Goal: Task Accomplishment & Management: Manage account settings

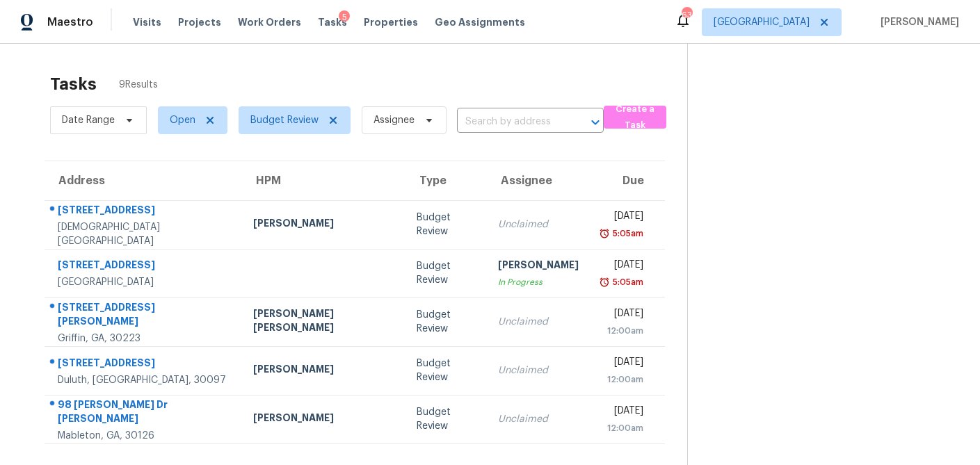
scroll to position [44, 0]
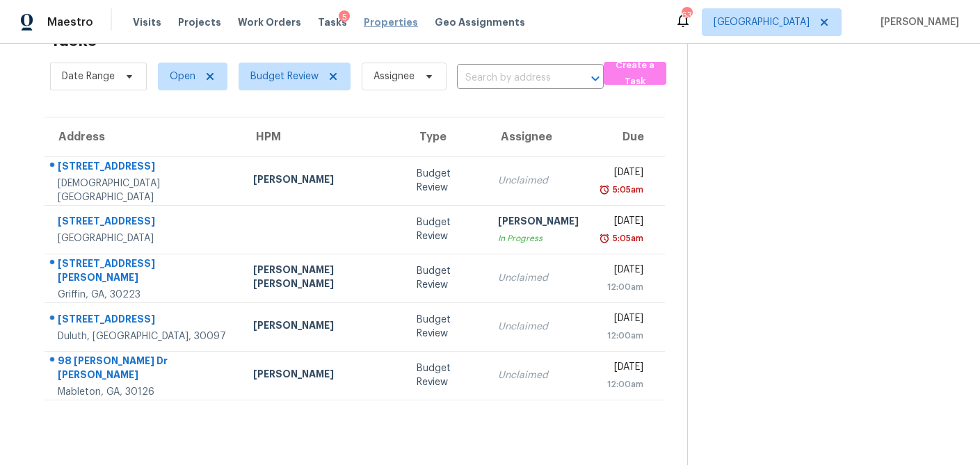
click at [364, 24] on span "Properties" at bounding box center [391, 22] width 54 height 14
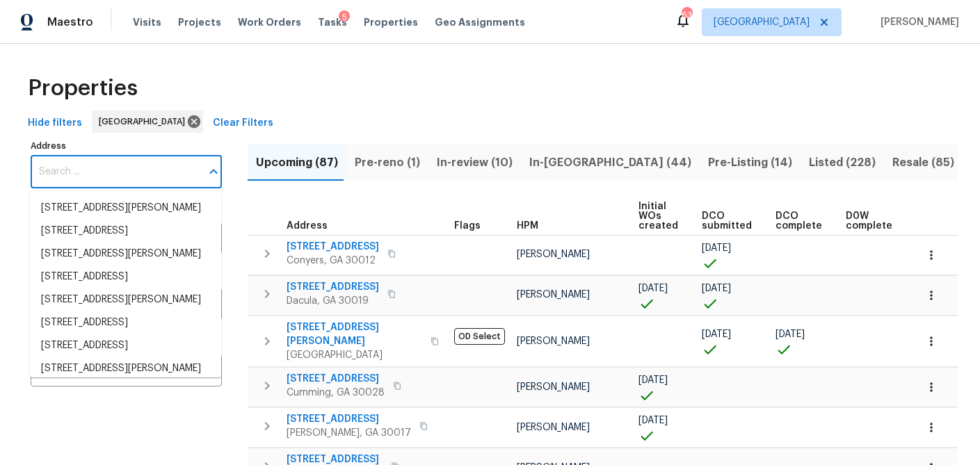
click at [107, 166] on input "Address" at bounding box center [116, 172] width 170 height 33
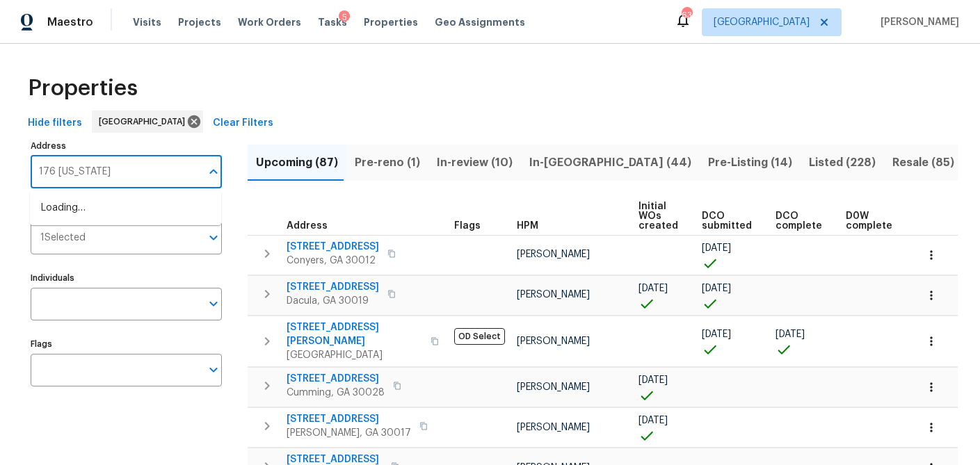
type input "176 georgias"
click at [112, 208] on li "176 Georgias Ln Dallas GA 30157" at bounding box center [125, 208] width 191 height 23
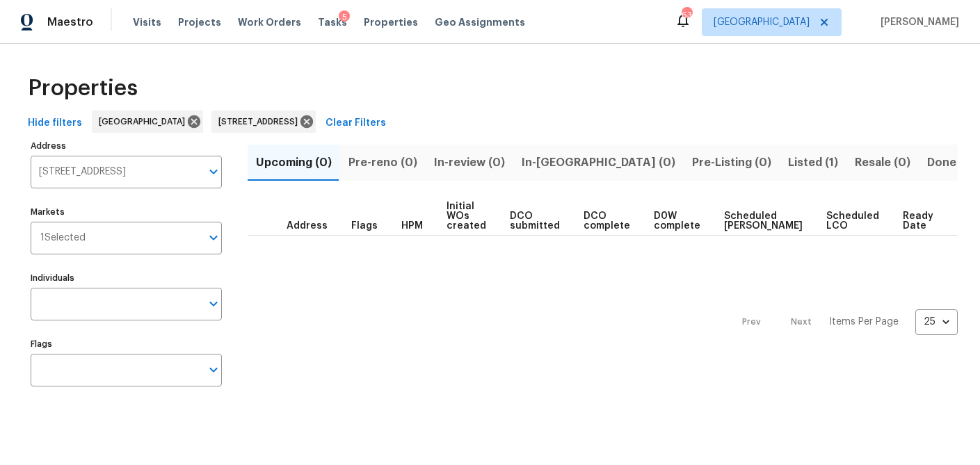
click at [788, 165] on span "Listed (1)" at bounding box center [813, 162] width 50 height 19
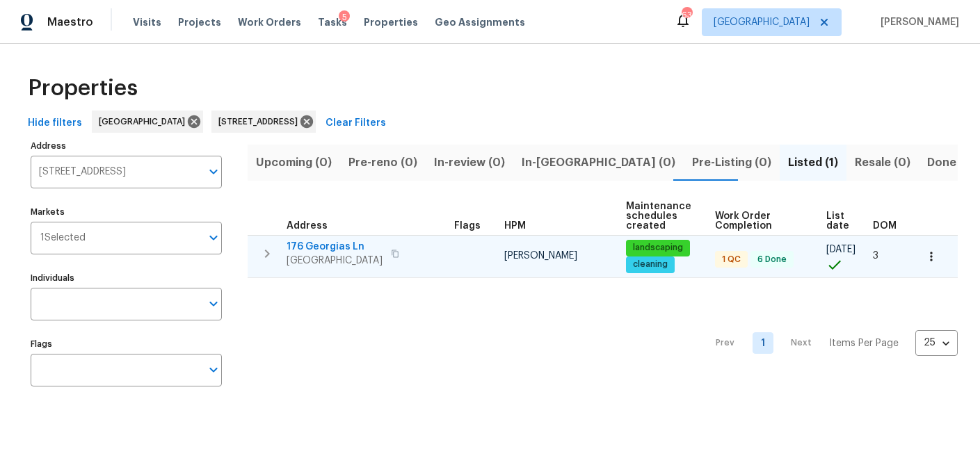
click at [335, 246] on span "176 Georgias Ln" at bounding box center [335, 247] width 96 height 14
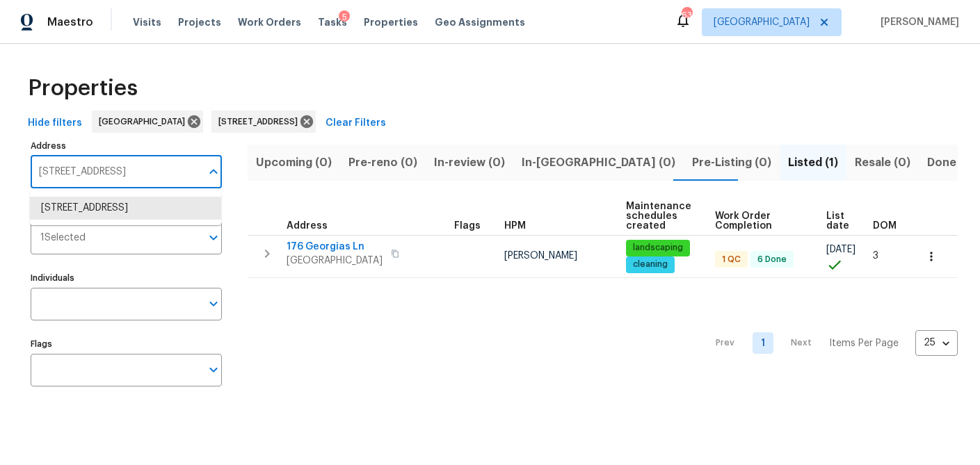
click at [135, 181] on input "176 Georgias Ln Dallas GA 30157" at bounding box center [116, 172] width 170 height 33
type input "188 lost lake trl, villa"
click at [137, 211] on li "188 Lost Lake Trl Villa Rica GA 30180" at bounding box center [125, 208] width 191 height 23
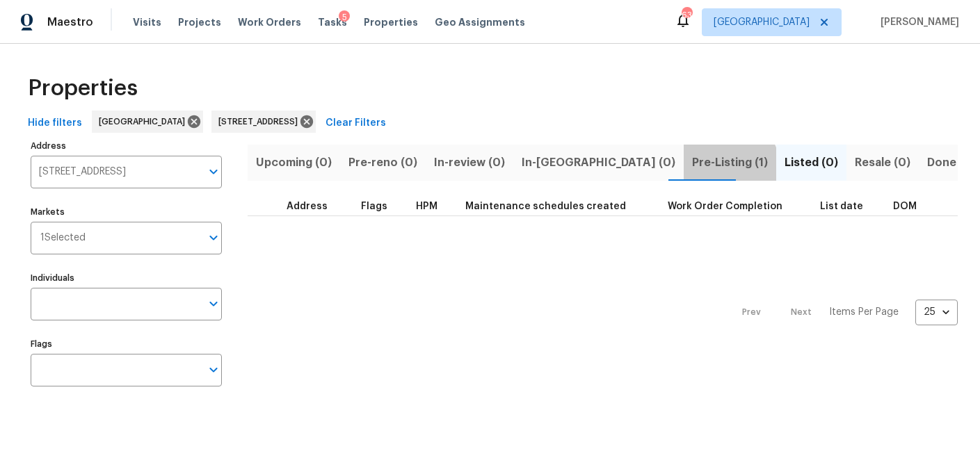
click at [684, 173] on button "Pre-Listing (1)" at bounding box center [730, 163] width 93 height 36
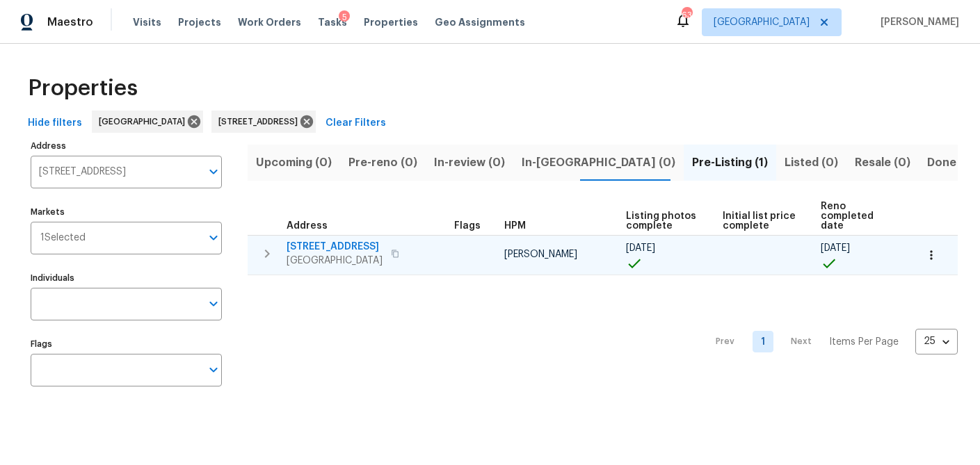
click at [333, 248] on span "188 Lost Lake Trl" at bounding box center [335, 247] width 96 height 14
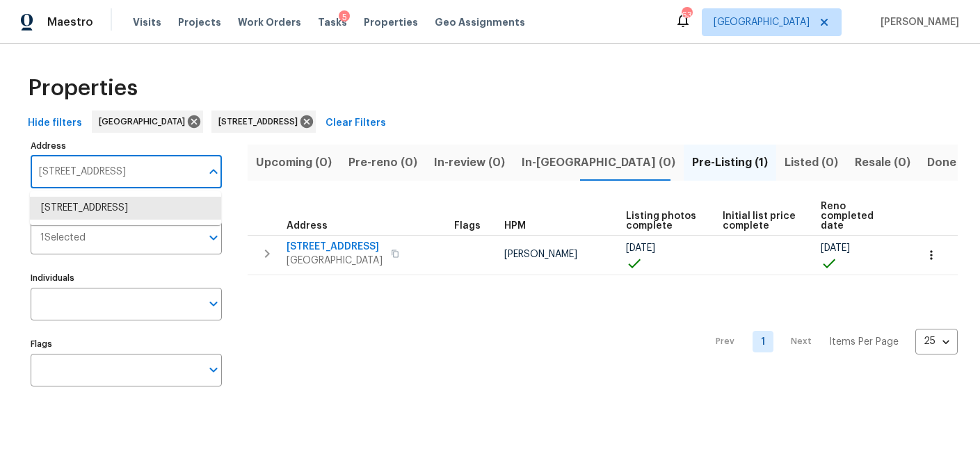
click at [159, 167] on input "188 Lost Lake Trl Villa Rica GA 30180" at bounding box center [116, 172] width 170 height 33
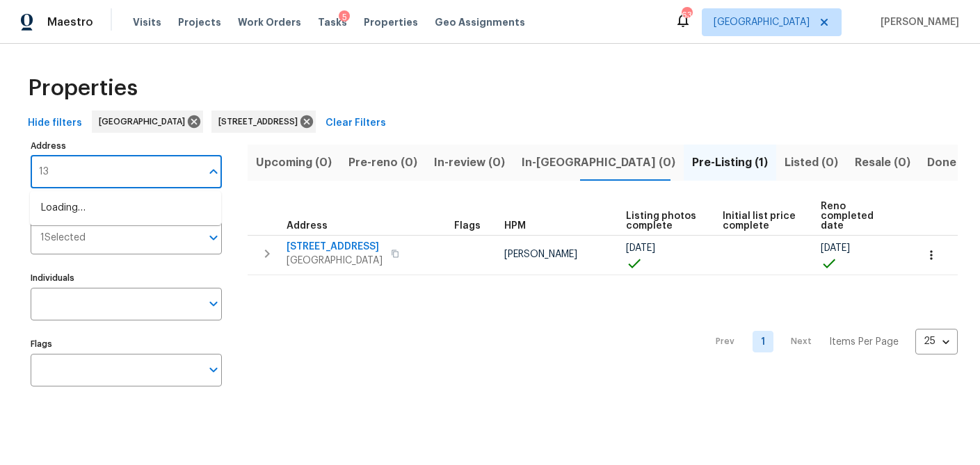
type input "1"
type input "422 marty ln"
click at [145, 202] on li "422 Marty Ln Dallas GA 30132" at bounding box center [125, 208] width 191 height 23
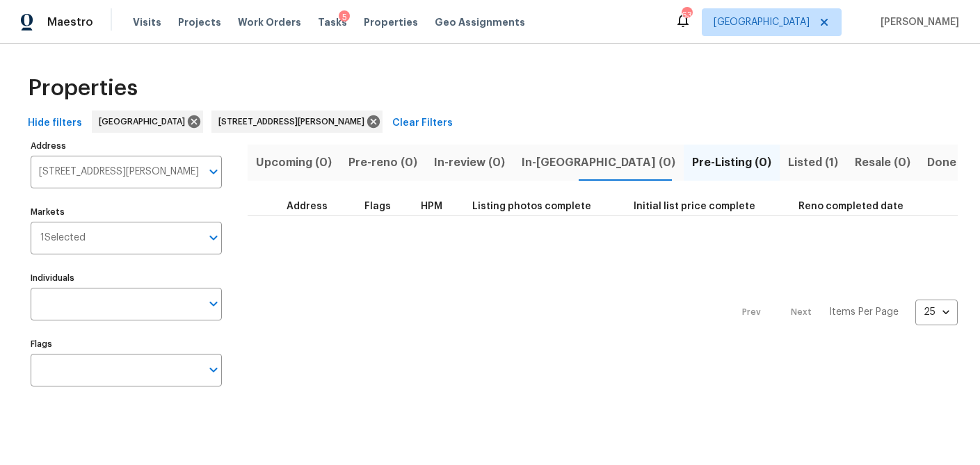
click at [788, 160] on span "Listed (1)" at bounding box center [813, 162] width 50 height 19
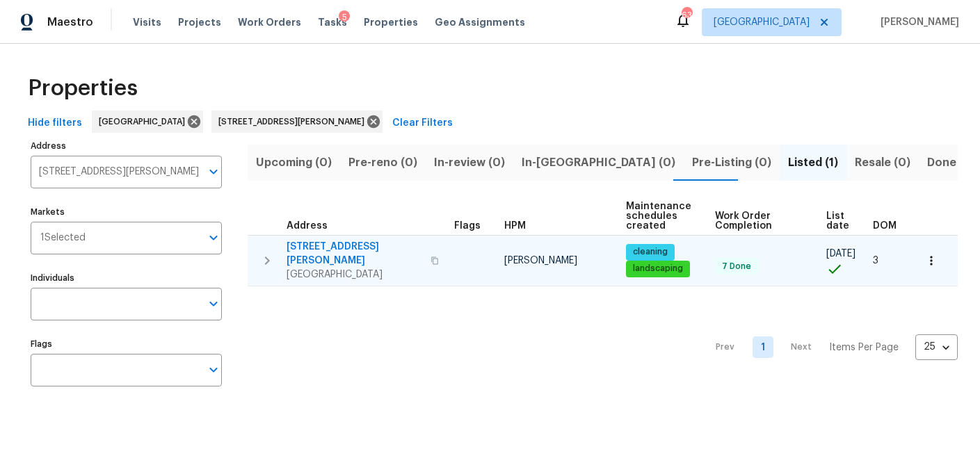
click at [303, 248] on span "422 Marty Ln" at bounding box center [355, 254] width 136 height 28
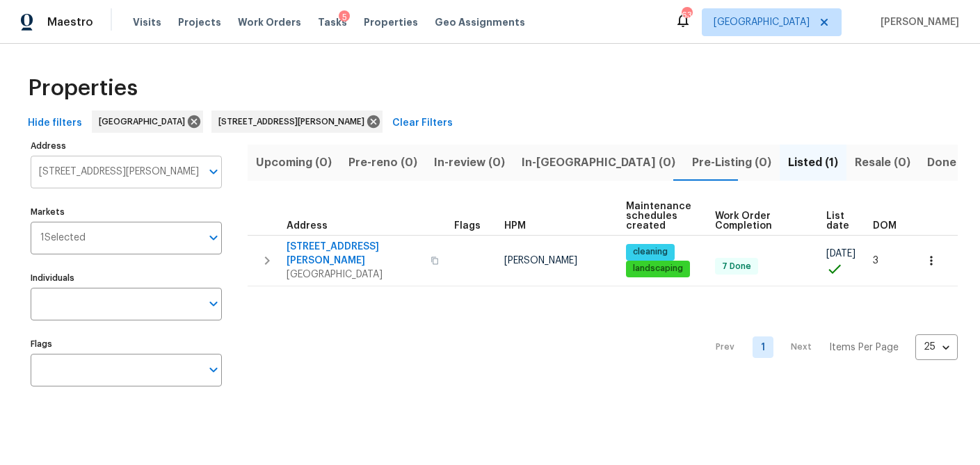
click at [150, 177] on input "422 Marty Ln Dallas GA 30132" at bounding box center [116, 172] width 170 height 33
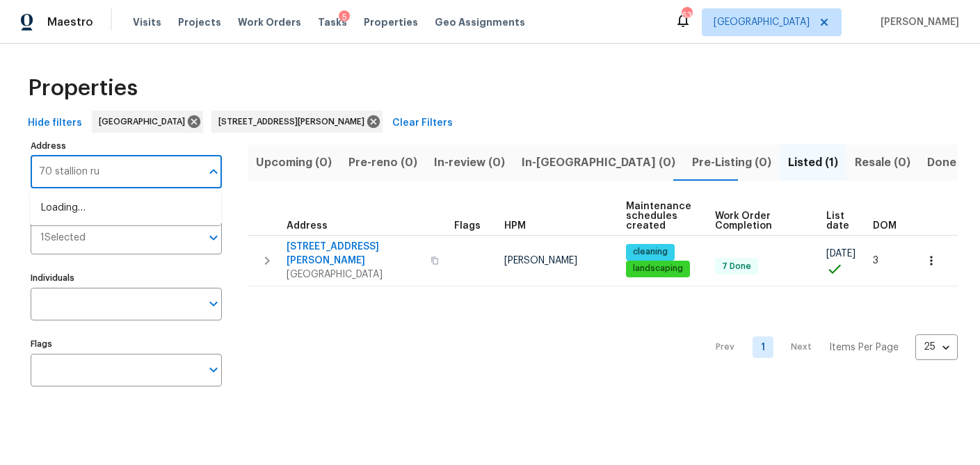
type input "70 stallion run"
click at [140, 212] on li "70 Stallion Run Dallas GA 30132" at bounding box center [125, 208] width 191 height 23
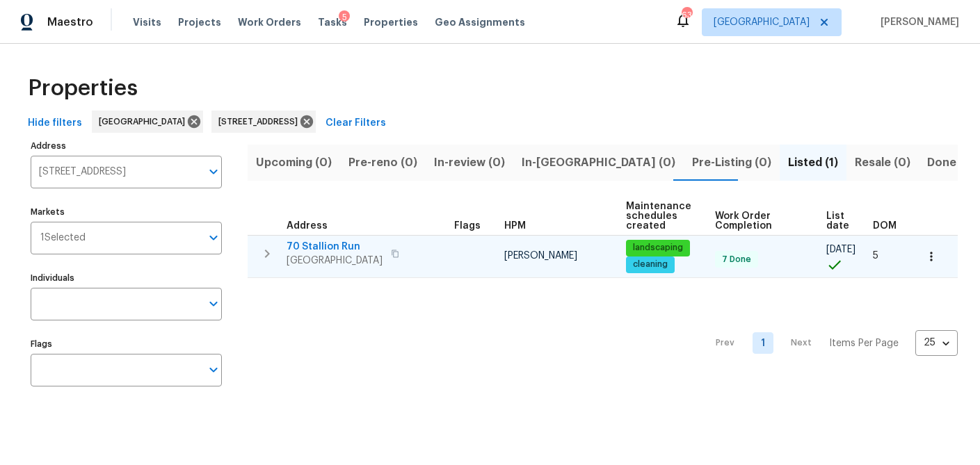
click at [312, 245] on span "70 Stallion Run" at bounding box center [335, 247] width 96 height 14
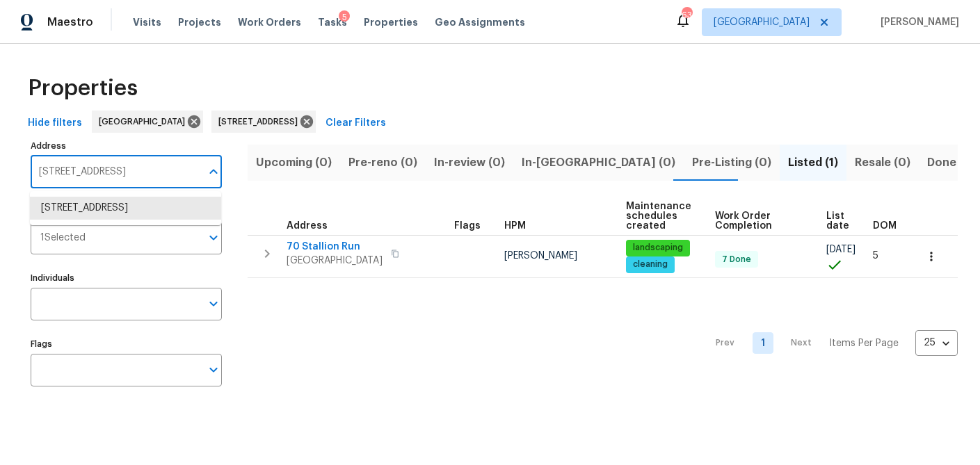
click at [186, 173] on input "70 Stallion Run Dallas GA 30132" at bounding box center [116, 172] width 170 height 33
type input "143 hunters"
click at [119, 201] on li "143 Hunters Crk Dallas GA 30157" at bounding box center [125, 208] width 191 height 23
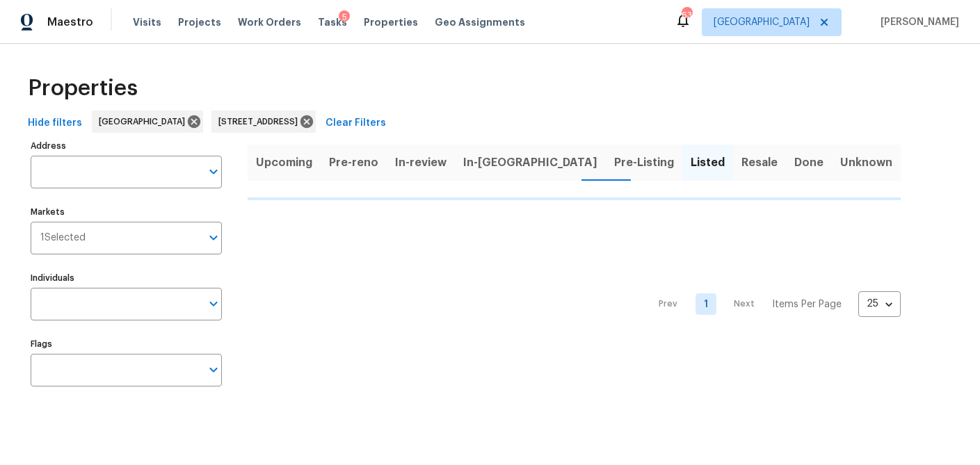
type input "143 Hunters Crk Dallas GA 30157"
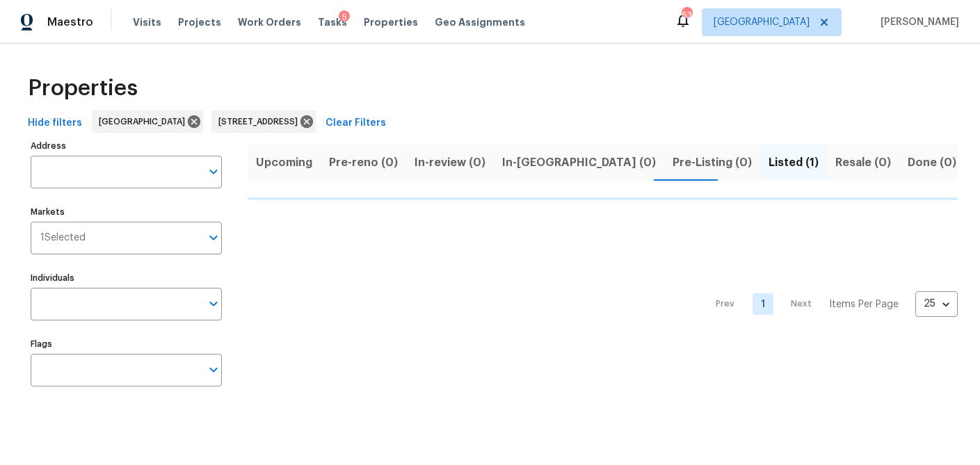
type input "143 Hunters Crk Dallas GA 30157"
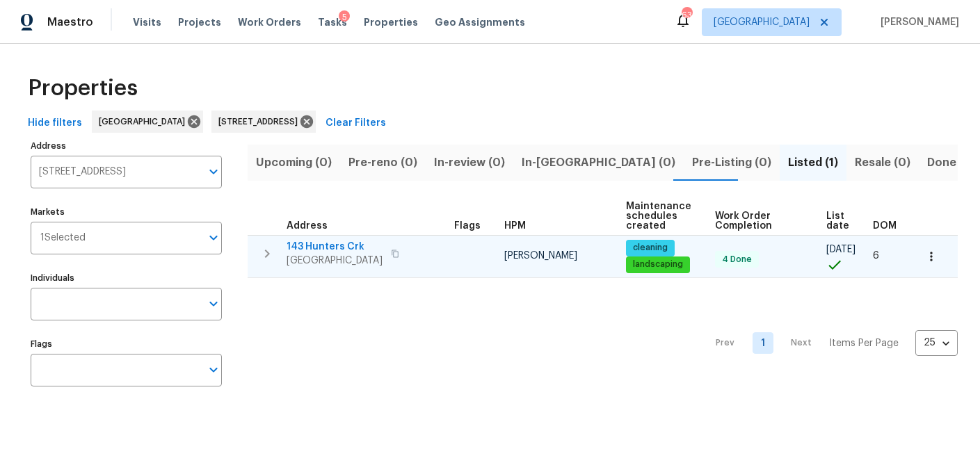
click at [316, 246] on span "143 Hunters Crk" at bounding box center [335, 247] width 96 height 14
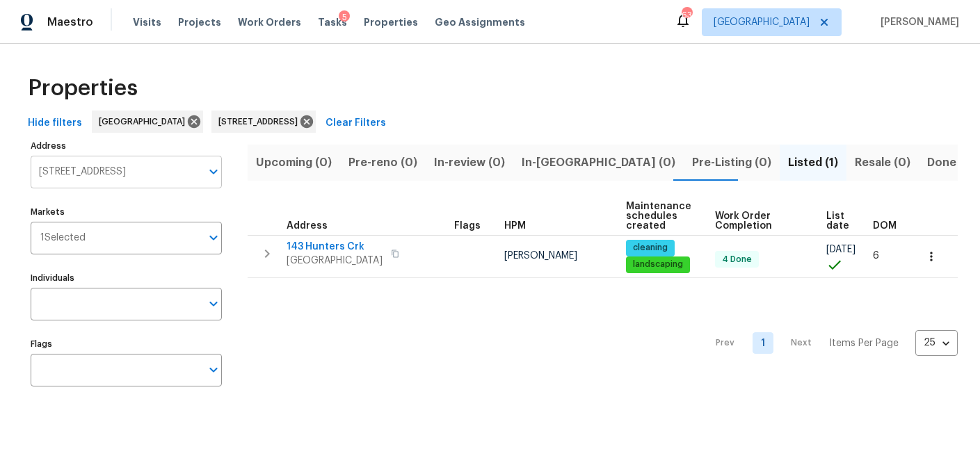
click at [106, 170] on input "143 Hunters Crk Dallas GA 30157" at bounding box center [116, 172] width 170 height 33
type input "1900 chattahoochee"
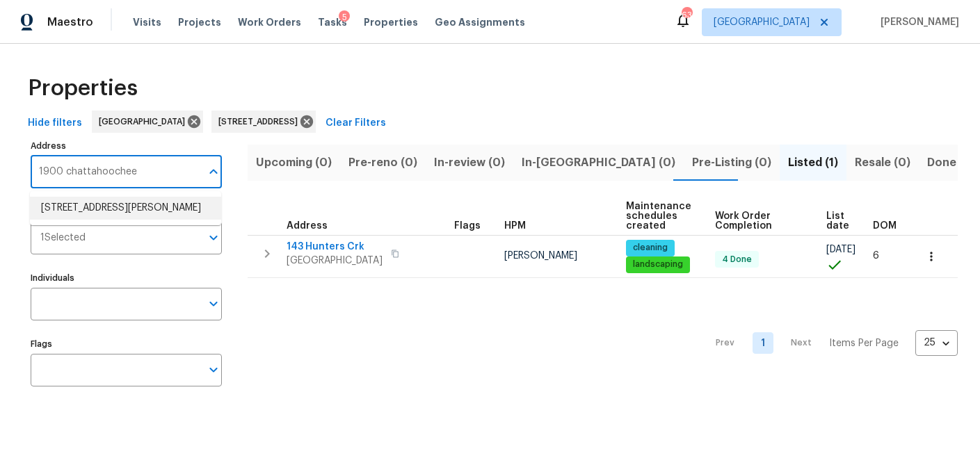
click at [102, 214] on li "1900 Chattahoochee Run Dr Suwanee GA 30024" at bounding box center [125, 208] width 191 height 23
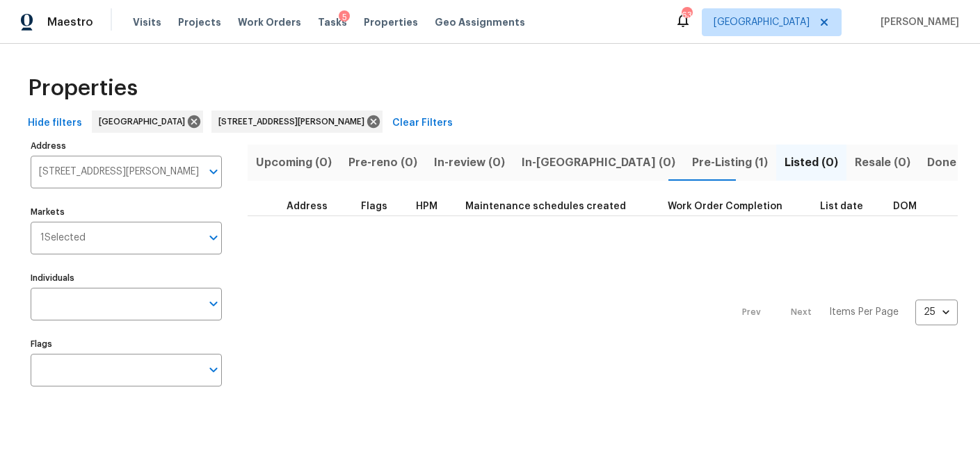
click at [692, 165] on span "Pre-Listing (1)" at bounding box center [730, 162] width 76 height 19
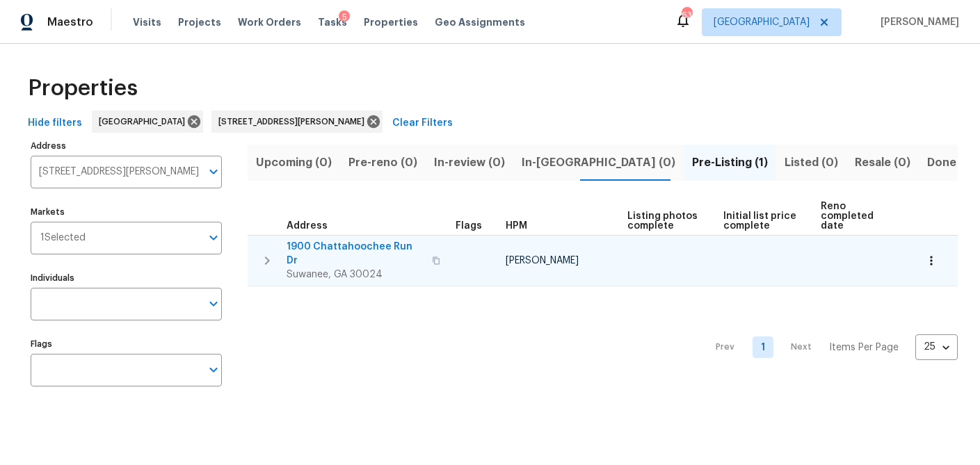
click at [341, 248] on span "1900 Chattahoochee Run Dr" at bounding box center [355, 254] width 137 height 28
click at [929, 254] on icon "button" at bounding box center [932, 261] width 14 height 14
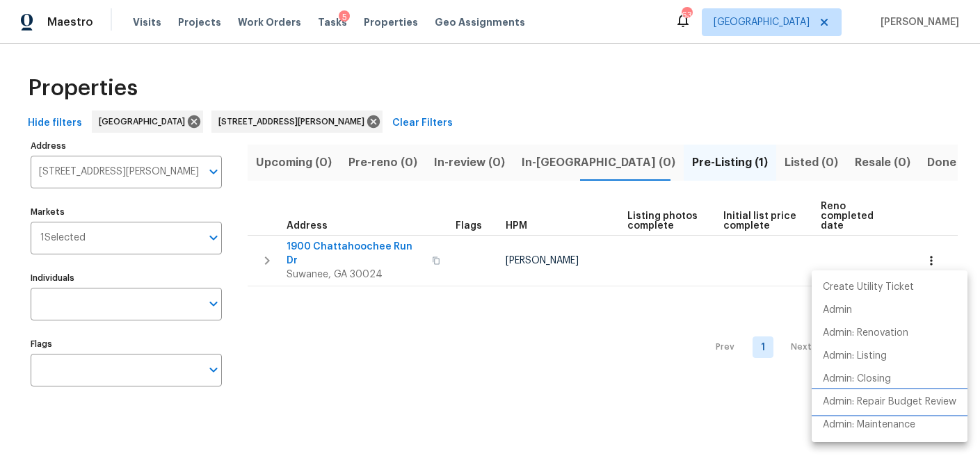
click at [893, 408] on p "Admin: Repair Budget Review" at bounding box center [890, 402] width 134 height 15
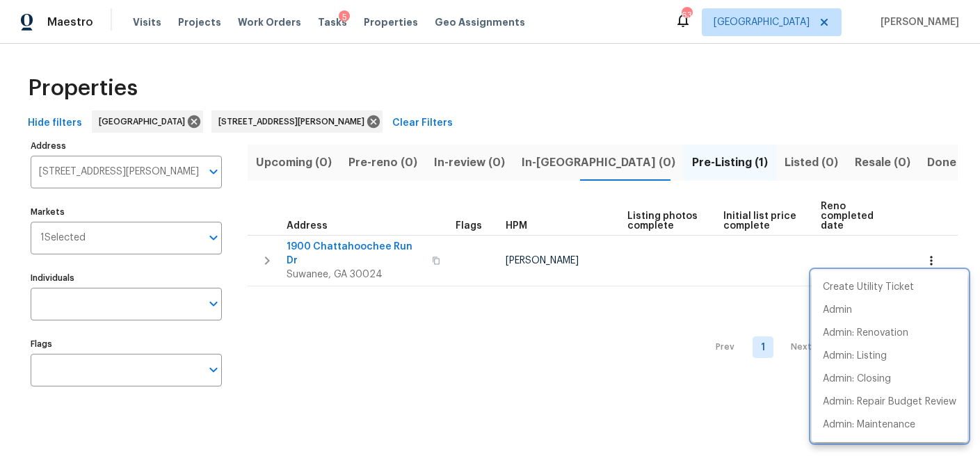
drag, startPoint x: 322, startPoint y: 25, endPoint x: 309, endPoint y: 33, distance: 15.3
click at [322, 25] on div at bounding box center [490, 232] width 980 height 465
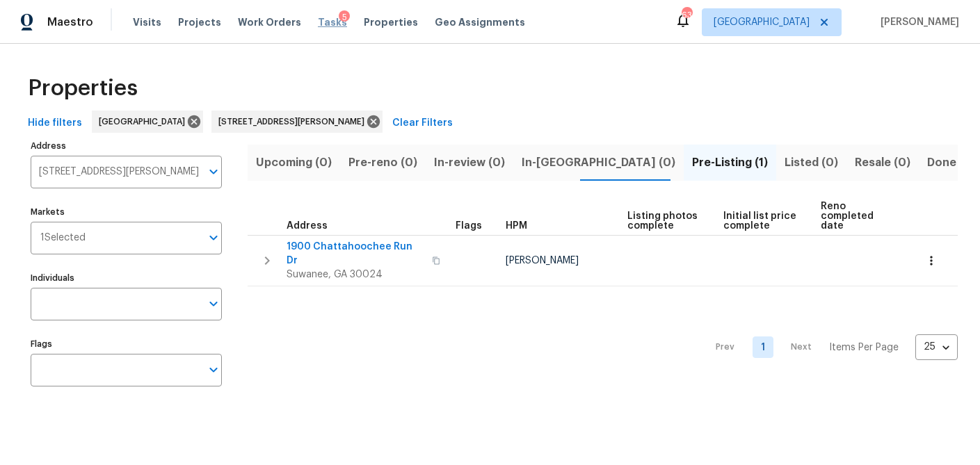
click at [318, 24] on span "Tasks" at bounding box center [332, 22] width 29 height 10
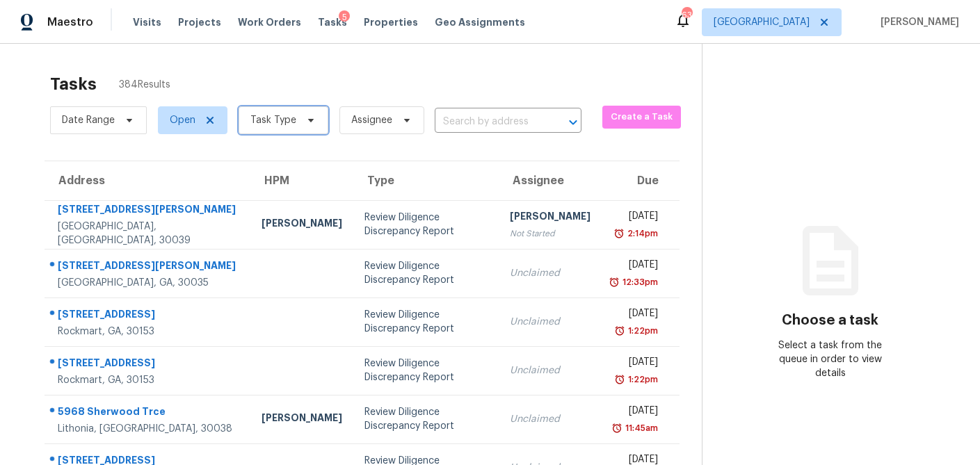
click at [310, 122] on icon at bounding box center [310, 120] width 11 height 11
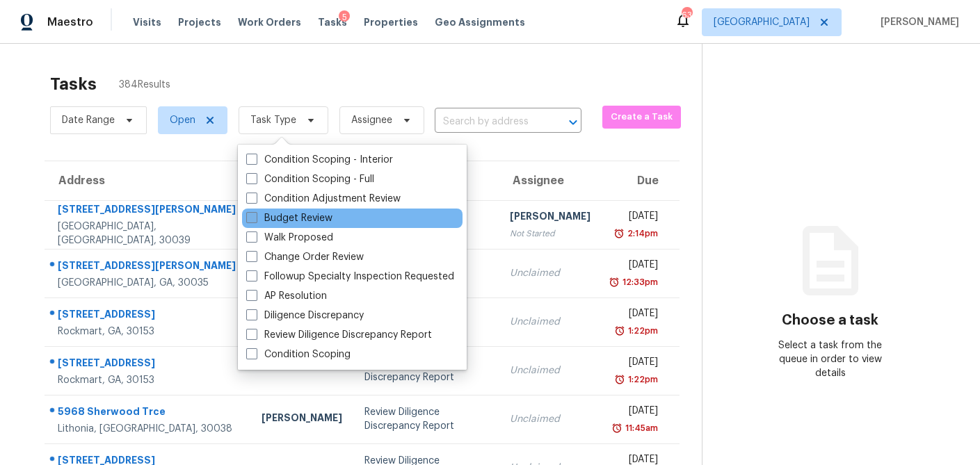
click at [253, 217] on span at bounding box center [251, 217] width 11 height 11
click at [253, 217] on input "Budget Review" at bounding box center [250, 216] width 9 height 9
checkbox input "true"
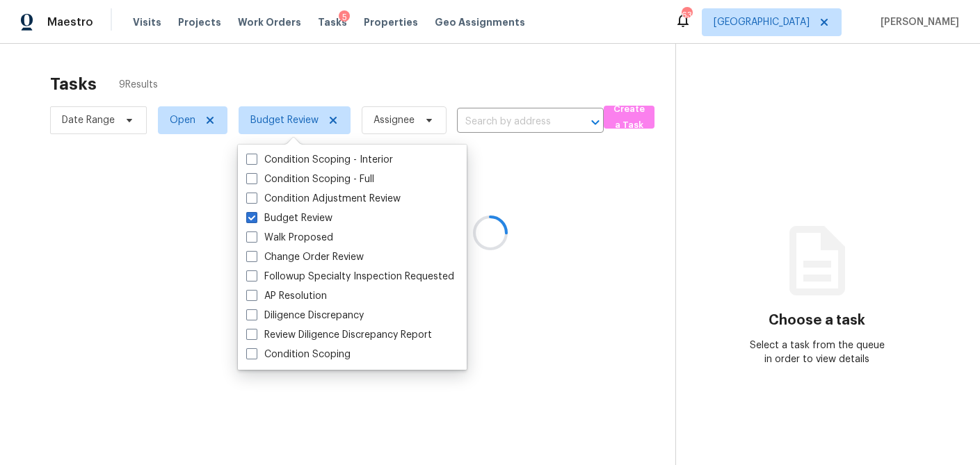
click at [295, 65] on div at bounding box center [490, 232] width 980 height 465
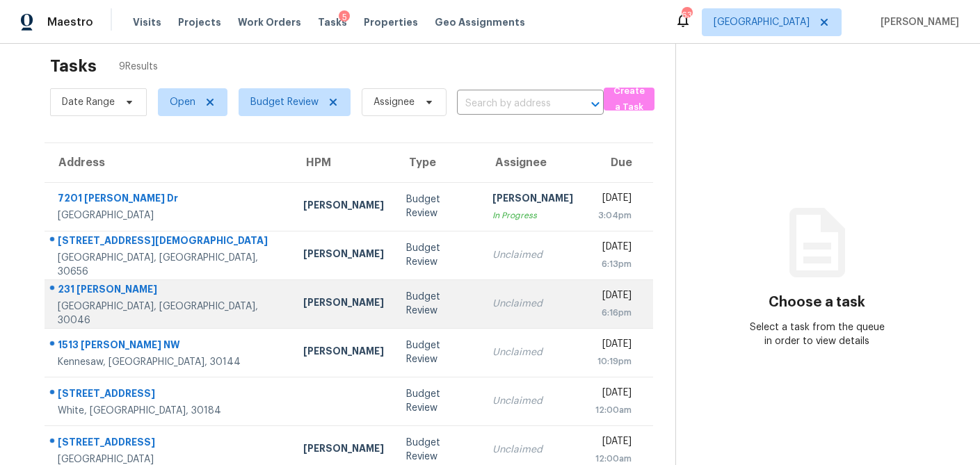
scroll to position [19, 0]
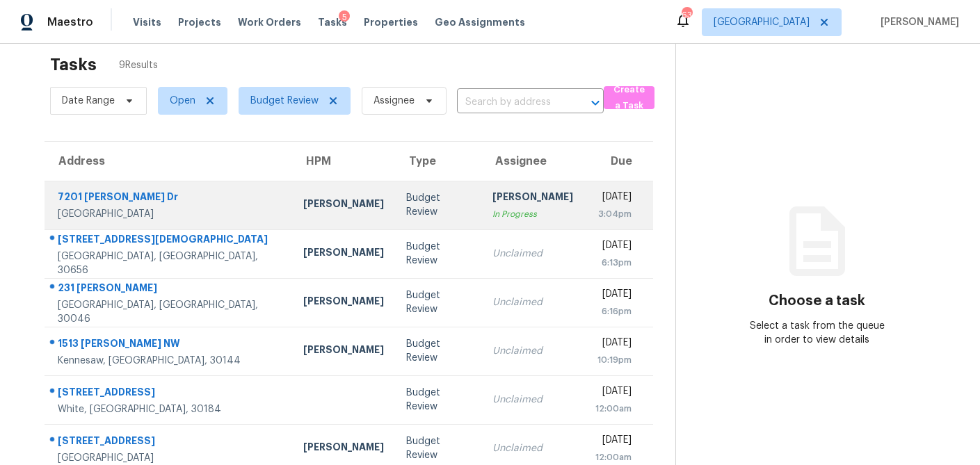
click at [406, 209] on div "Budget Review" at bounding box center [438, 205] width 65 height 28
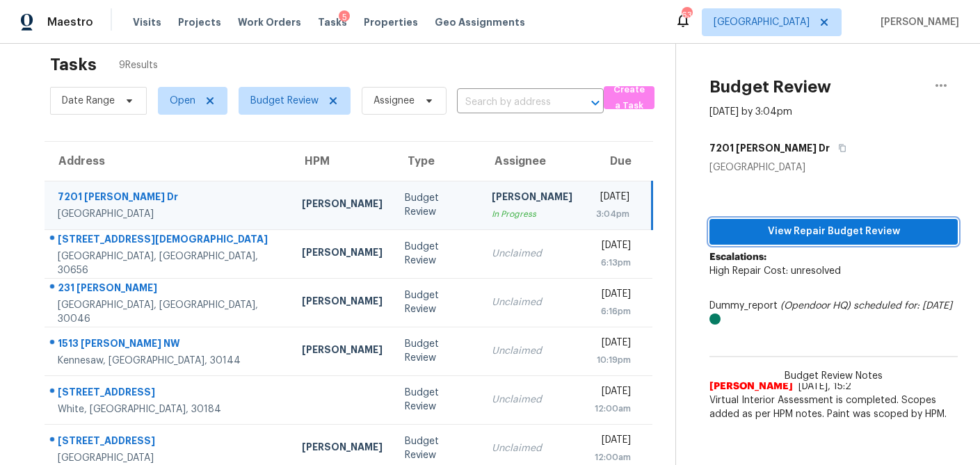
click at [793, 228] on span "View Repair Budget Review" at bounding box center [834, 231] width 226 height 17
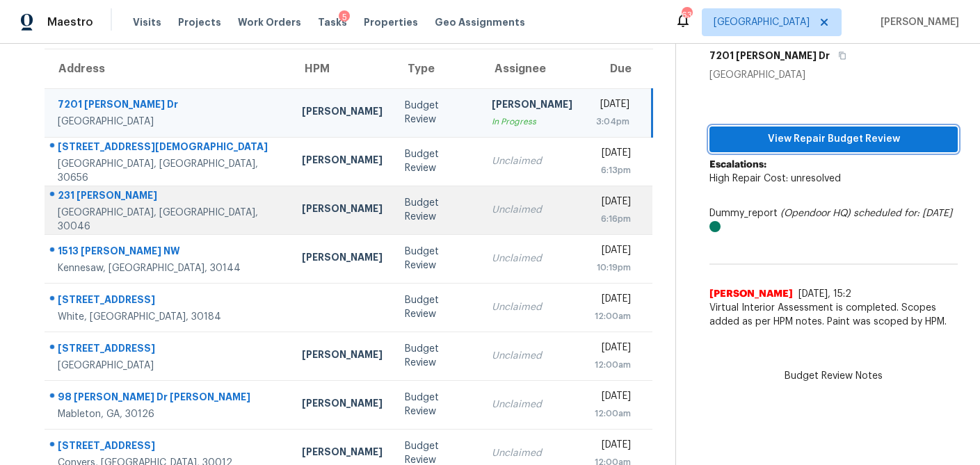
scroll to position [110, 0]
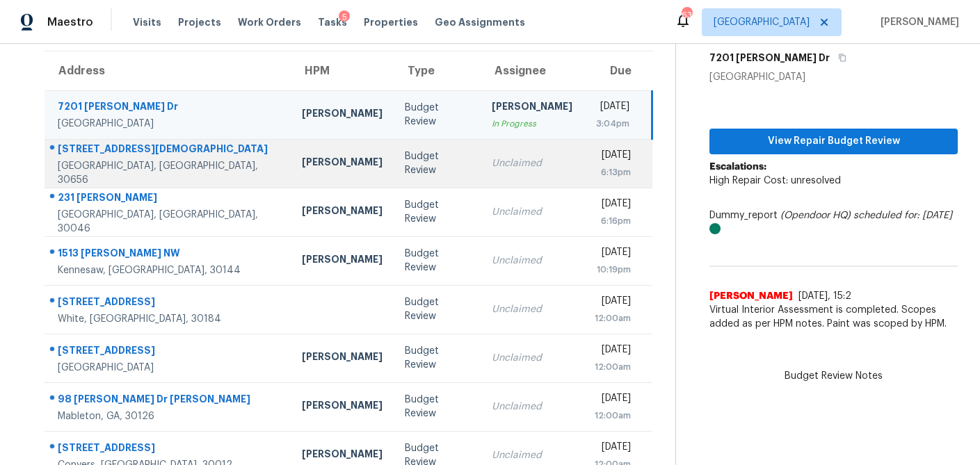
click at [405, 165] on div "Budget Review" at bounding box center [437, 164] width 65 height 28
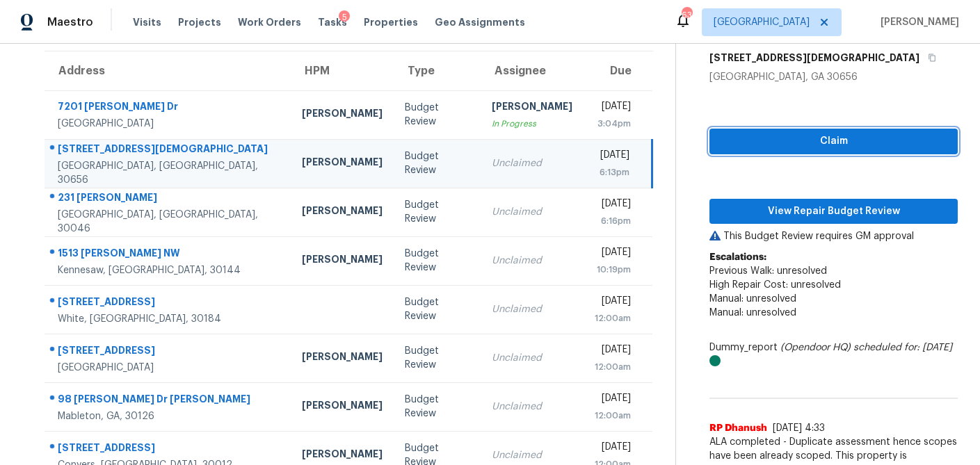
click at [786, 143] on span "Claim" at bounding box center [834, 141] width 226 height 17
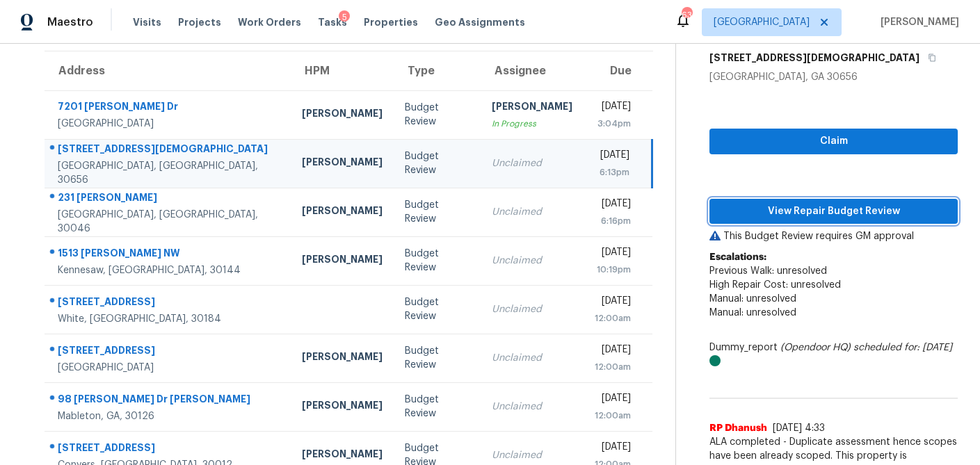
click at [779, 215] on span "View Repair Budget Review" at bounding box center [834, 211] width 226 height 17
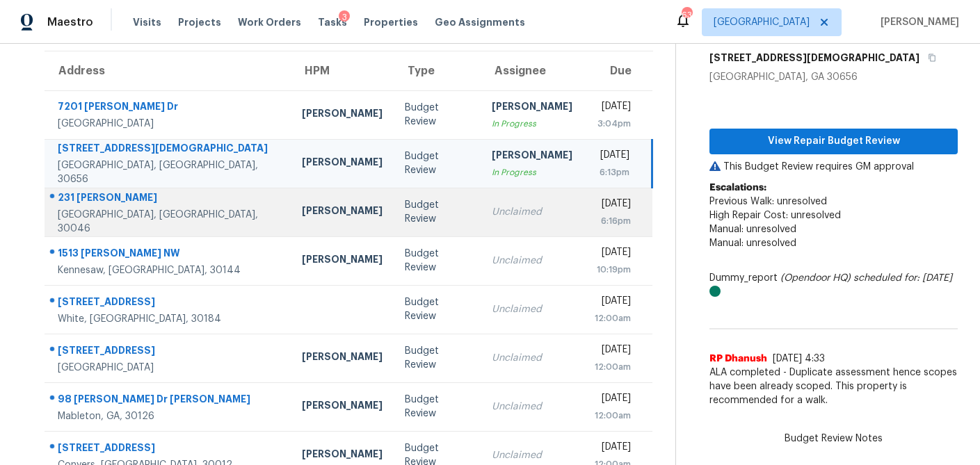
click at [394, 225] on td "Budget Review" at bounding box center [437, 212] width 87 height 49
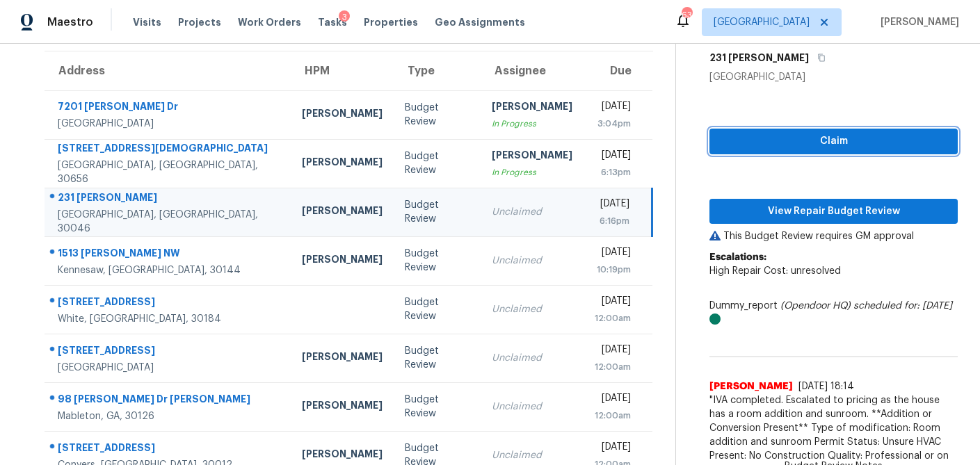
click at [870, 144] on span "Claim" at bounding box center [834, 141] width 226 height 17
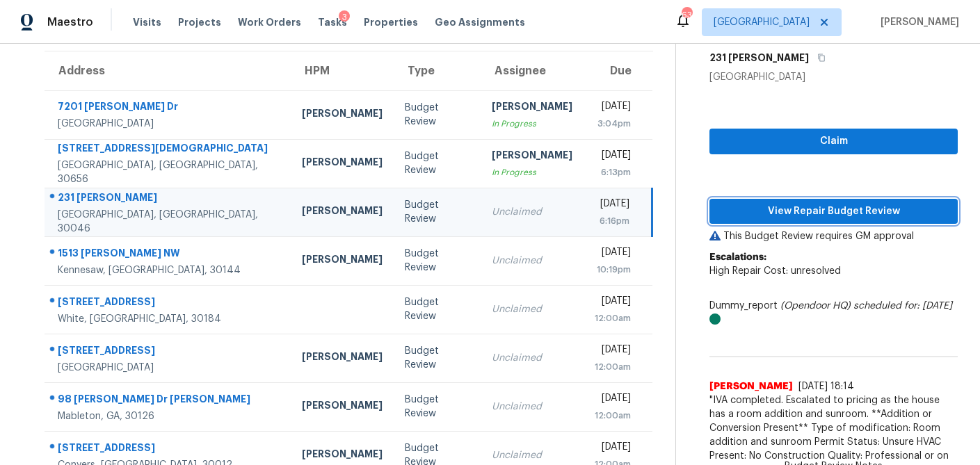
click at [839, 210] on span "View Repair Budget Review" at bounding box center [834, 211] width 226 height 17
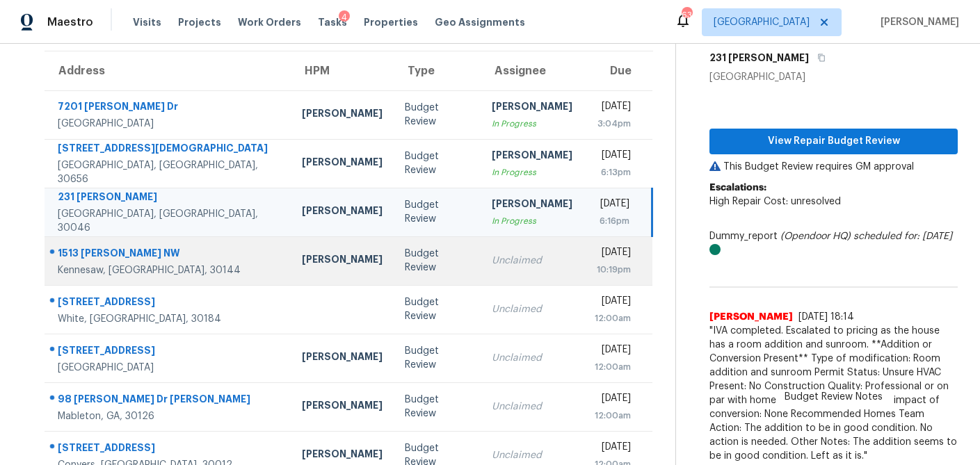
click at [481, 252] on td "Unclaimed" at bounding box center [532, 261] width 103 height 49
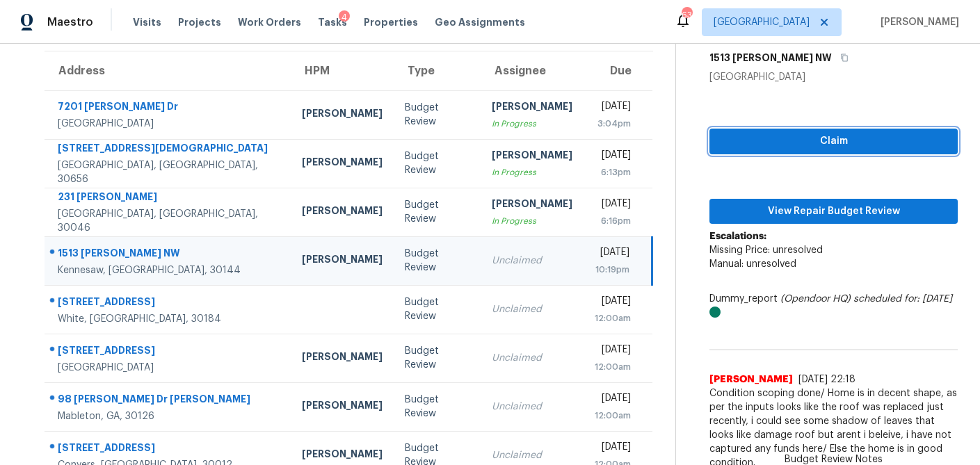
click at [843, 139] on span "Claim" at bounding box center [834, 141] width 226 height 17
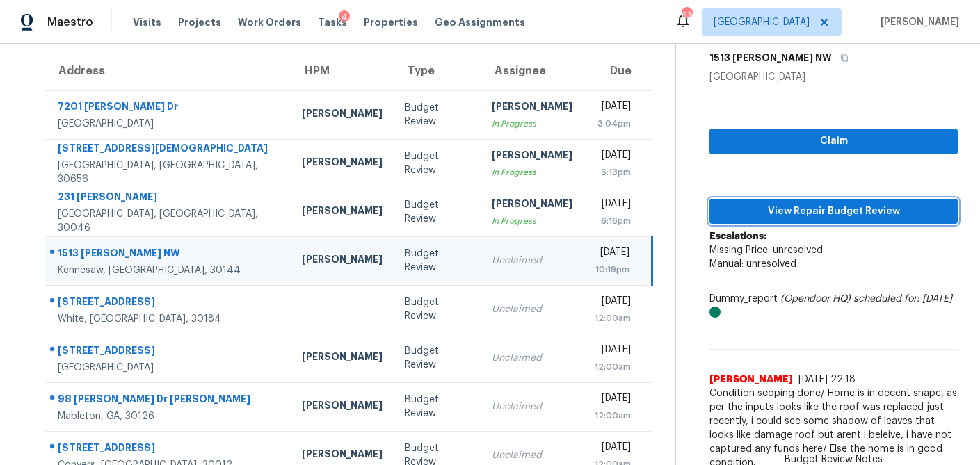
click at [807, 211] on span "View Repair Budget Review" at bounding box center [834, 211] width 226 height 17
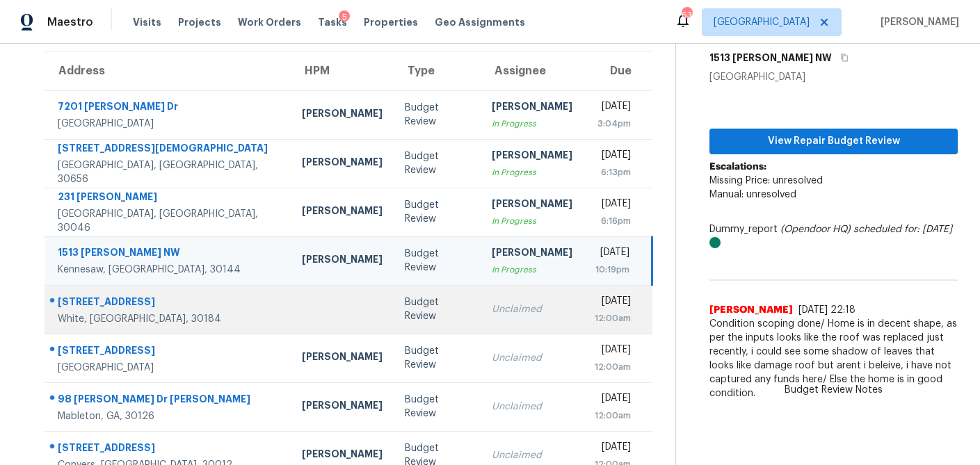
click at [394, 321] on td "Budget Review" at bounding box center [437, 309] width 87 height 49
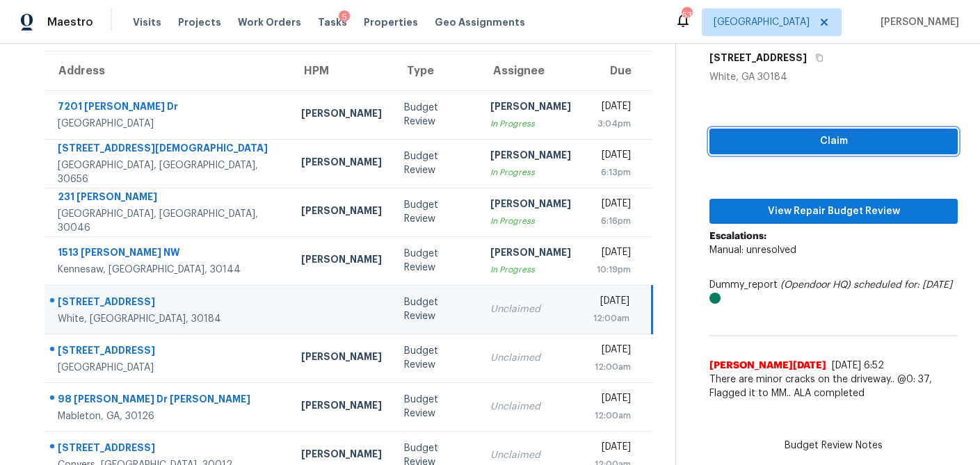
click at [784, 146] on span "Claim" at bounding box center [834, 141] width 226 height 17
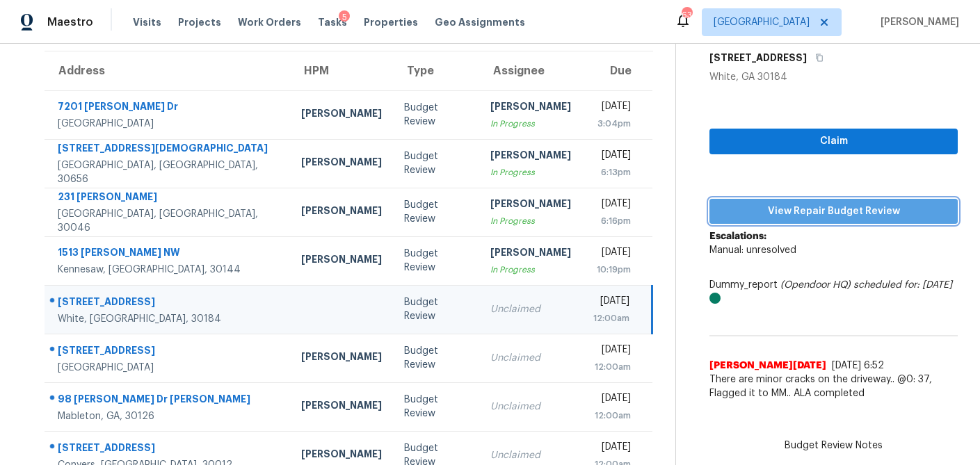
click at [765, 213] on span "View Repair Budget Review" at bounding box center [834, 211] width 226 height 17
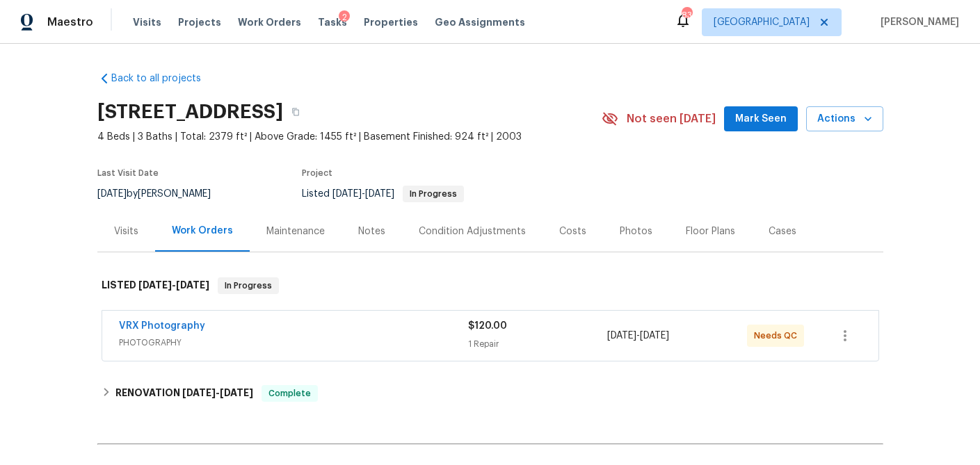
click at [130, 231] on div "Visits" at bounding box center [126, 232] width 24 height 14
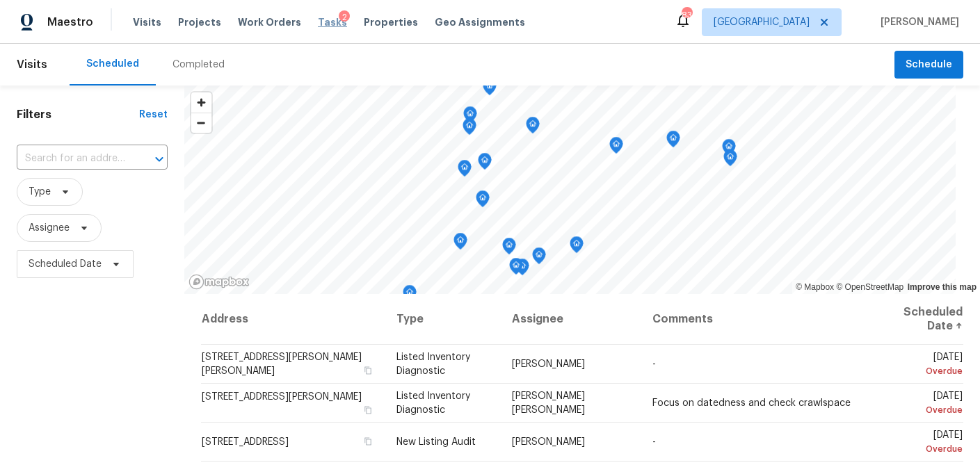
click at [318, 24] on span "Tasks" at bounding box center [332, 22] width 29 height 10
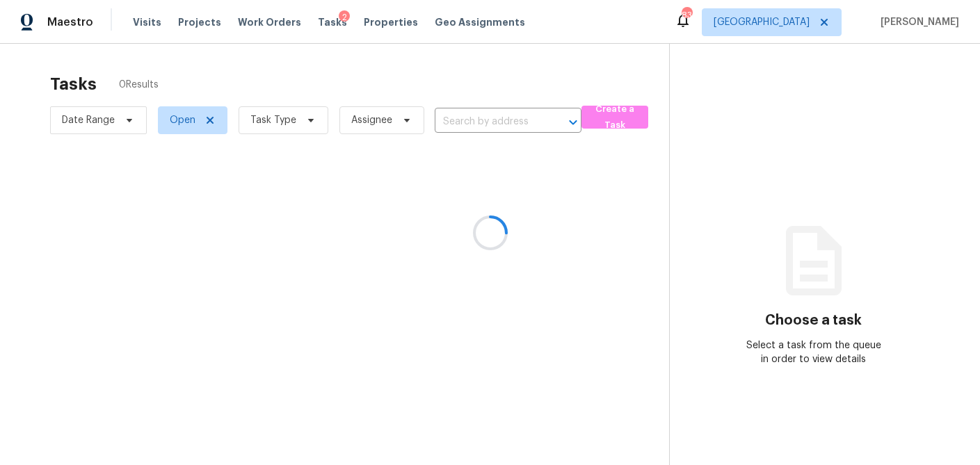
click at [301, 115] on div at bounding box center [490, 232] width 980 height 465
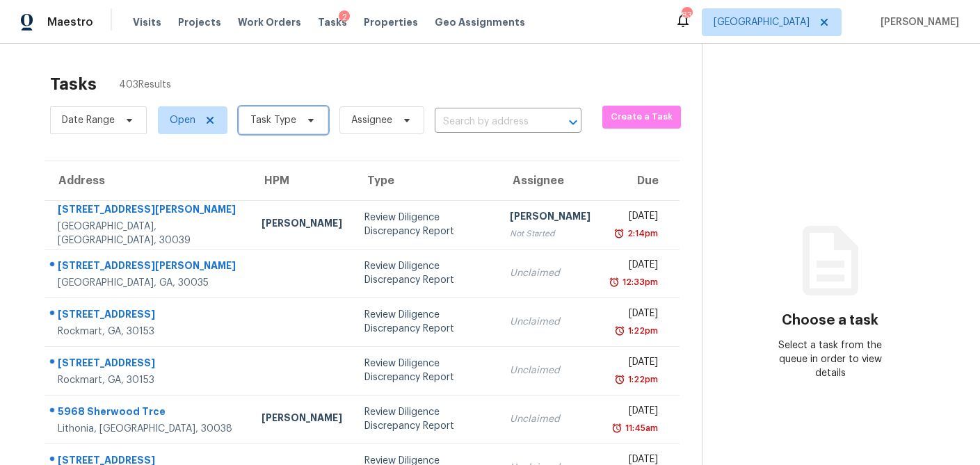
click at [307, 122] on icon at bounding box center [310, 120] width 11 height 11
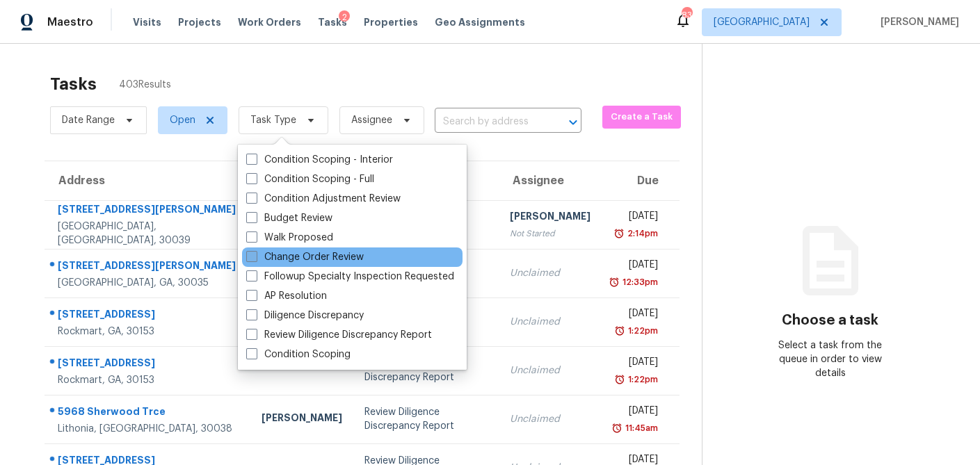
click at [255, 257] on span at bounding box center [251, 256] width 11 height 11
click at [255, 257] on input "Change Order Review" at bounding box center [250, 254] width 9 height 9
checkbox input "true"
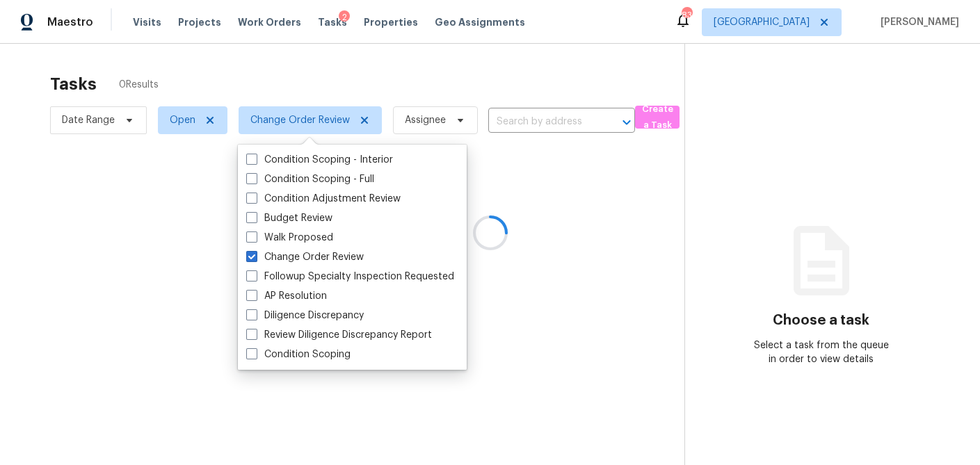
click at [288, 85] on div at bounding box center [490, 232] width 980 height 465
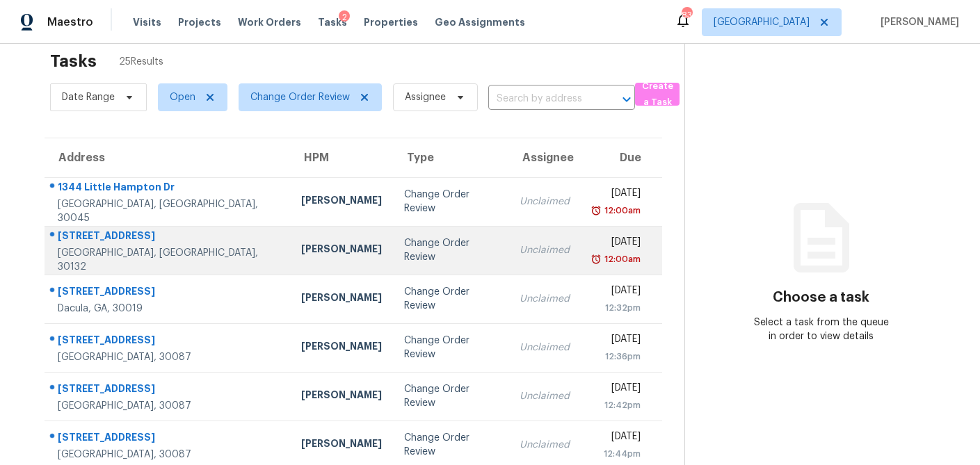
scroll to position [24, 0]
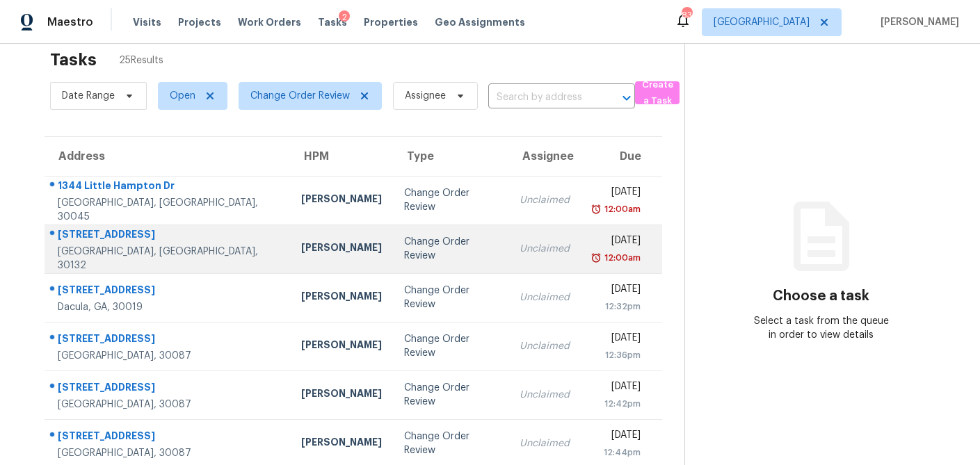
click at [404, 251] on div "Change Order Review" at bounding box center [450, 249] width 93 height 28
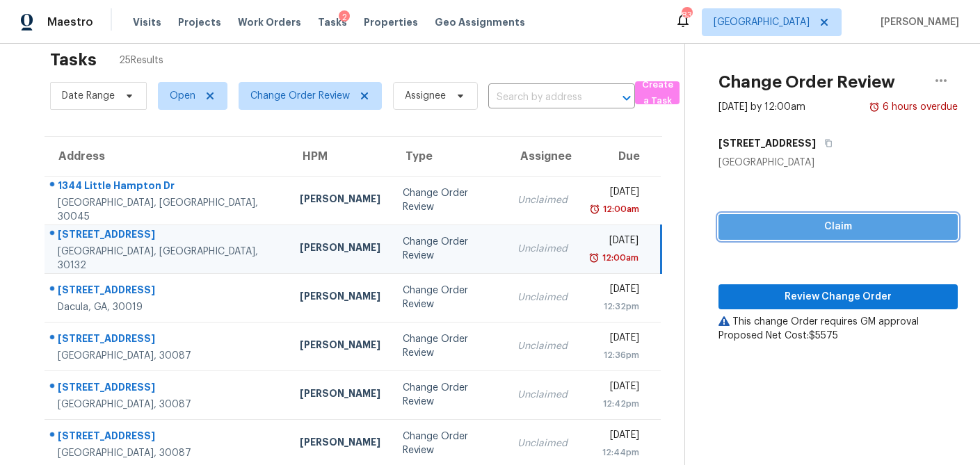
click at [779, 221] on span "Claim" at bounding box center [838, 226] width 217 height 17
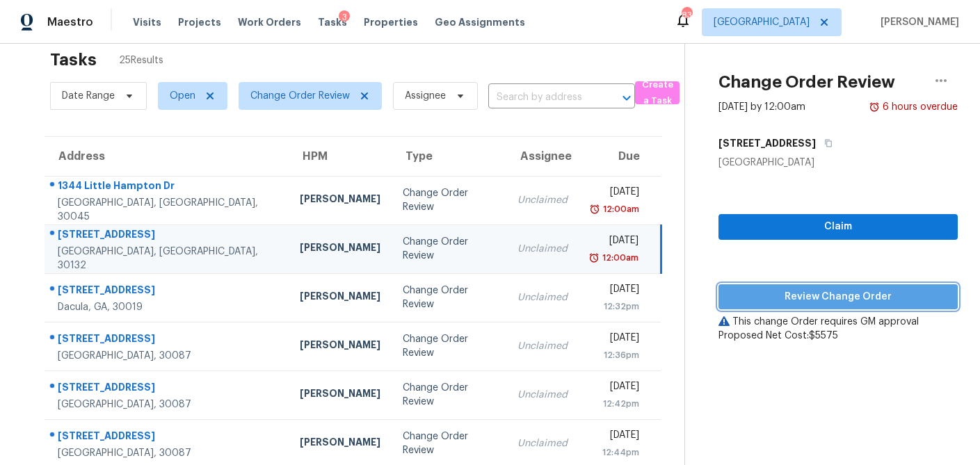
click at [801, 291] on span "Review Change Order" at bounding box center [838, 297] width 217 height 17
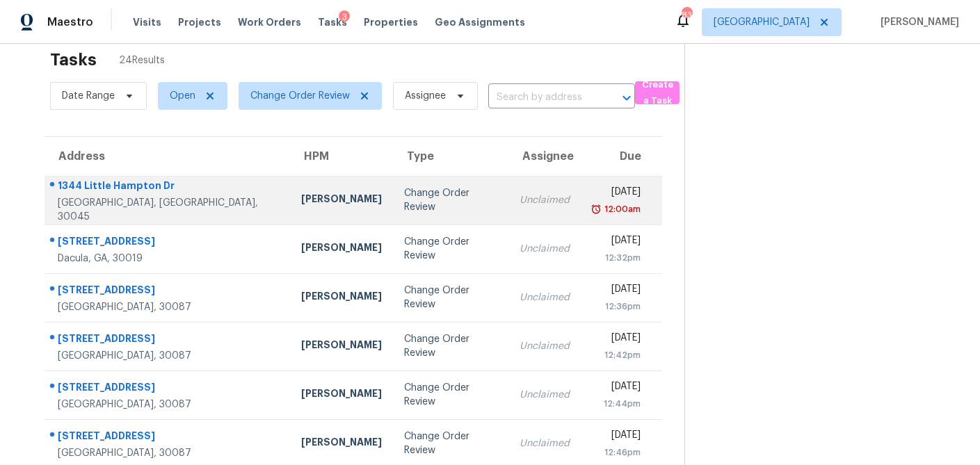
click at [393, 219] on td "Change Order Review" at bounding box center [450, 200] width 115 height 49
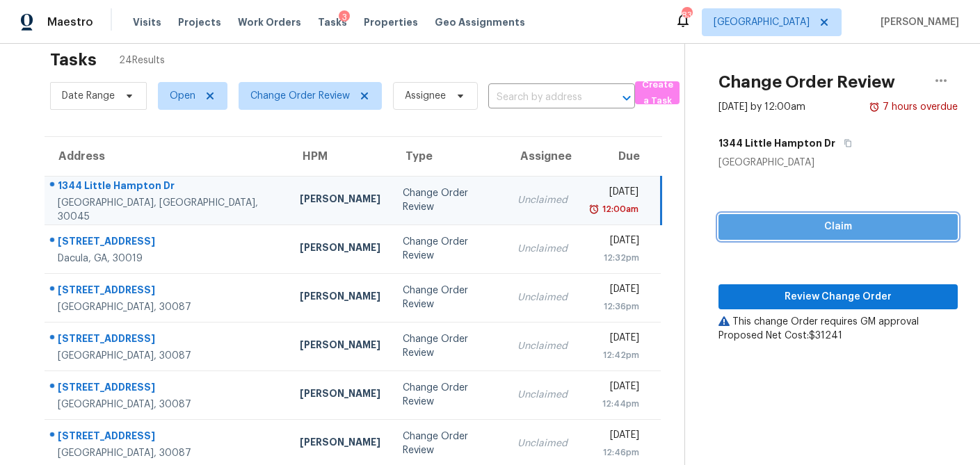
click at [823, 229] on span "Claim" at bounding box center [838, 226] width 217 height 17
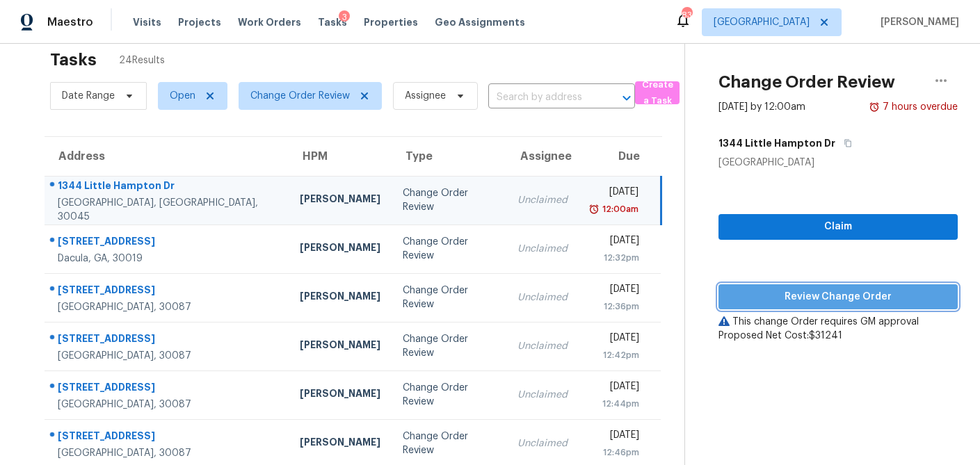
click at [826, 300] on span "Review Change Order" at bounding box center [838, 297] width 217 height 17
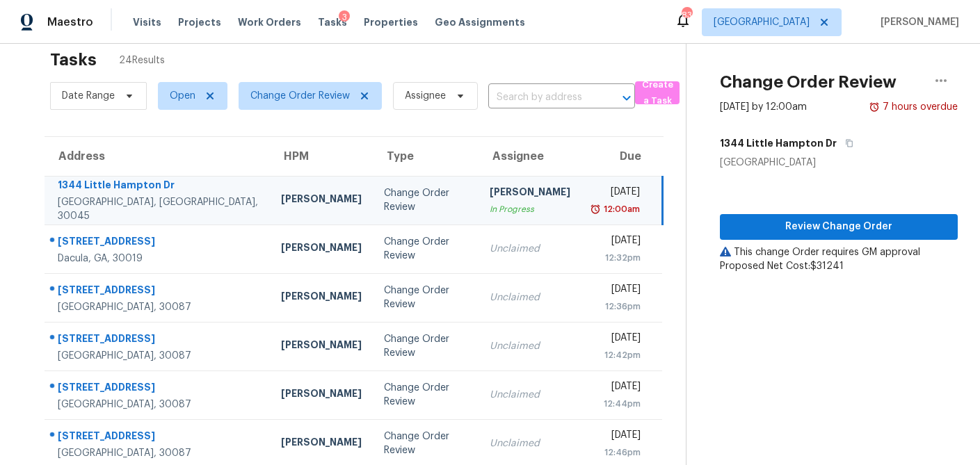
click at [376, 209] on td "Change Order Review" at bounding box center [426, 200] width 106 height 49
click at [942, 83] on icon "button" at bounding box center [941, 80] width 17 height 17
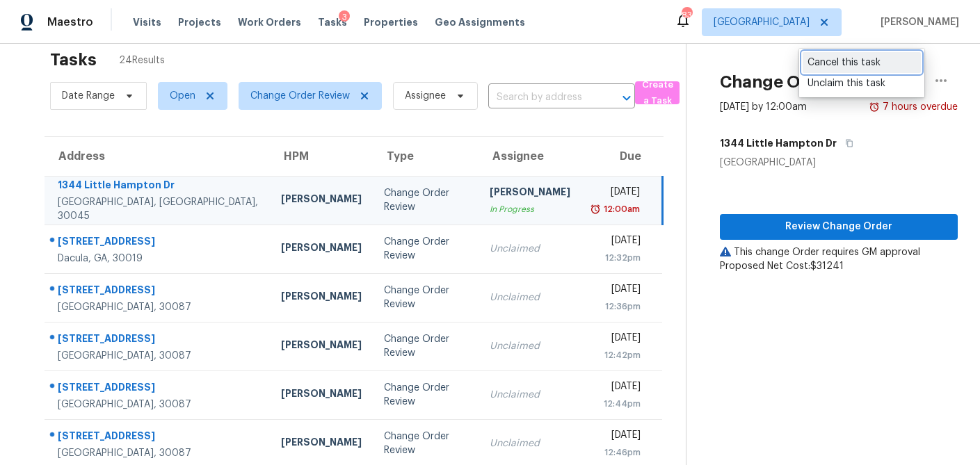
click at [839, 66] on div "Cancel this task" at bounding box center [862, 63] width 109 height 14
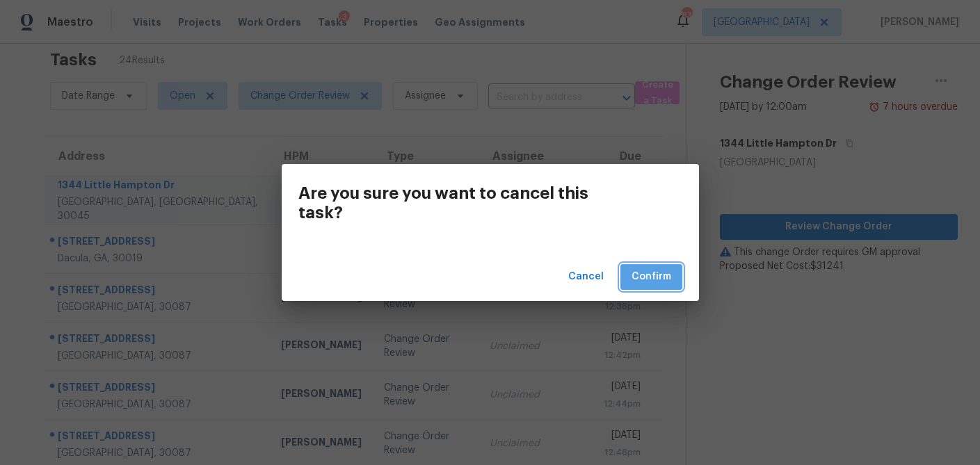
drag, startPoint x: 647, startPoint y: 278, endPoint x: 622, endPoint y: 282, distance: 25.4
click at [647, 278] on span "Confirm" at bounding box center [652, 277] width 40 height 17
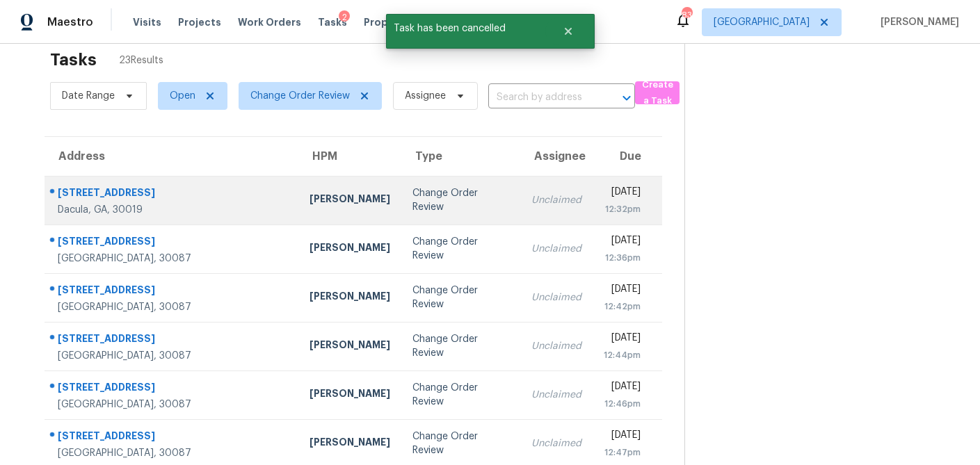
click at [298, 186] on td "Michael Durham" at bounding box center [349, 200] width 103 height 49
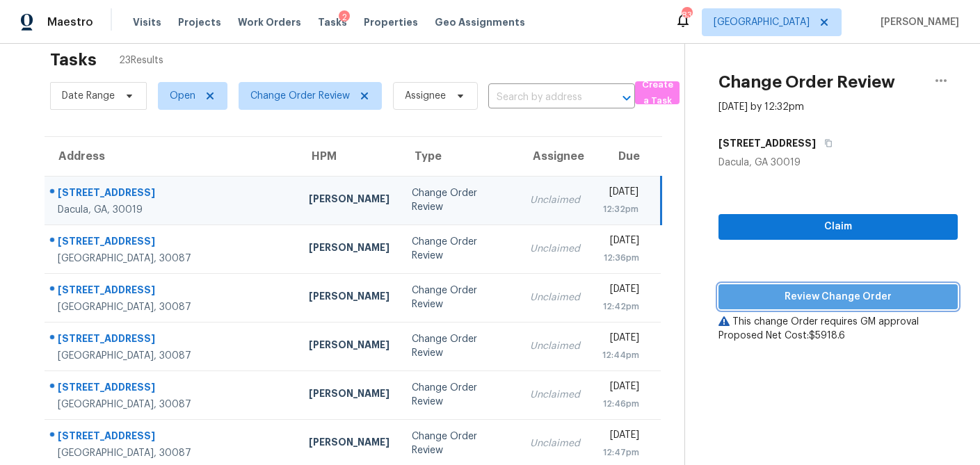
click at [799, 298] on span "Review Change Order" at bounding box center [838, 297] width 217 height 17
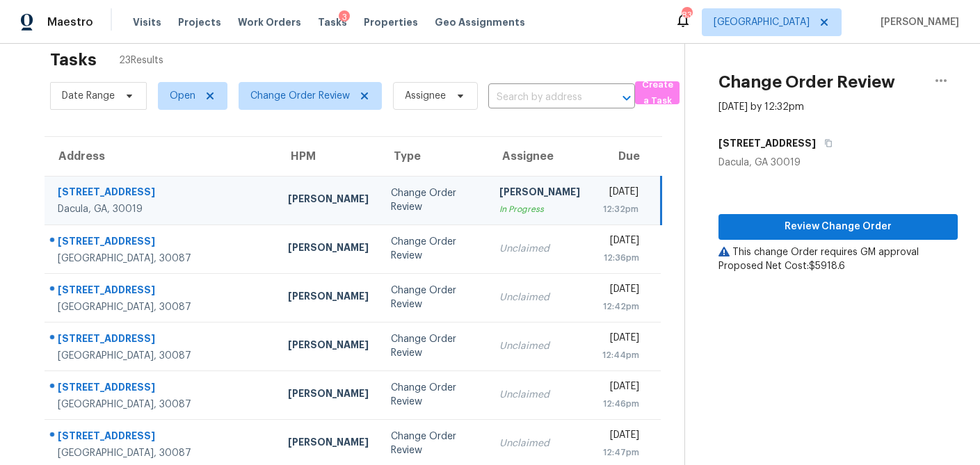
click at [391, 206] on div "Change Order Review" at bounding box center [434, 200] width 87 height 28
click at [934, 88] on icon "button" at bounding box center [941, 80] width 17 height 17
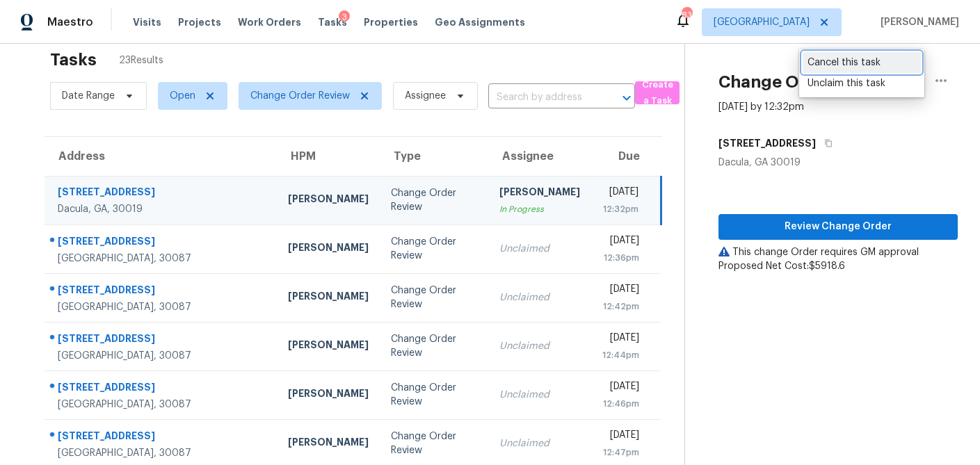
click at [850, 65] on div "Cancel this task" at bounding box center [862, 63] width 109 height 14
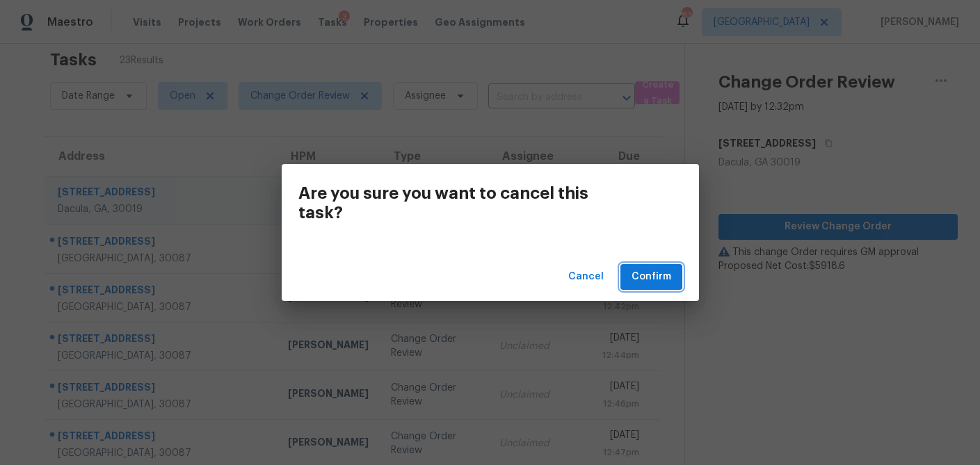
click at [653, 276] on span "Confirm" at bounding box center [652, 277] width 40 height 17
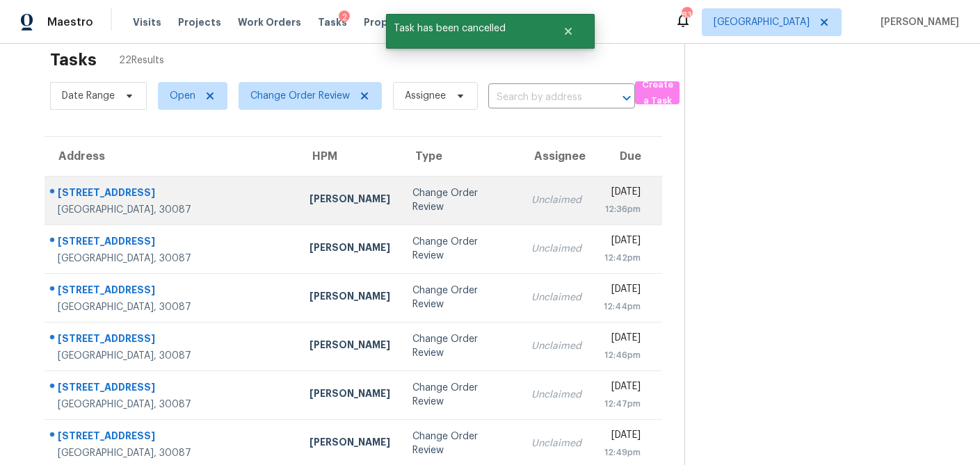
click at [303, 196] on td "Samuel Vetrik" at bounding box center [349, 200] width 103 height 49
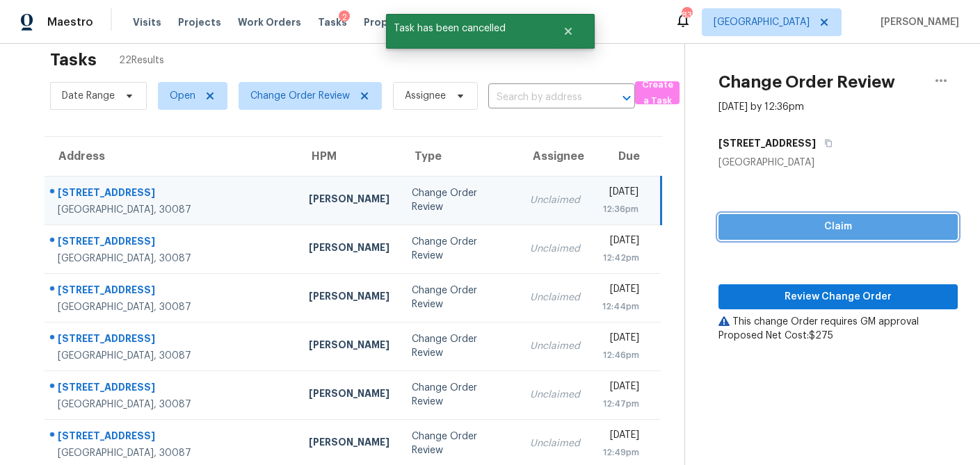
click at [798, 227] on span "Claim" at bounding box center [838, 226] width 217 height 17
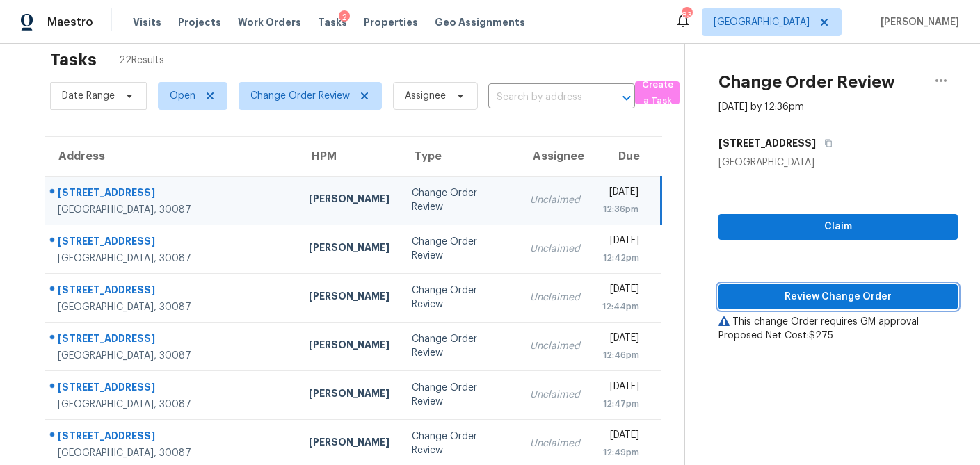
click at [805, 294] on span "Review Change Order" at bounding box center [838, 297] width 217 height 17
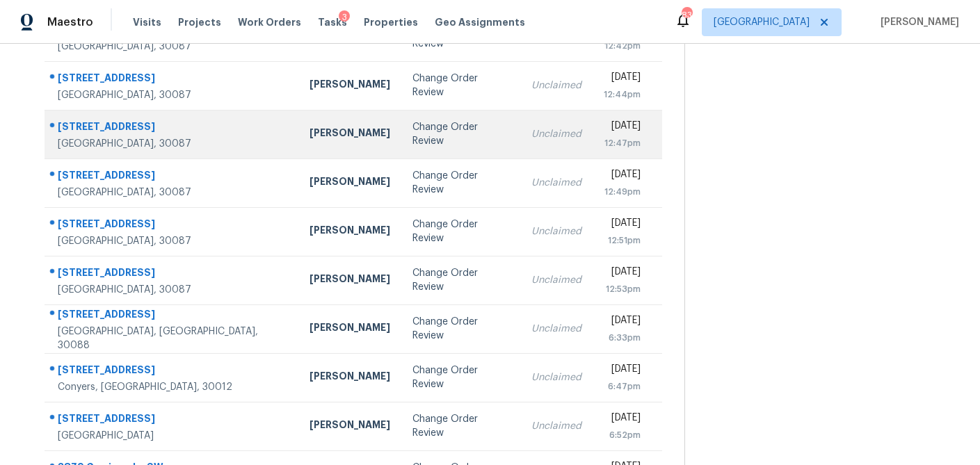
scroll to position [189, 0]
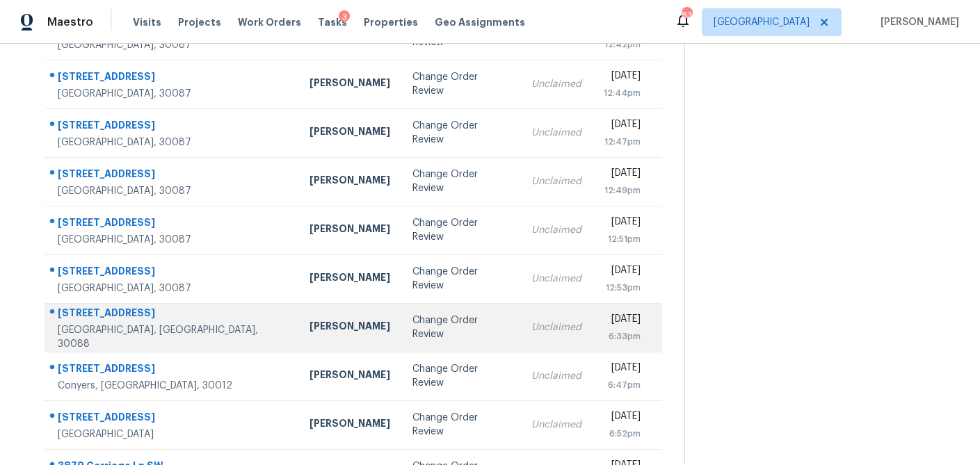
click at [413, 322] on div "Change Order Review" at bounding box center [461, 328] width 97 height 28
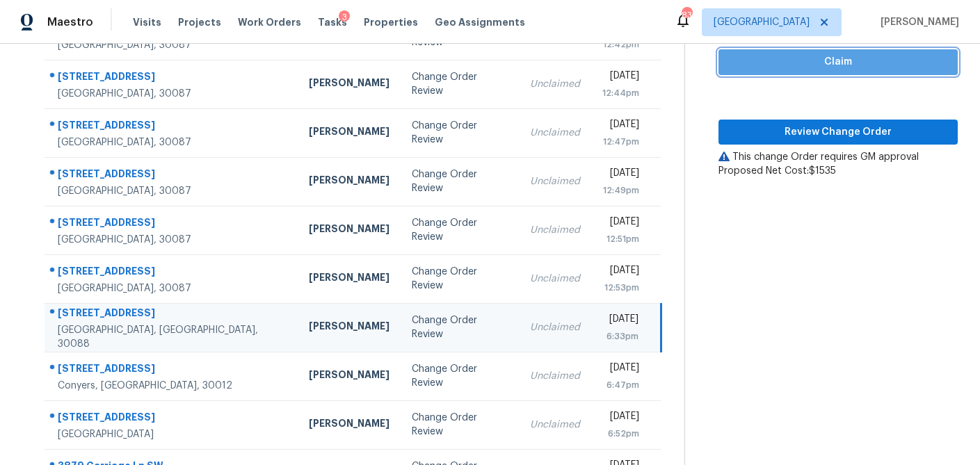
click at [828, 61] on span "Claim" at bounding box center [838, 62] width 217 height 17
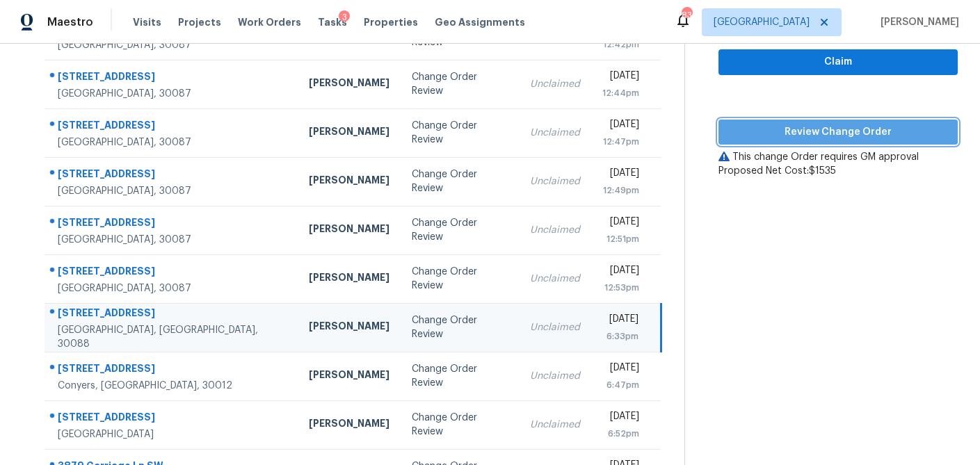
click at [823, 127] on span "Review Change Order" at bounding box center [838, 132] width 217 height 17
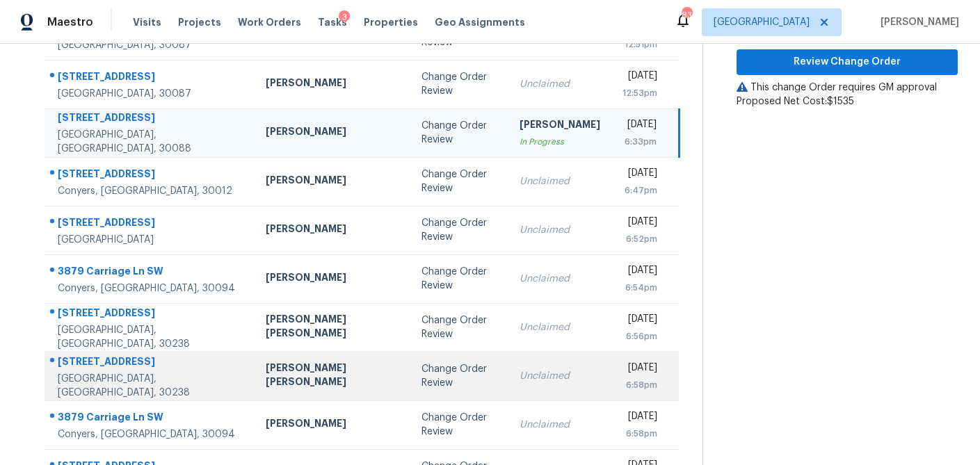
scroll to position [259, 0]
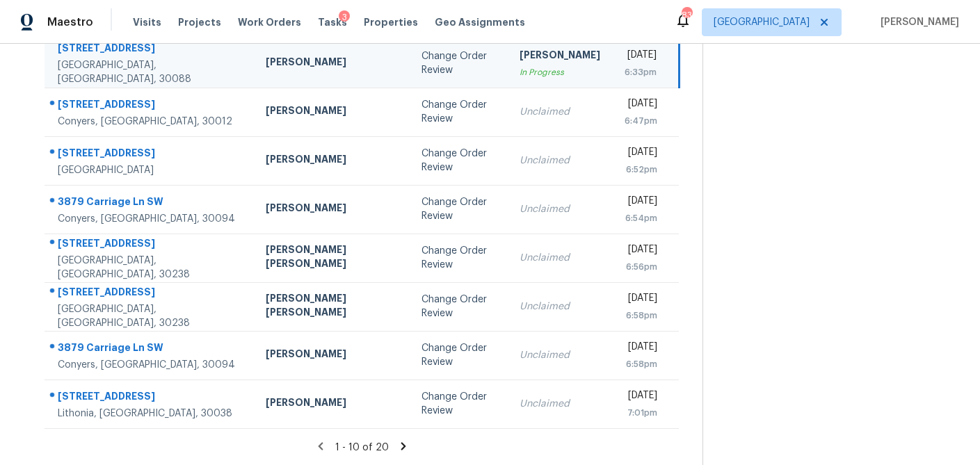
click at [401, 445] on icon at bounding box center [403, 446] width 5 height 8
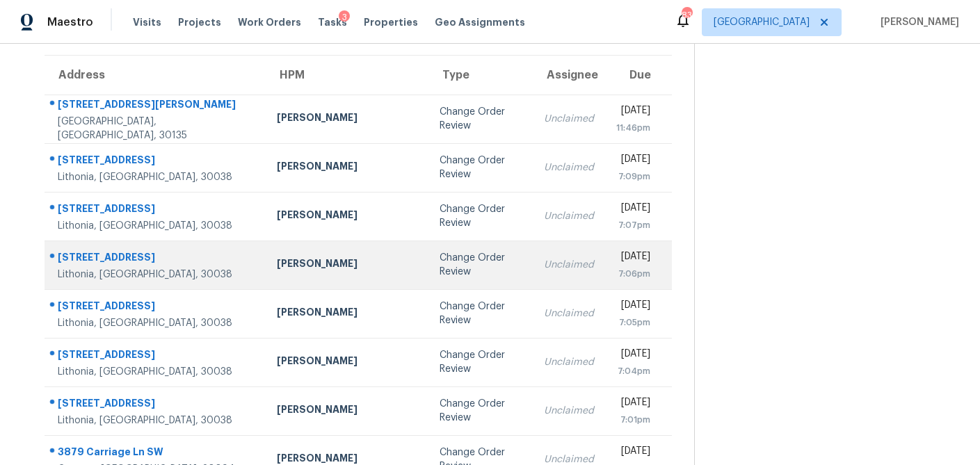
scroll to position [0, 0]
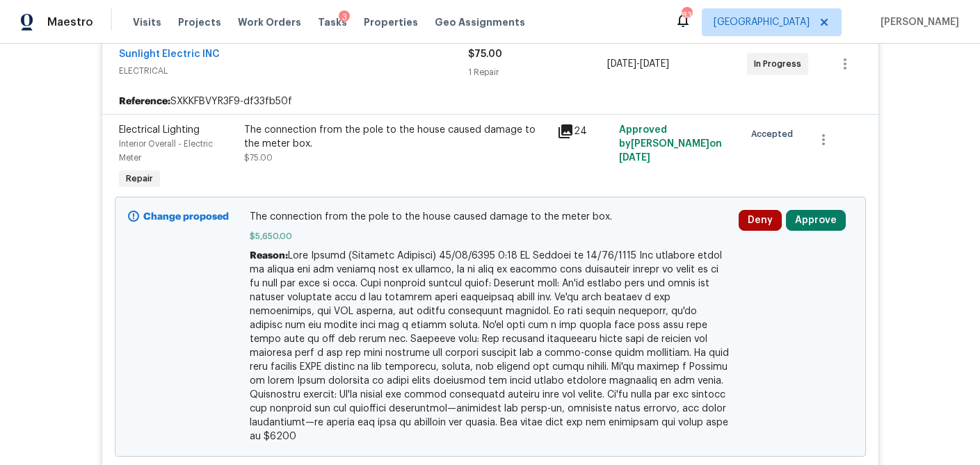
scroll to position [395, 0]
click at [812, 226] on button "Approve" at bounding box center [816, 221] width 60 height 21
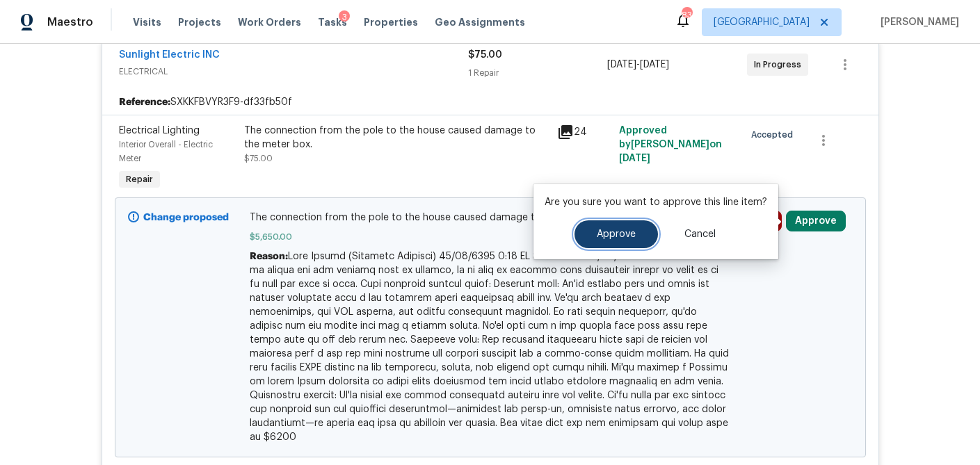
click at [627, 241] on button "Approve" at bounding box center [616, 235] width 83 height 28
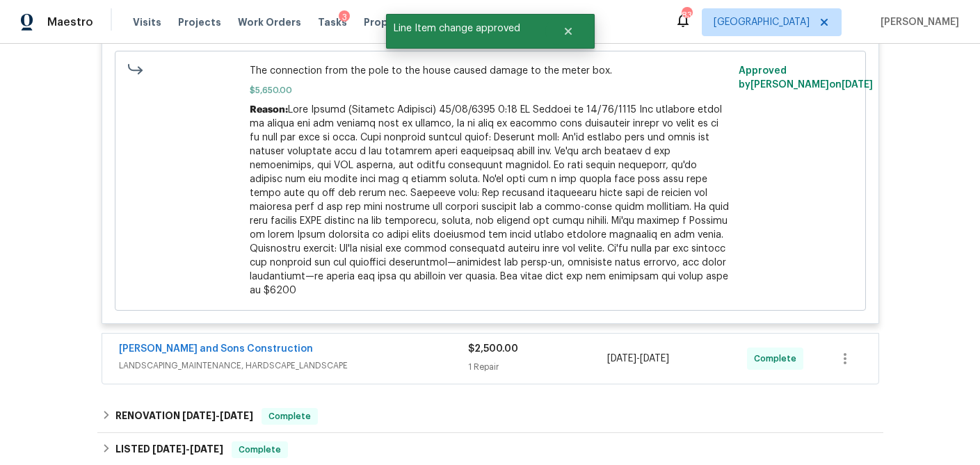
scroll to position [539, 0]
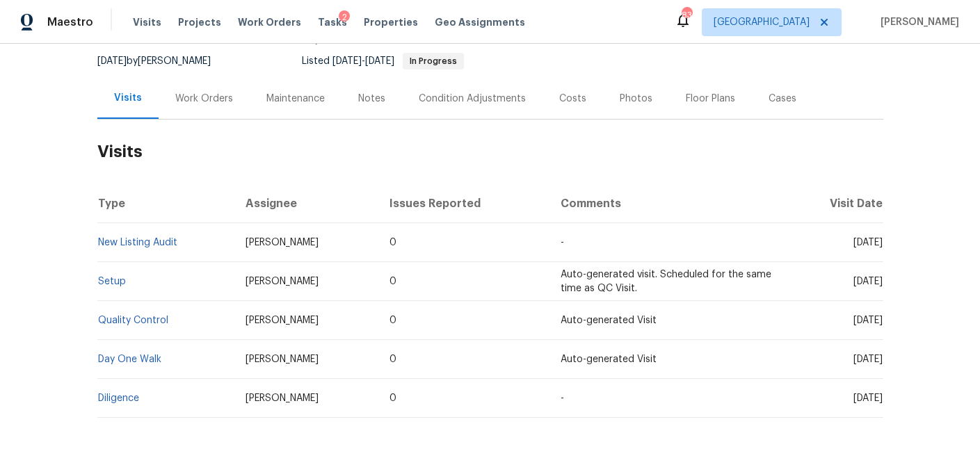
scroll to position [136, 0]
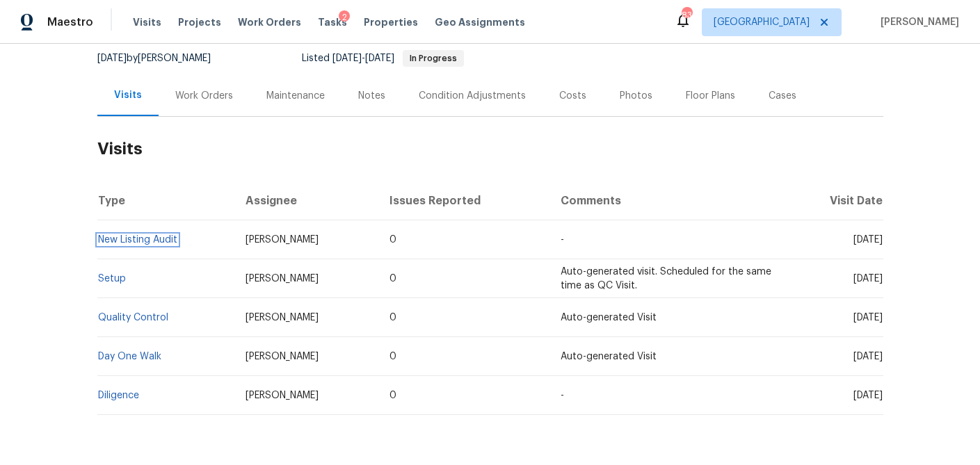
click at [156, 242] on link "New Listing Audit" at bounding box center [137, 240] width 79 height 10
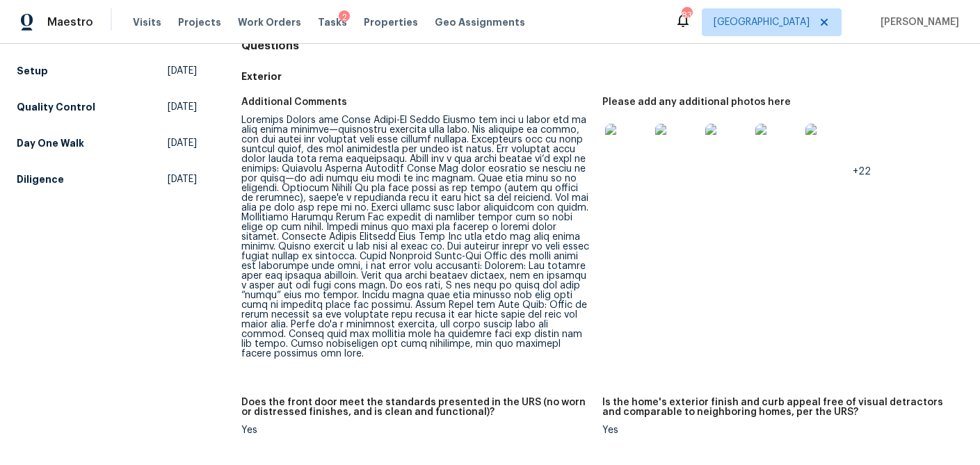
scroll to position [154, 0]
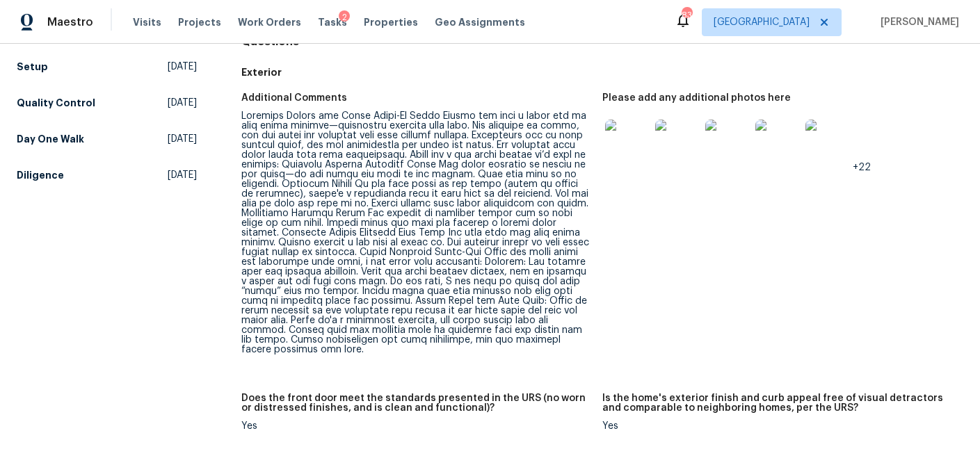
click at [448, 282] on div at bounding box center [416, 233] width 350 height 244
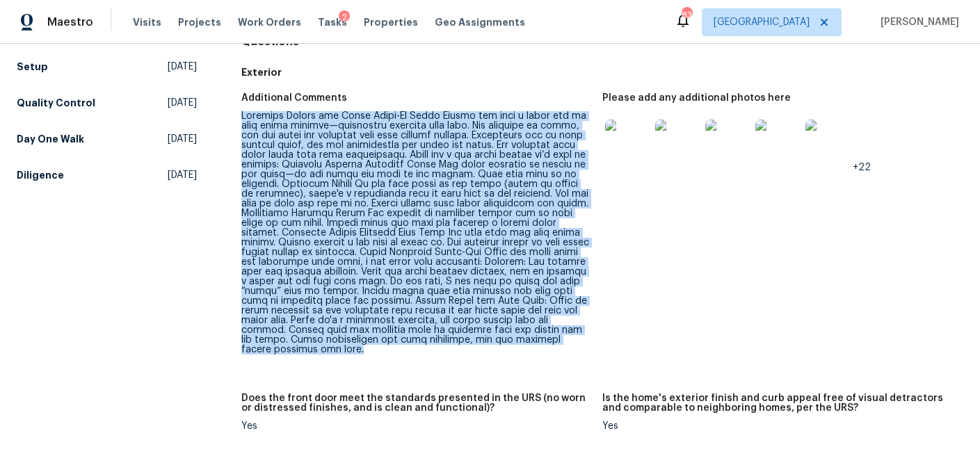
drag, startPoint x: 541, startPoint y: 332, endPoint x: 240, endPoint y: 115, distance: 370.3
copy div "Property Review and Final Touch-Up Notes Mirsad has done a great job on this ho…"
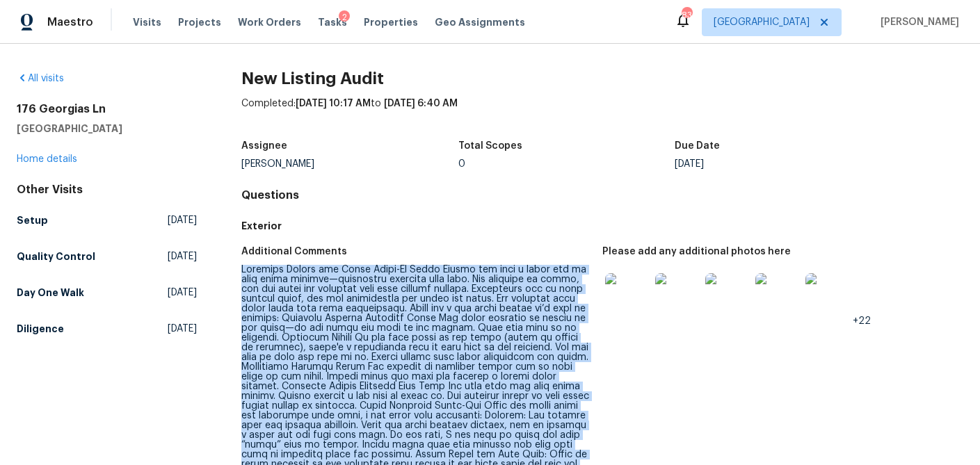
scroll to position [40, 0]
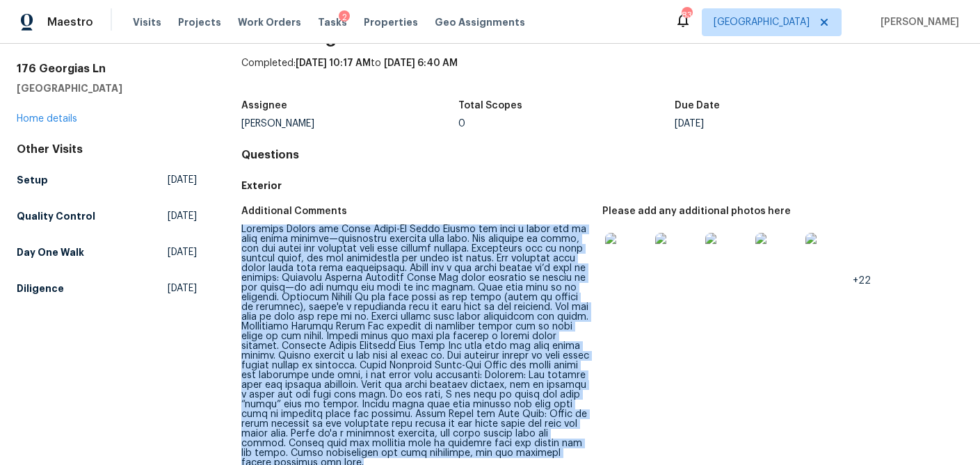
click at [350, 287] on div at bounding box center [416, 347] width 350 height 244
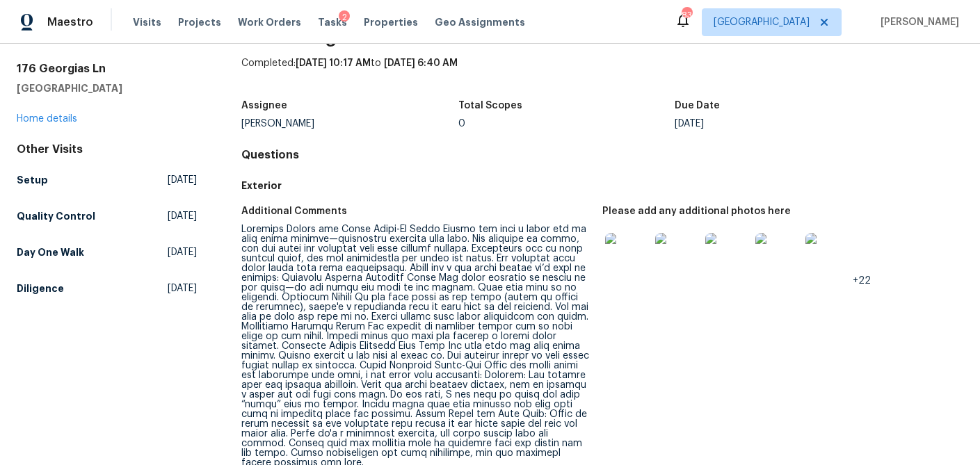
scroll to position [0, 0]
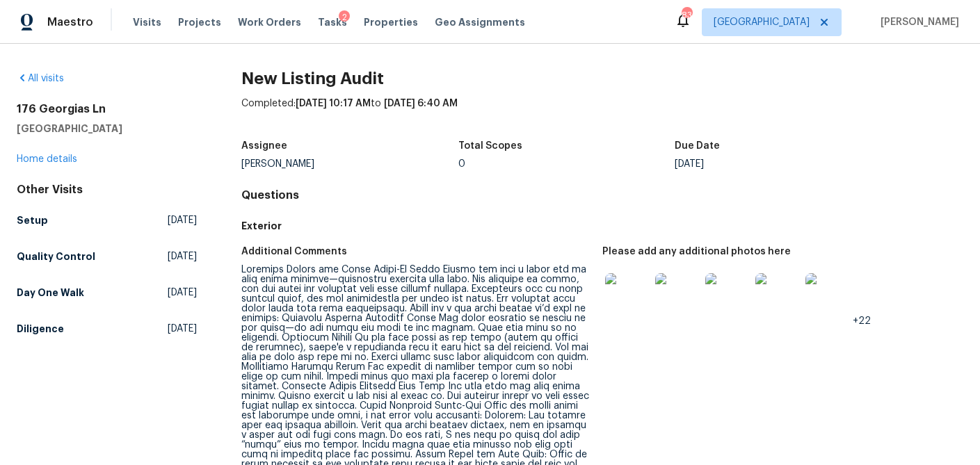
click at [68, 127] on h5 "Dallas, GA 30157" at bounding box center [107, 129] width 180 height 14
drag, startPoint x: 98, startPoint y: 129, endPoint x: 11, endPoint y: 112, distance: 88.6
click at [11, 112] on div "All visits 176 Georgias Ln Dallas, GA 30157 Home details Other Visits Setup Fri…" at bounding box center [490, 255] width 980 height 422
copy div "176 Georgias Ln Dallas, GA 30157"
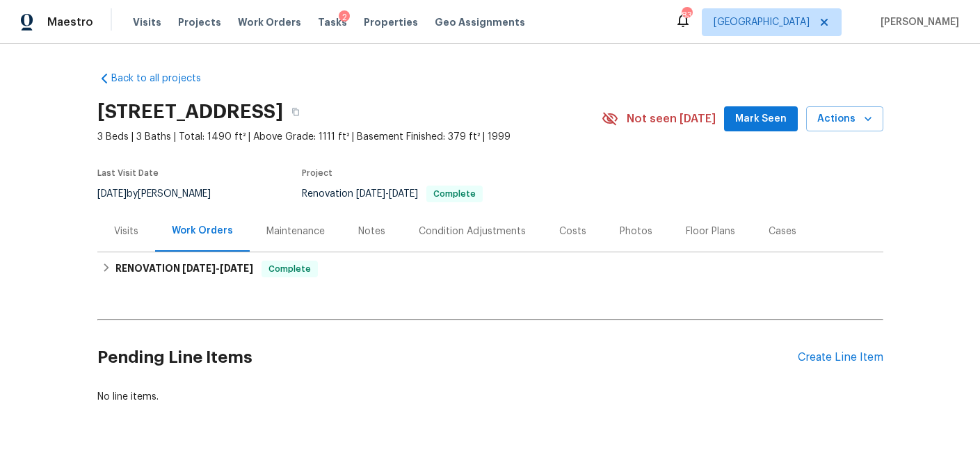
click at [122, 234] on div "Visits" at bounding box center [126, 232] width 24 height 14
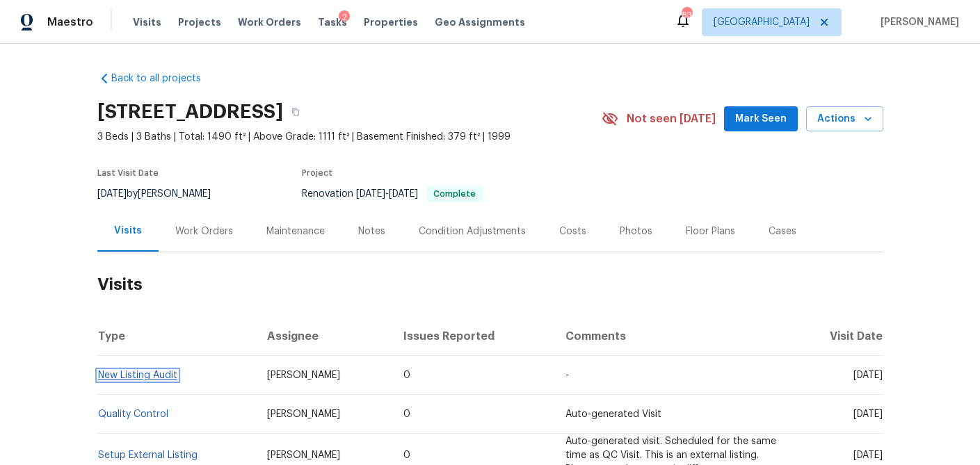
click at [150, 374] on link "New Listing Audit" at bounding box center [137, 376] width 79 height 10
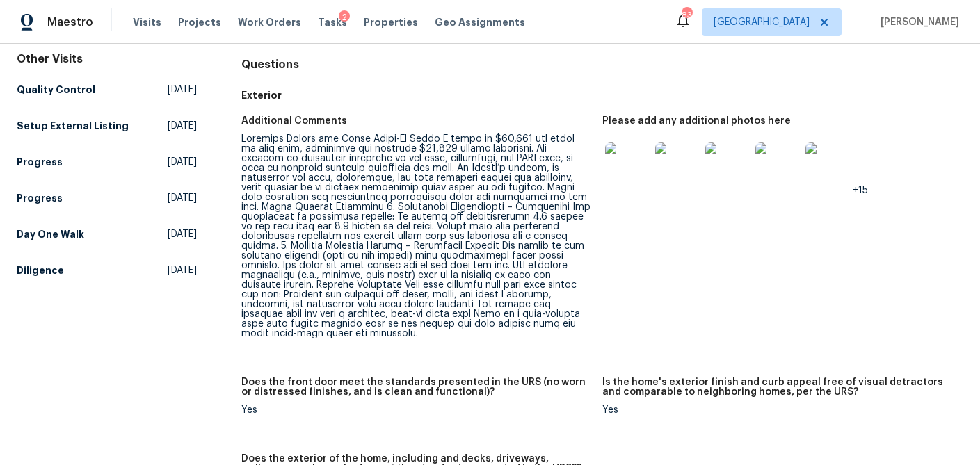
scroll to position [132, 0]
click at [394, 285] on div at bounding box center [416, 235] width 350 height 205
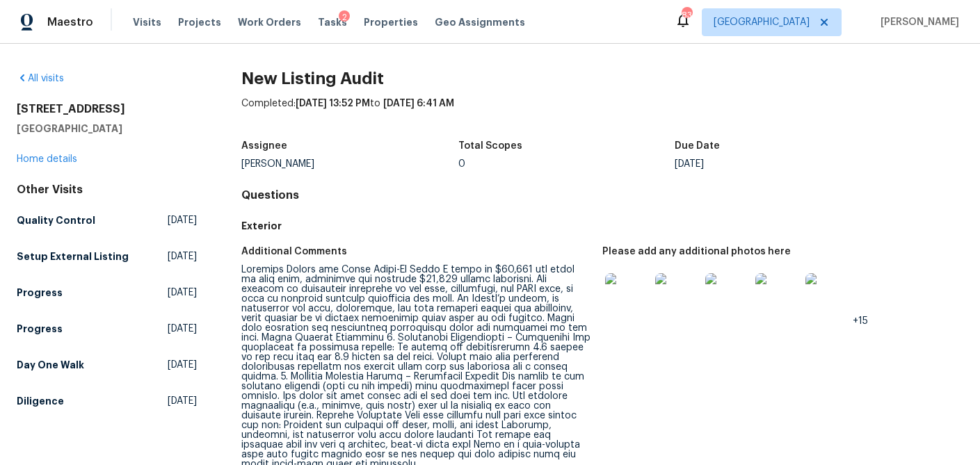
click at [90, 125] on h5 "Villa Rica, GA 30180" at bounding box center [107, 129] width 180 height 14
drag, startPoint x: 111, startPoint y: 128, endPoint x: 12, endPoint y: 111, distance: 100.9
click at [12, 111] on div "All visits 188 Lost Lake Trl Villa Rica, GA 30180 Home details Other Visits Qua…" at bounding box center [490, 255] width 980 height 422
copy div "188 Lost Lake Trl Villa Rica, GA 30180"
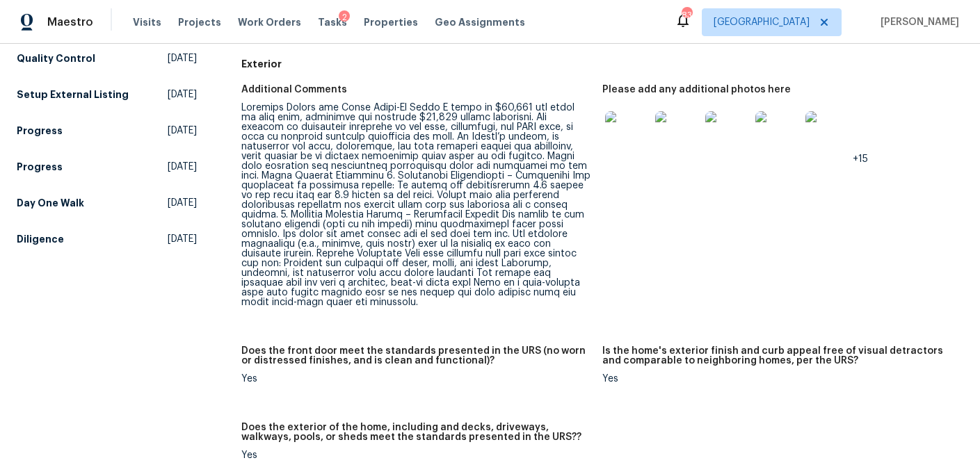
scroll to position [150, 0]
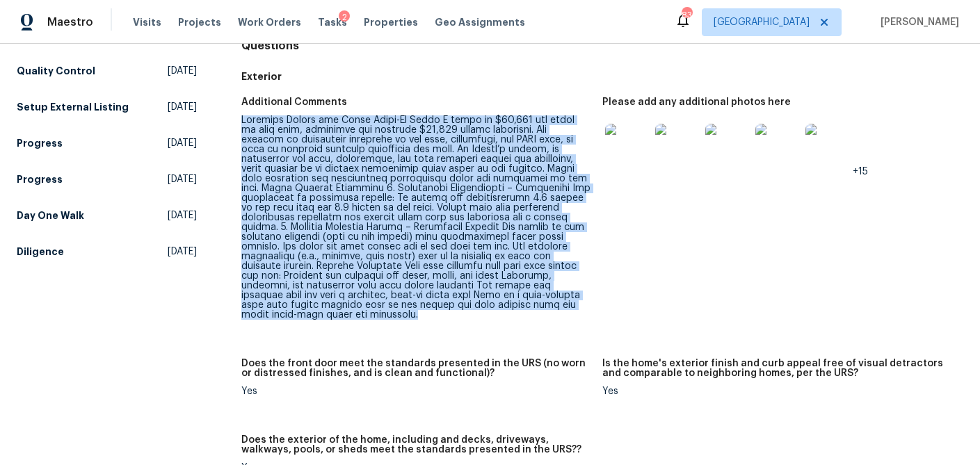
drag, startPoint x: 335, startPoint y: 251, endPoint x: 237, endPoint y: 113, distance: 169.5
copy figure "Property Review and Final Touch-Up Notes A total of $51,000 was spent on this h…"
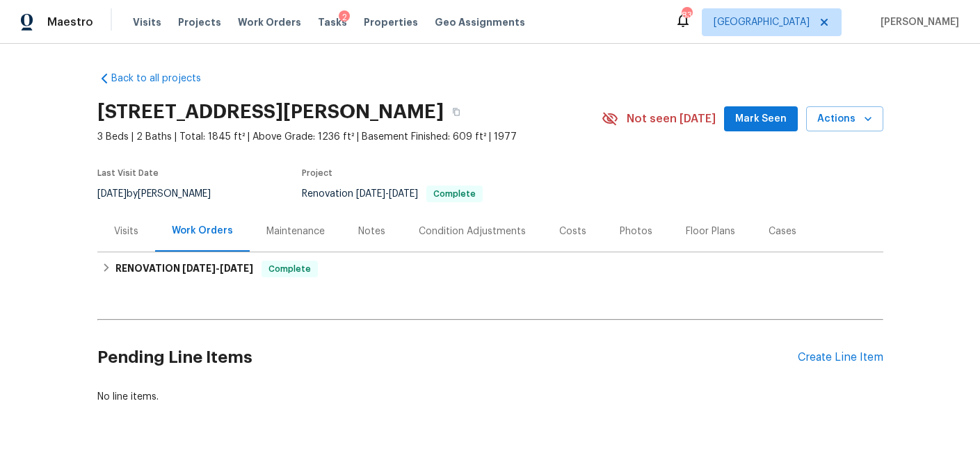
click at [131, 227] on div "Visits" at bounding box center [126, 232] width 24 height 14
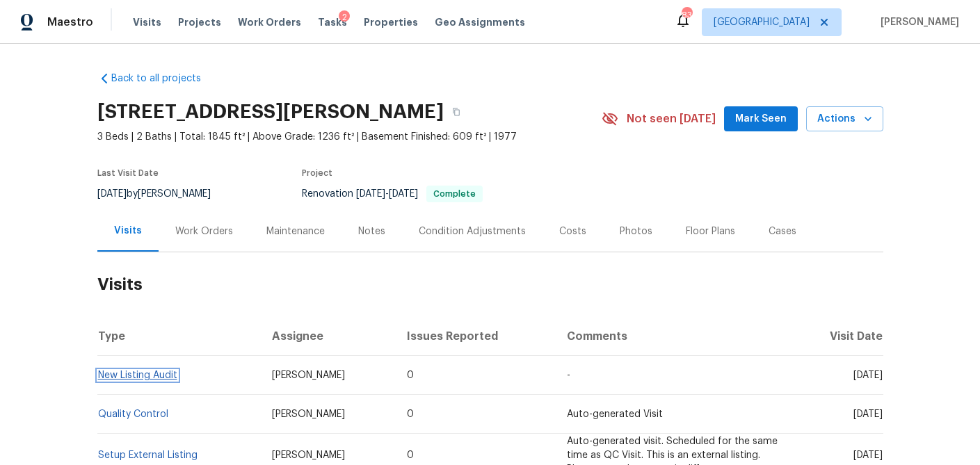
click at [131, 378] on link "New Listing Audit" at bounding box center [137, 376] width 79 height 10
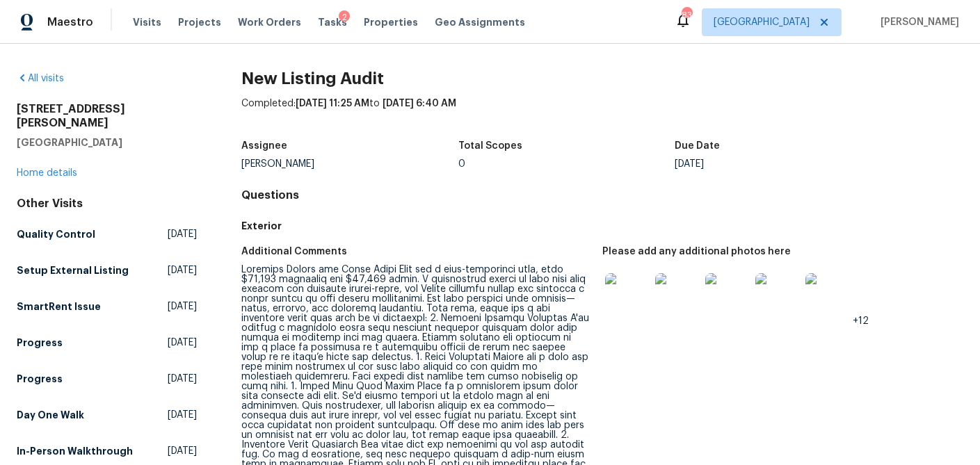
click at [98, 136] on h5 "[GEOGRAPHIC_DATA]" at bounding box center [107, 143] width 180 height 14
drag, startPoint x: 83, startPoint y: 125, endPoint x: 18, endPoint y: 103, distance: 69.1
click at [18, 103] on div "[STREET_ADDRESS][PERSON_NAME]" at bounding box center [107, 125] width 180 height 47
copy div "[STREET_ADDRESS][PERSON_NAME]"
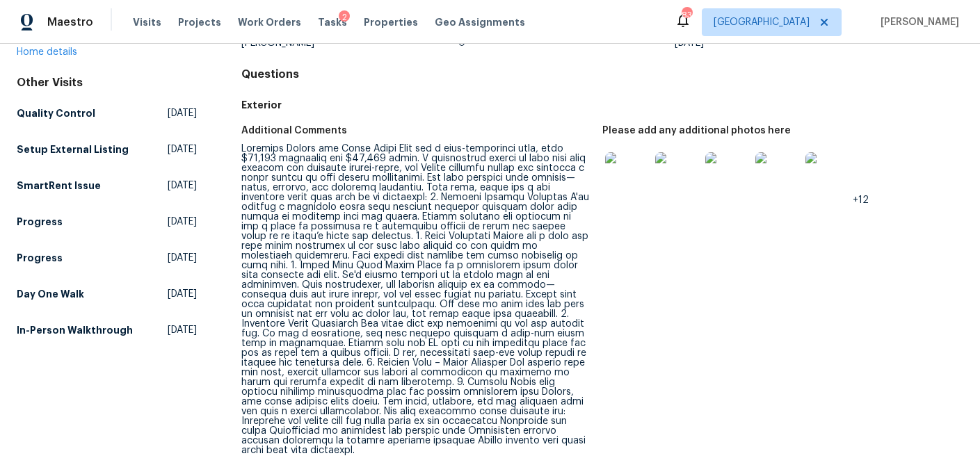
scroll to position [124, 0]
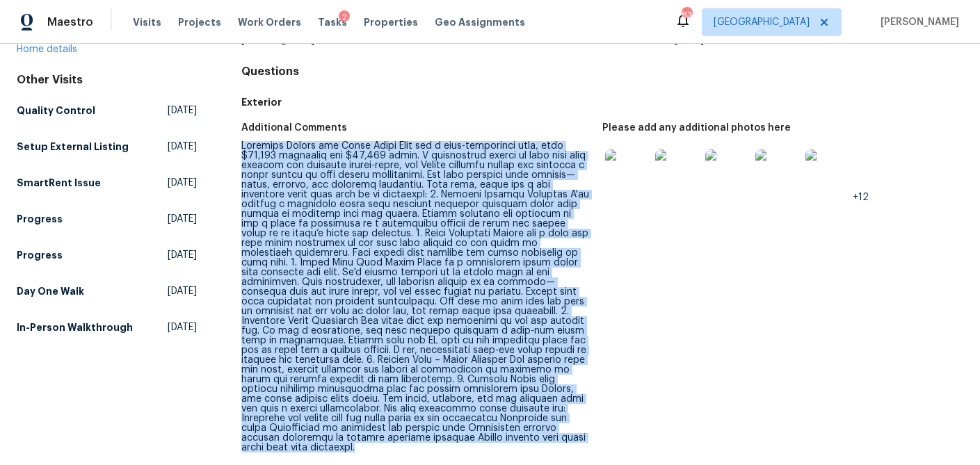
drag, startPoint x: 560, startPoint y: 406, endPoint x: 231, endPoint y: 134, distance: 427.4
copy figure "Loremips Dolors ame Conse Adipi Elit sed d eius-temporinci utla, etdo $96,487 m…"
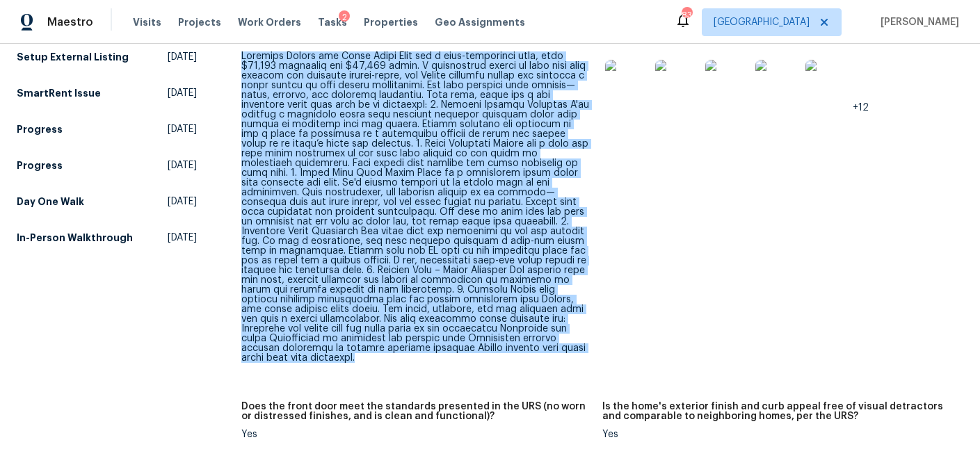
scroll to position [0, 0]
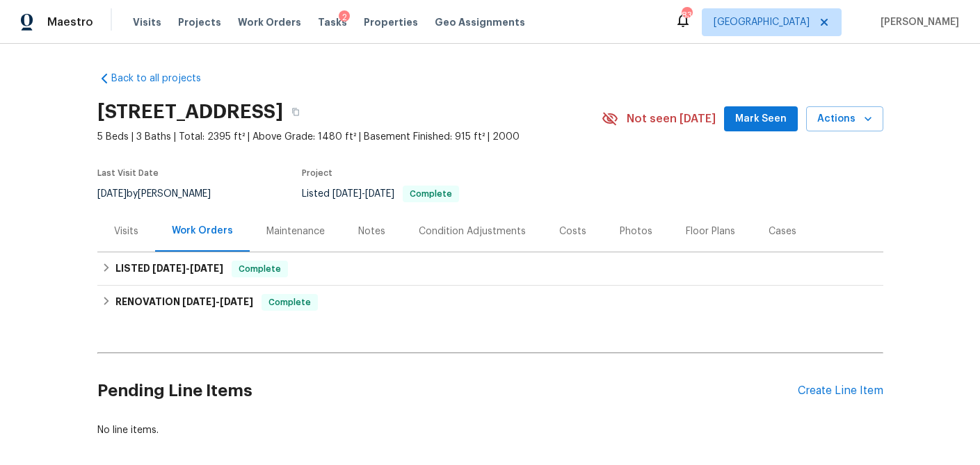
click at [121, 234] on div "Visits" at bounding box center [126, 232] width 24 height 14
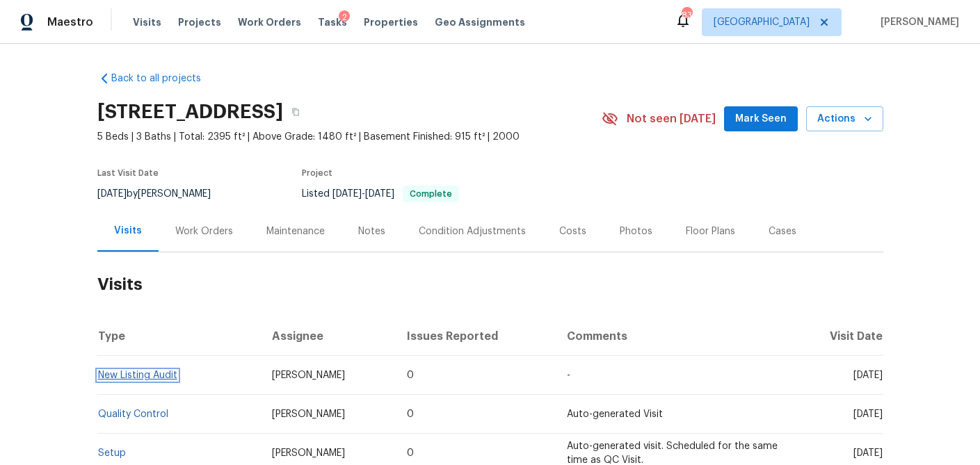
click at [143, 372] on link "New Listing Audit" at bounding box center [137, 376] width 79 height 10
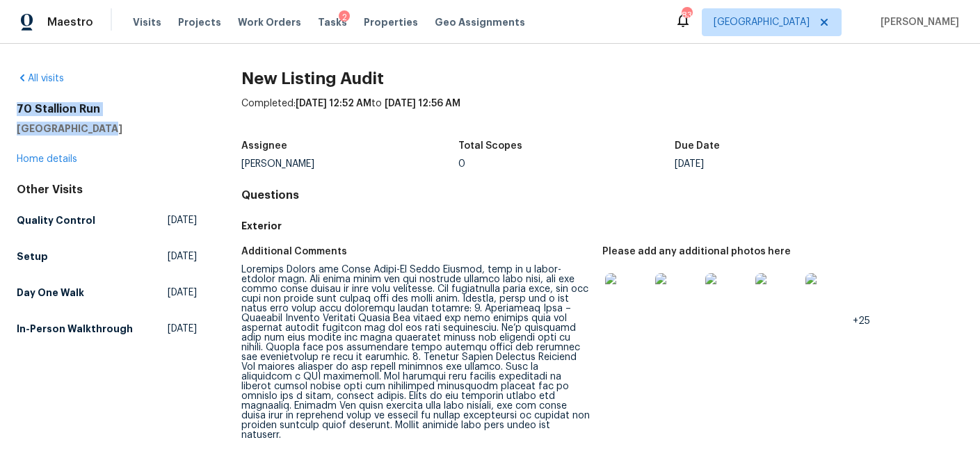
drag, startPoint x: 102, startPoint y: 131, endPoint x: -1, endPoint y: 109, distance: 106.0
click at [0, 109] on html "Maestro Visits Projects Work Orders Tasks 2 Properties Geo Assignments 83 [GEOG…" at bounding box center [490, 232] width 980 height 465
copy div "[STREET_ADDRESS]"
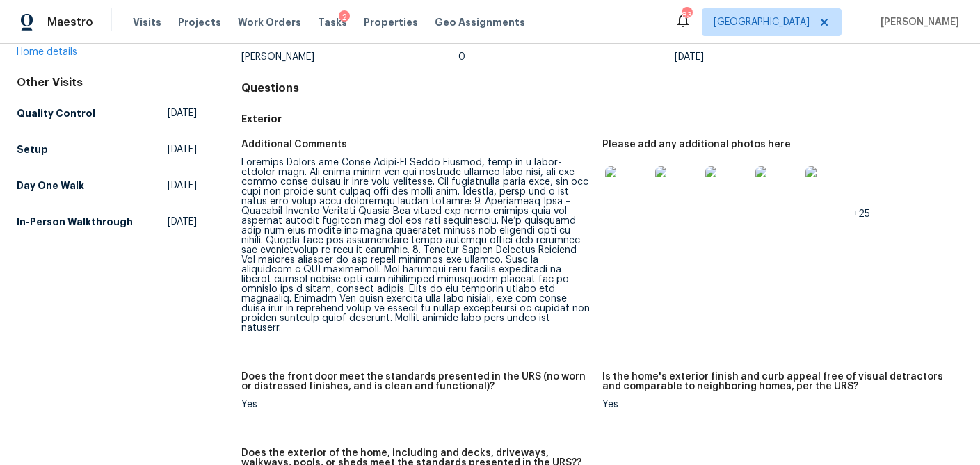
scroll to position [115, 0]
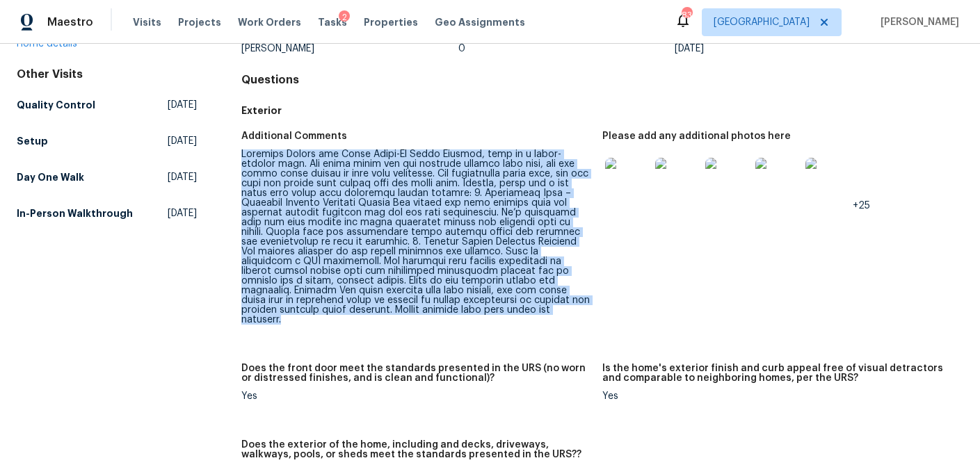
drag, startPoint x: 416, startPoint y: 295, endPoint x: 242, endPoint y: 159, distance: 221.0
click at [242, 159] on div at bounding box center [416, 237] width 350 height 175
copy div "Loremips Dolors ame Conse Adipi-El Seddo Eiusmod, temp in u labor-etdolor magn.…"
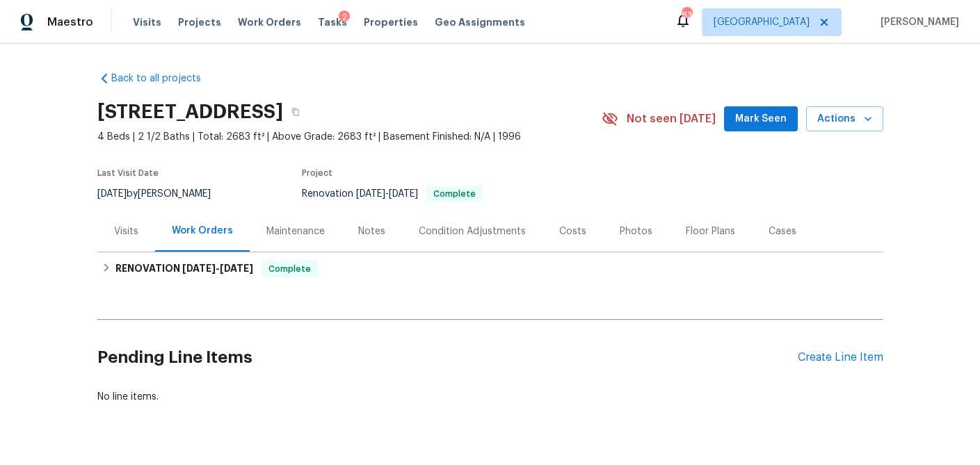
click at [121, 234] on div "Visits" at bounding box center [126, 232] width 24 height 14
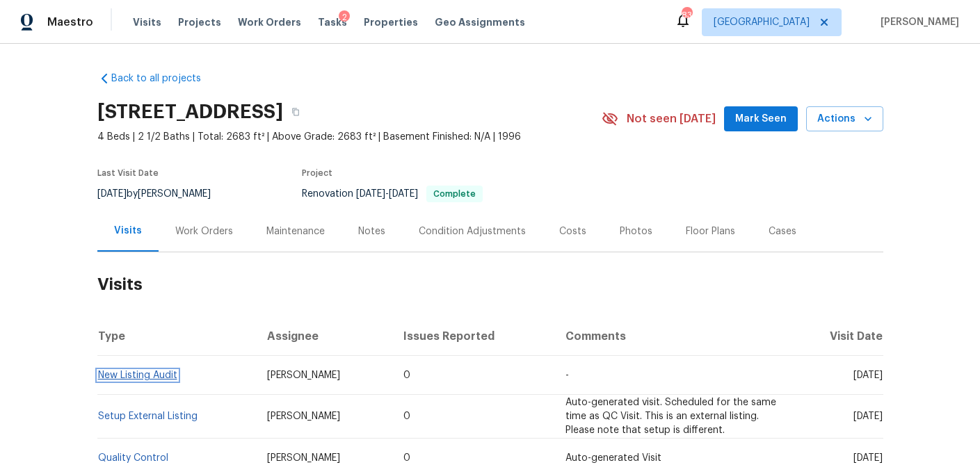
click at [139, 376] on link "New Listing Audit" at bounding box center [137, 376] width 79 height 10
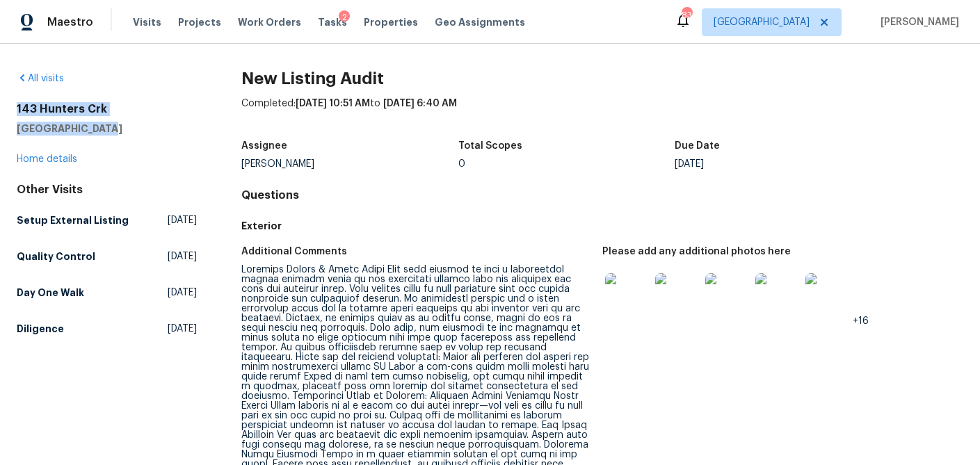
drag, startPoint x: 97, startPoint y: 127, endPoint x: 7, endPoint y: 104, distance: 92.5
click at [7, 104] on div "All visits 143 Hunters Crk Dallas, GA 30157 Home details Other Visits Setup Ext…" at bounding box center [490, 255] width 980 height 422
copy div "143 Hunters Crk Dallas, GA 30157"
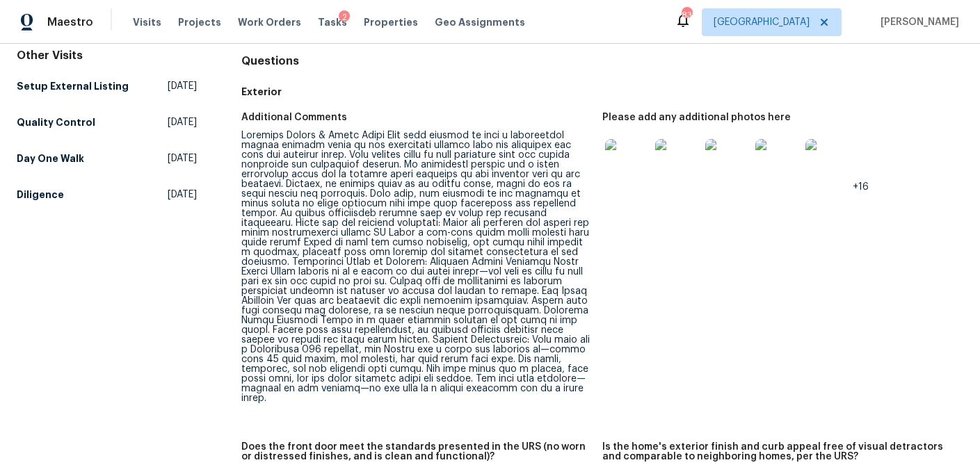
scroll to position [147, 0]
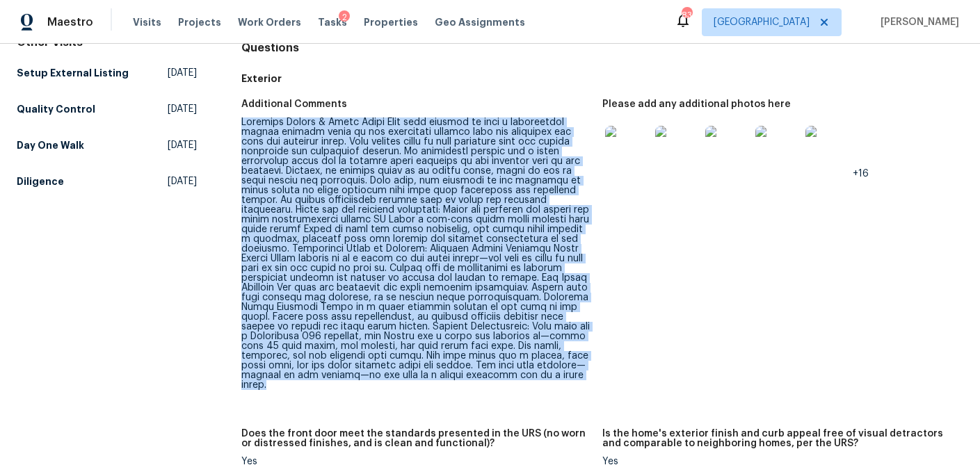
drag, startPoint x: 245, startPoint y: 125, endPoint x: 562, endPoint y: 372, distance: 402.1
click at [562, 372] on div at bounding box center [416, 254] width 350 height 273
copy div "Property Review & Final Notes This home appears to have a significant budget su…"
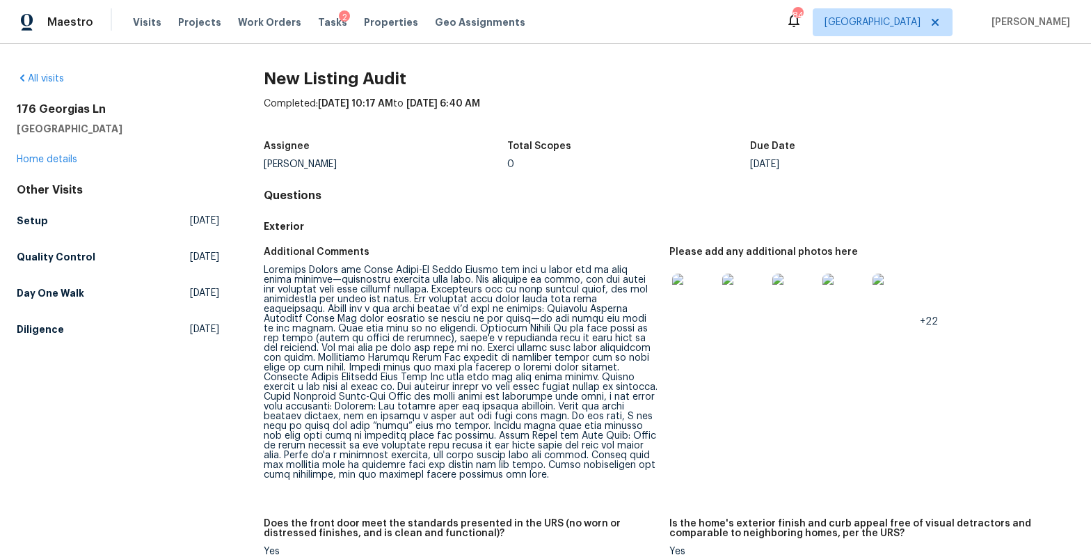
click at [692, 294] on img at bounding box center [694, 295] width 45 height 45
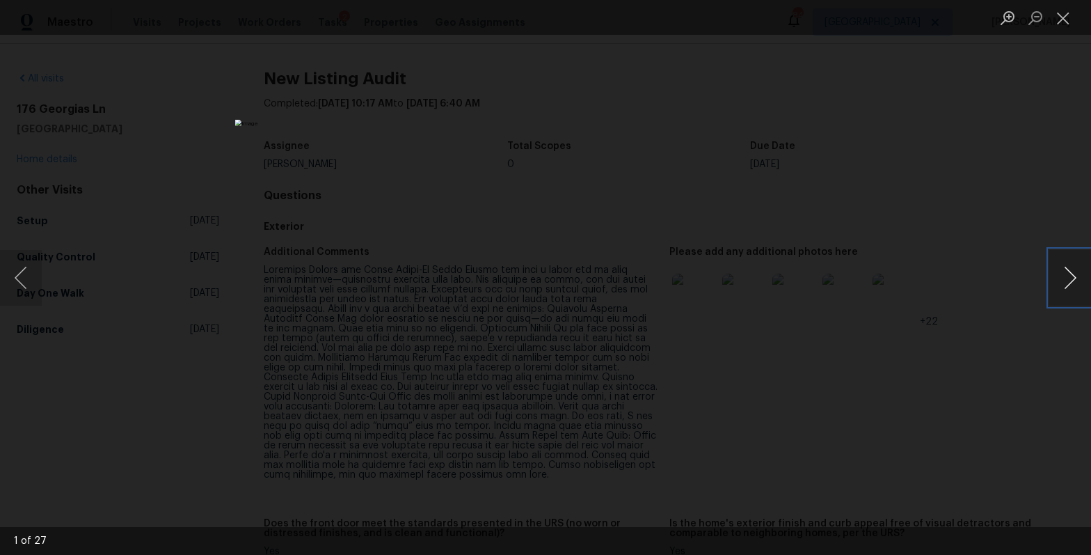
click at [1065, 279] on button "Next image" at bounding box center [1070, 278] width 42 height 56
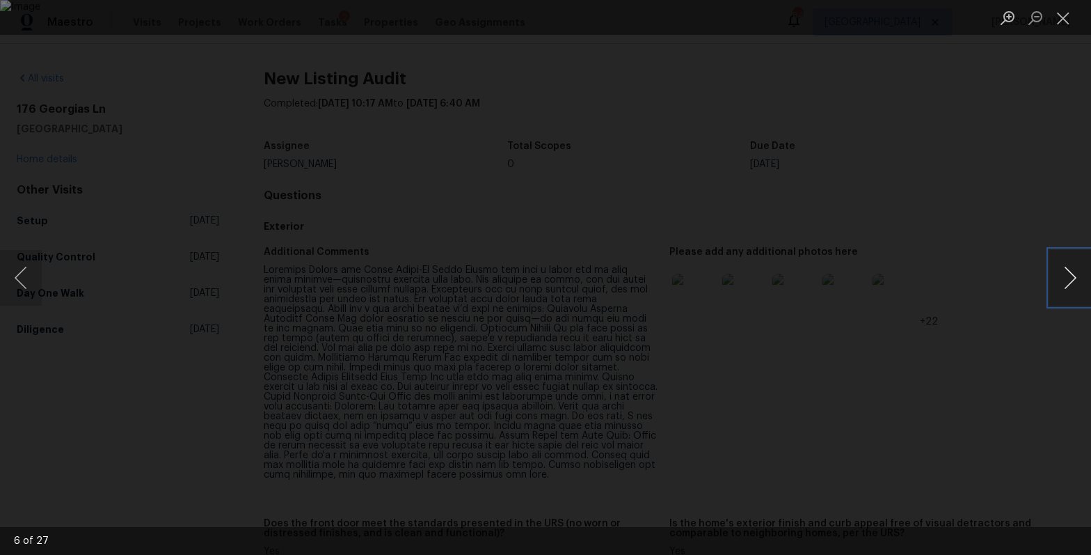
click at [1065, 279] on button "Next image" at bounding box center [1070, 278] width 42 height 56
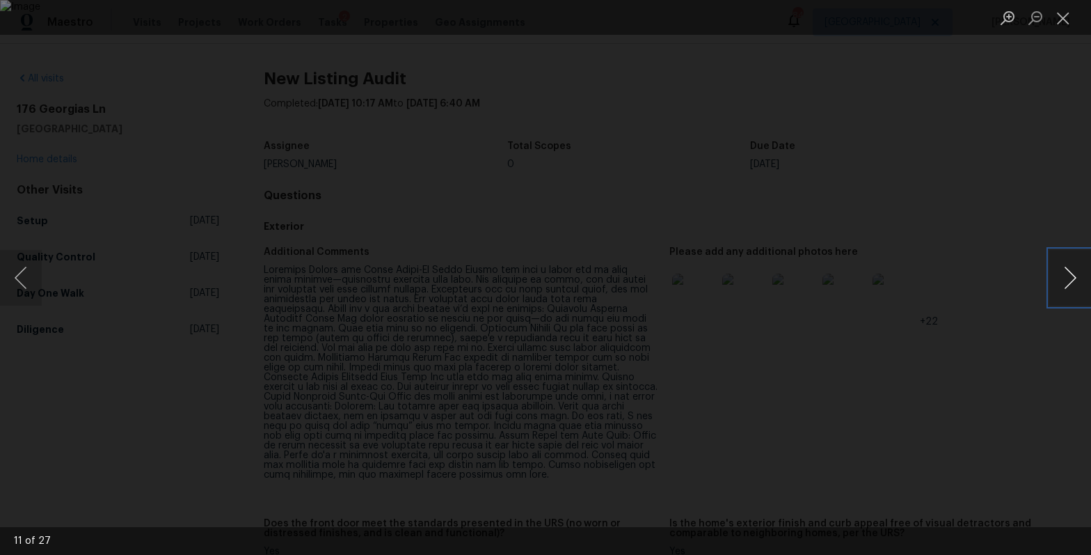
click at [1065, 279] on button "Next image" at bounding box center [1070, 278] width 42 height 56
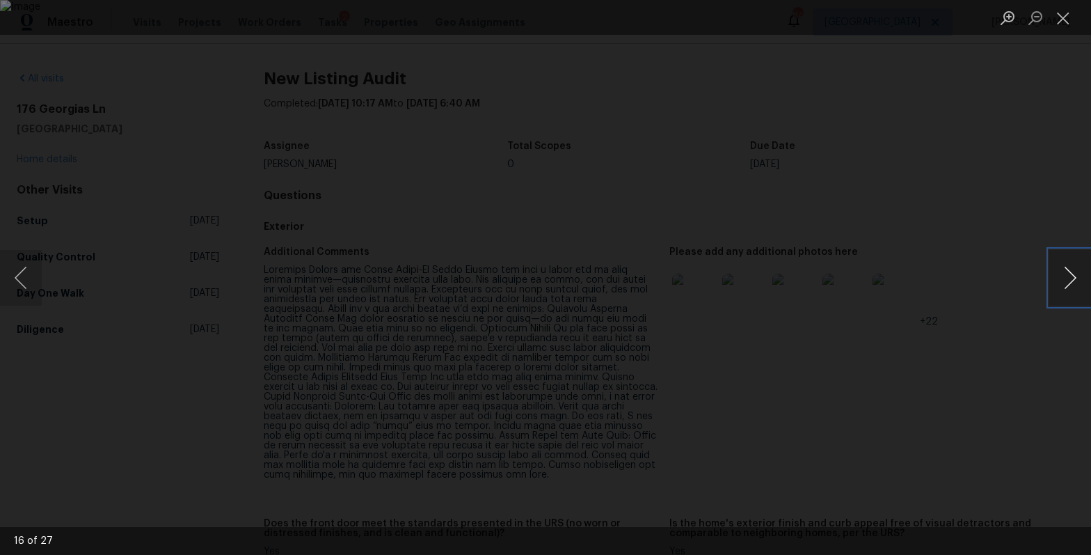
click at [1065, 279] on button "Next image" at bounding box center [1070, 278] width 42 height 56
click at [1061, 29] on button "Close lightbox" at bounding box center [1063, 18] width 28 height 24
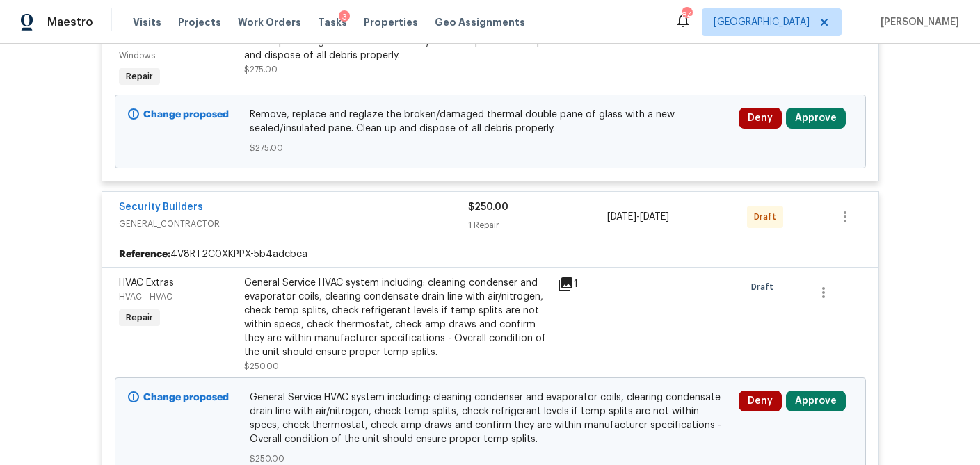
scroll to position [384, 0]
drag, startPoint x: 807, startPoint y: 115, endPoint x: 779, endPoint y: 119, distance: 28.1
click at [806, 115] on button "Approve" at bounding box center [816, 119] width 60 height 21
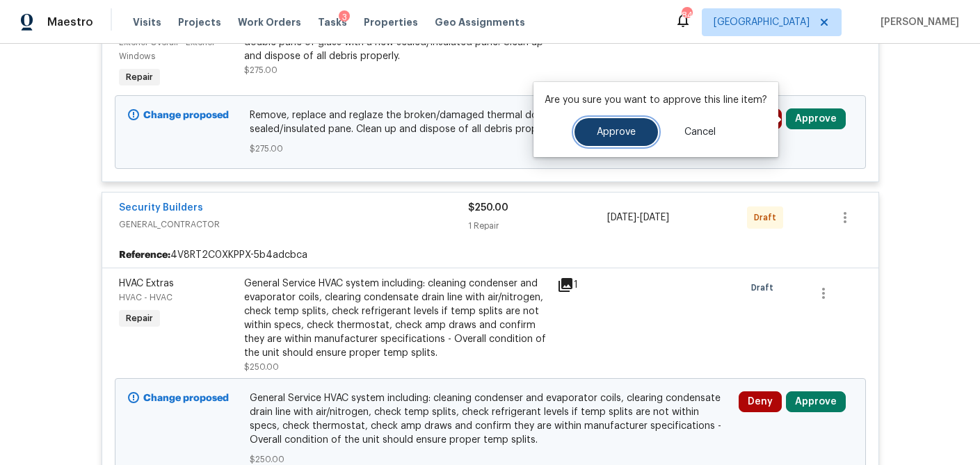
click at [644, 134] on button "Approve" at bounding box center [616, 132] width 83 height 28
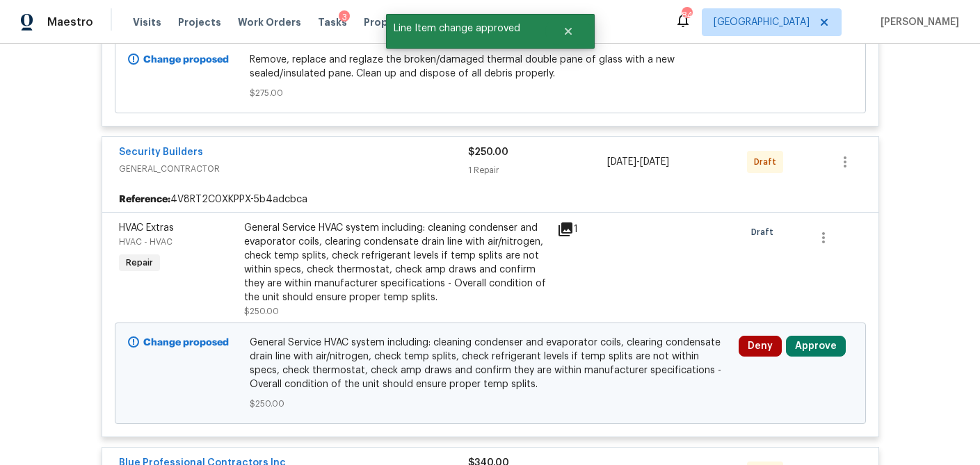
scroll to position [443, 0]
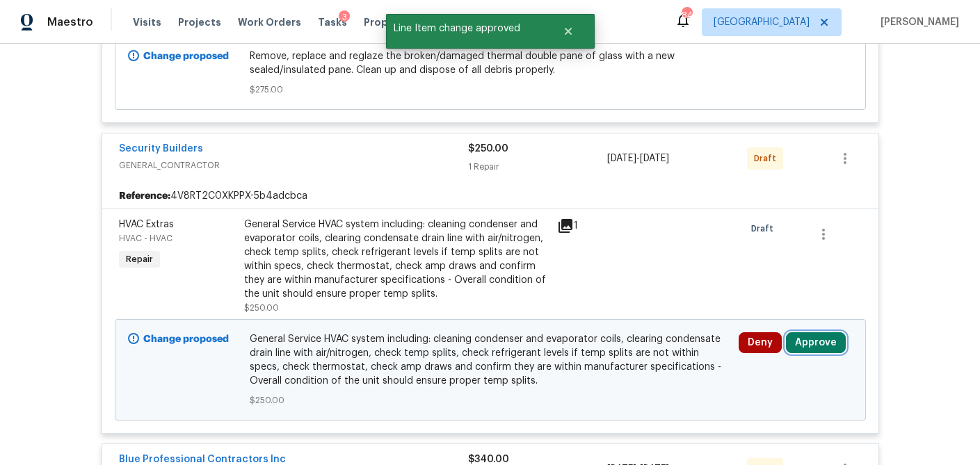
click at [811, 342] on button "Approve" at bounding box center [816, 343] width 60 height 21
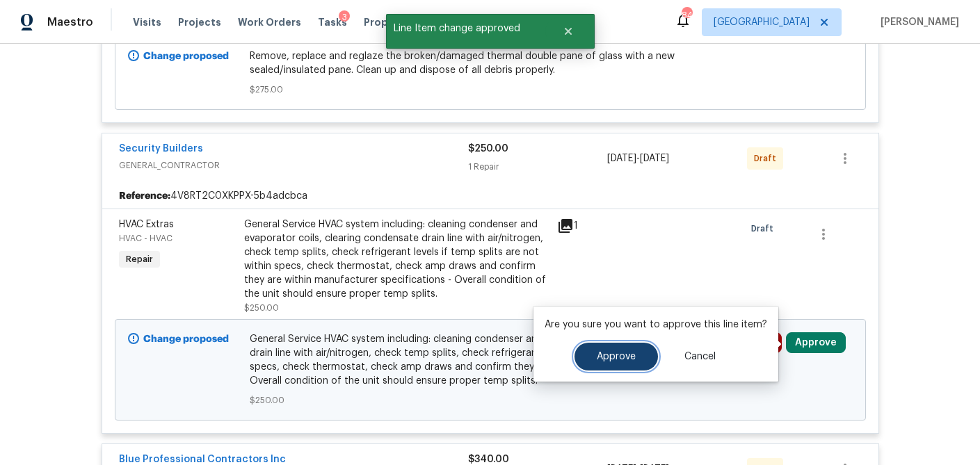
click at [643, 351] on button "Approve" at bounding box center [616, 357] width 83 height 28
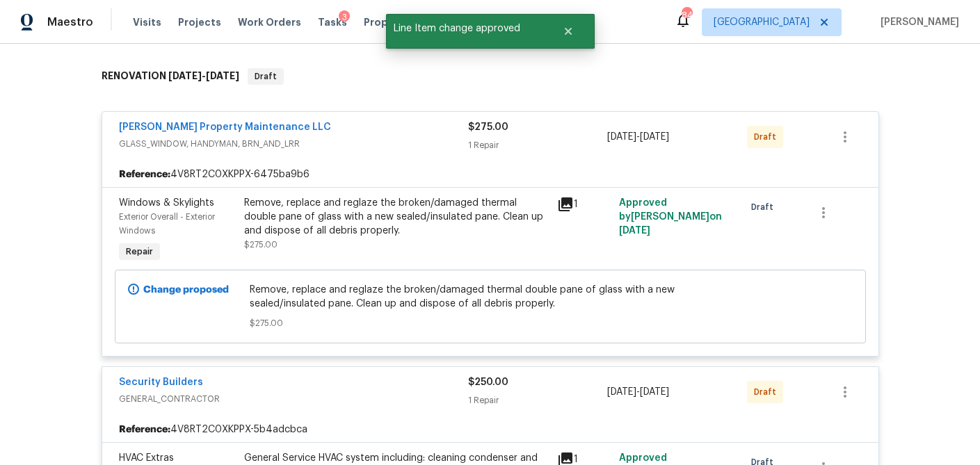
scroll to position [0, 0]
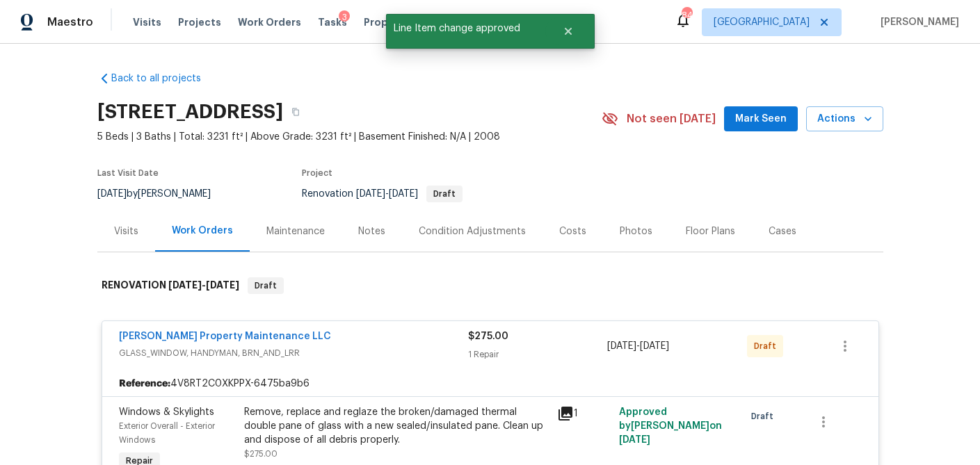
click at [121, 232] on div "Visits" at bounding box center [126, 232] width 24 height 14
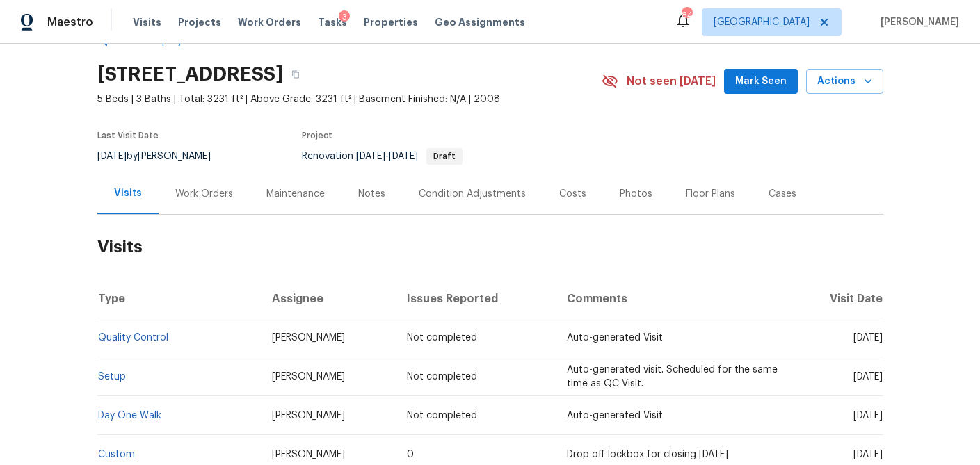
scroll to position [35, 0]
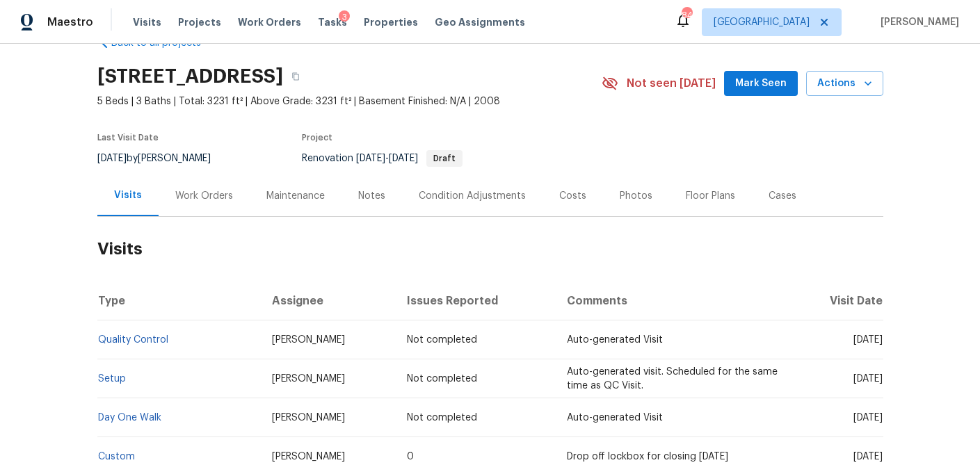
click at [559, 194] on div "Costs" at bounding box center [572, 196] width 27 height 14
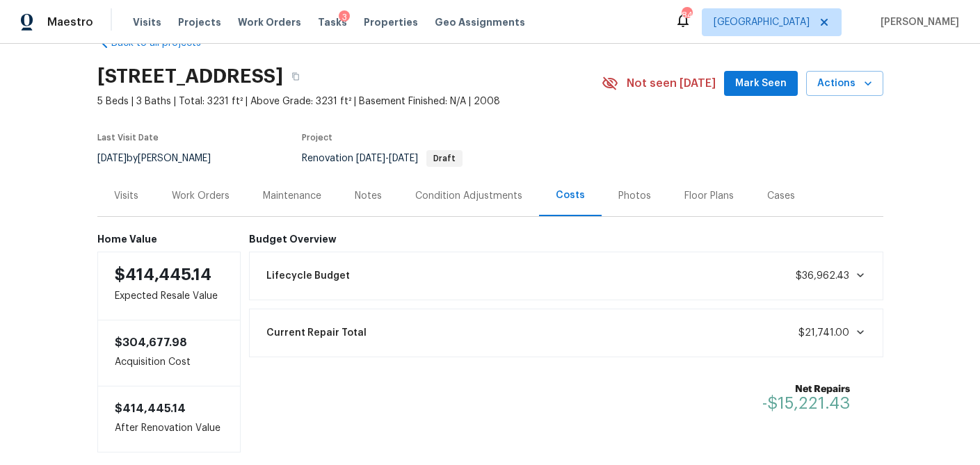
click at [215, 196] on div "Work Orders" at bounding box center [201, 196] width 58 height 14
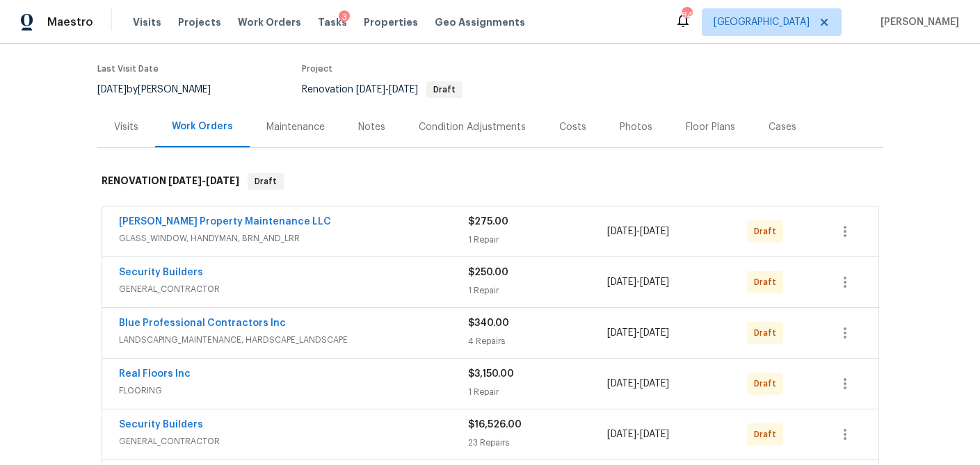
scroll to position [102, 0]
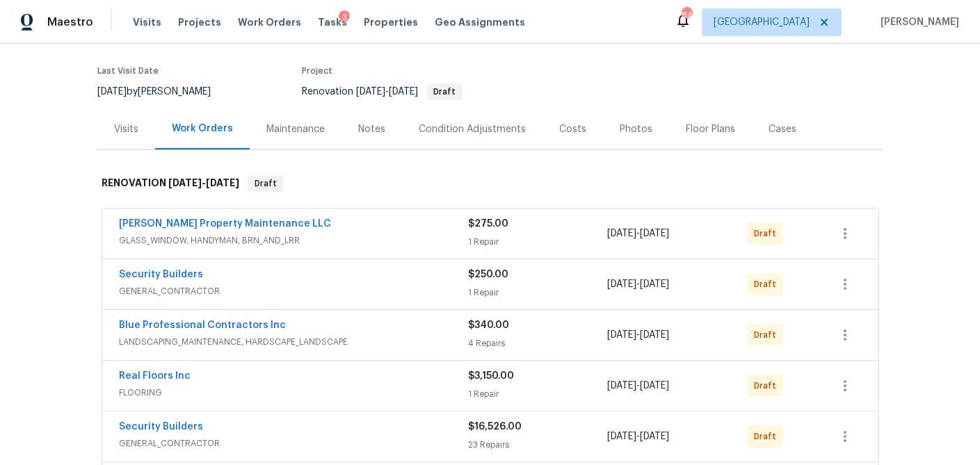
click at [369, 244] on span "GLASS_WINDOW, HANDYMAN, BRN_AND_LRR" at bounding box center [293, 241] width 349 height 14
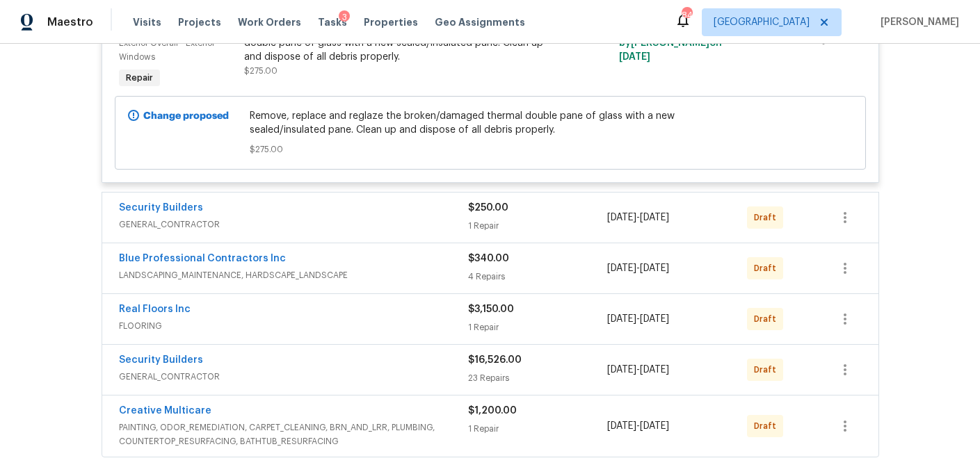
scroll to position [404, 0]
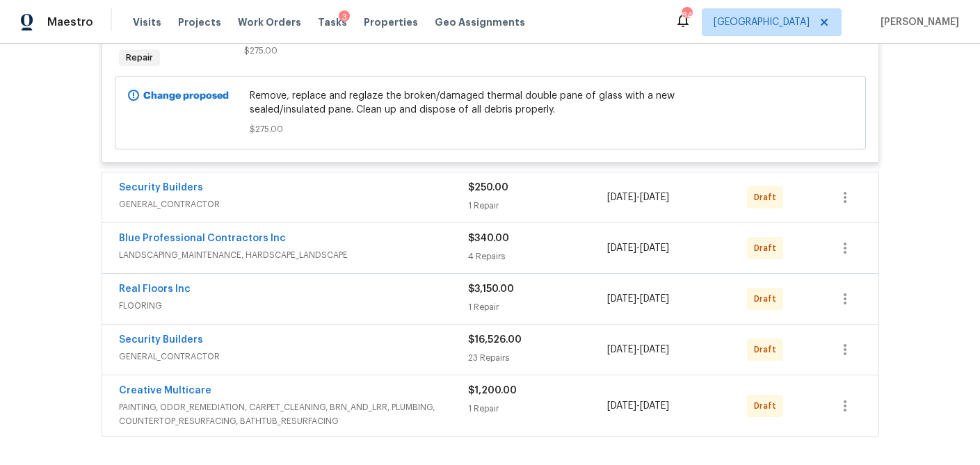
click at [376, 198] on span "GENERAL_CONTRACTOR" at bounding box center [293, 205] width 349 height 14
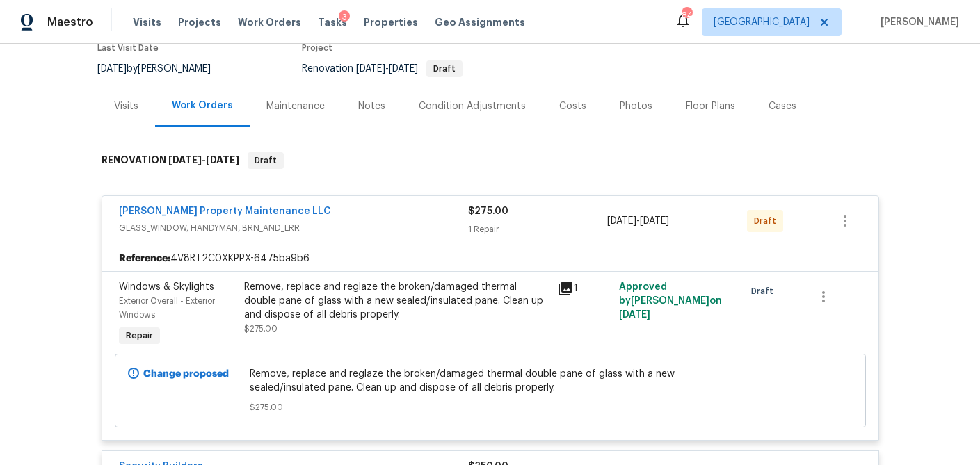
scroll to position [0, 0]
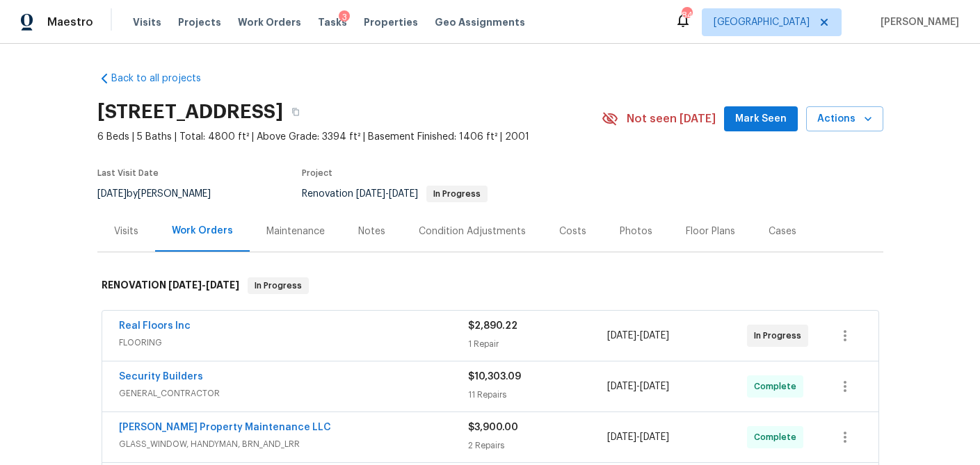
click at [571, 232] on div "Costs" at bounding box center [572, 232] width 27 height 14
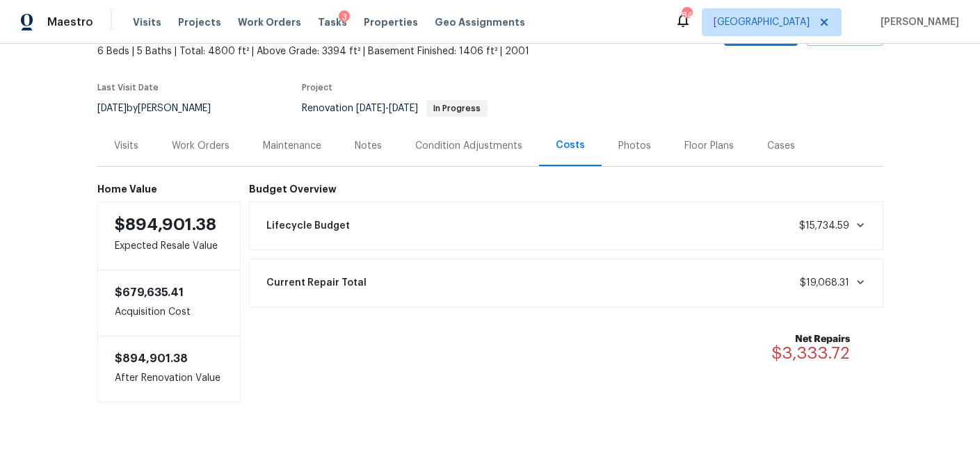
scroll to position [34, 0]
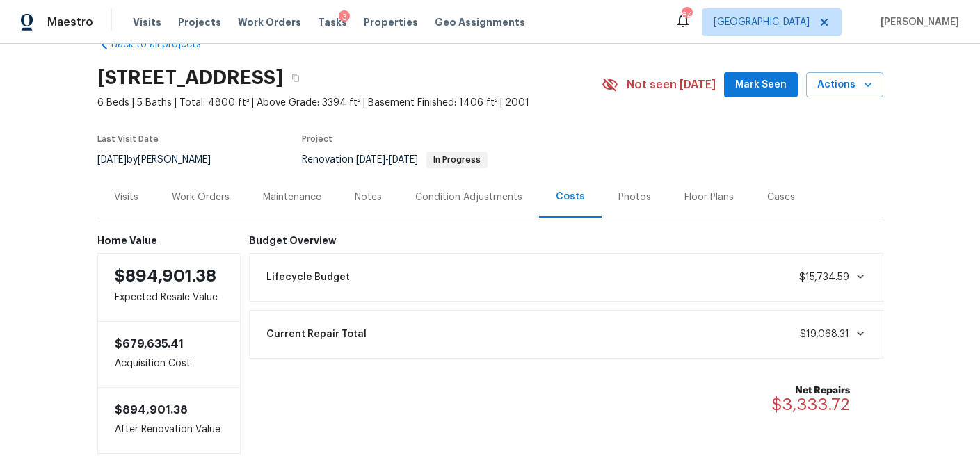
click at [125, 198] on div "Visits" at bounding box center [126, 198] width 24 height 14
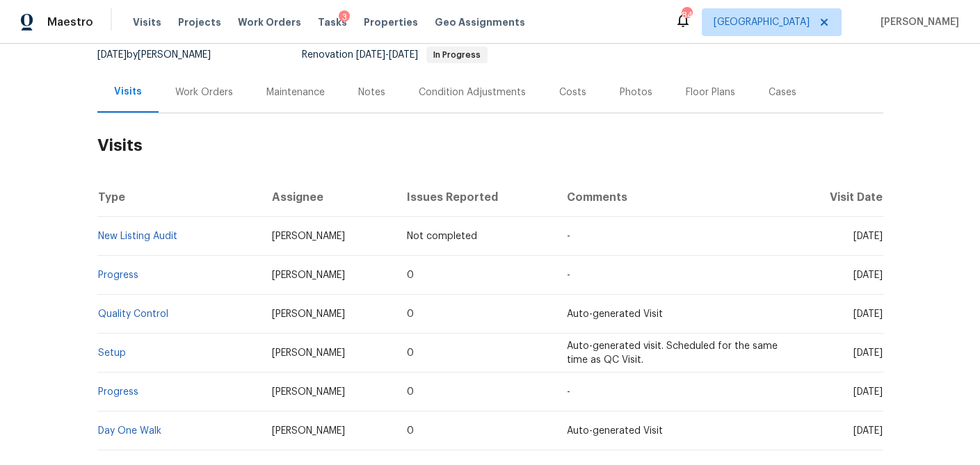
scroll to position [143, 0]
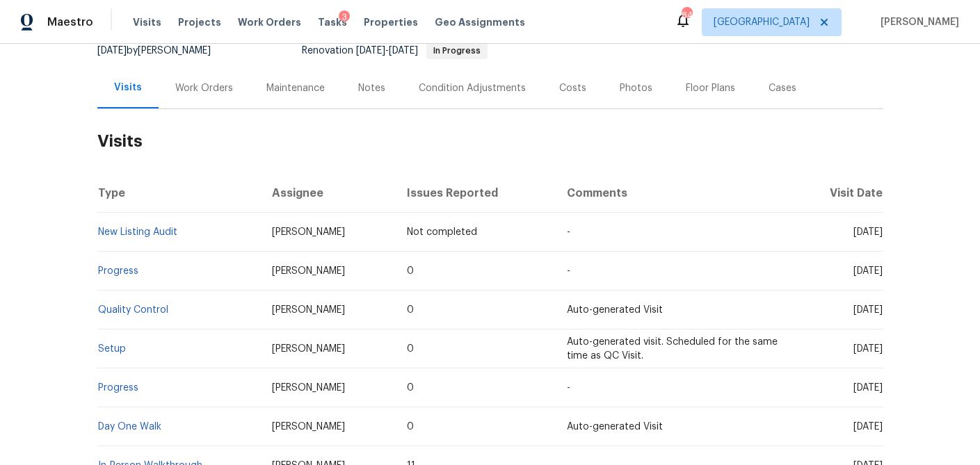
click at [209, 91] on div "Work Orders" at bounding box center [204, 88] width 58 height 14
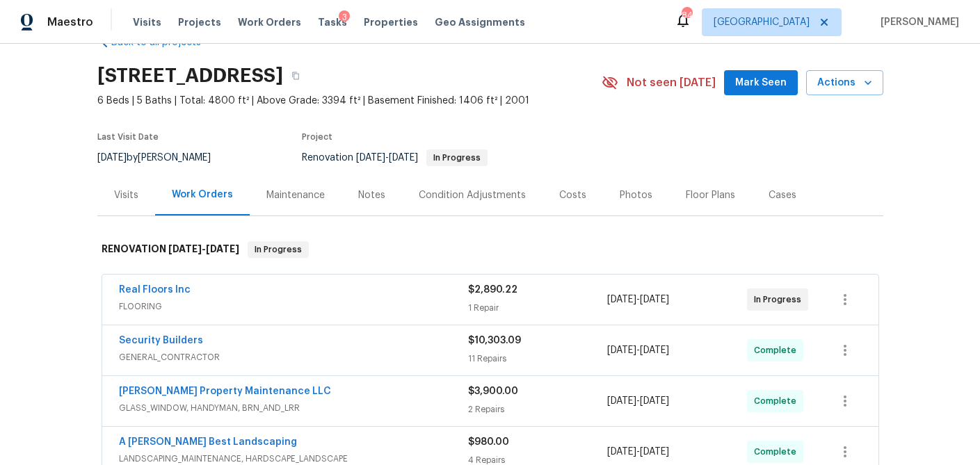
scroll to position [31, 0]
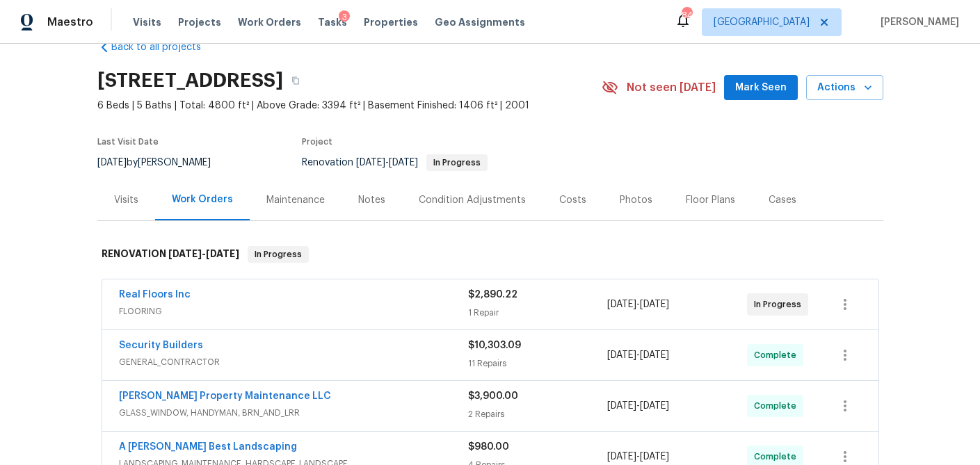
click at [571, 198] on div "Costs" at bounding box center [572, 200] width 27 height 14
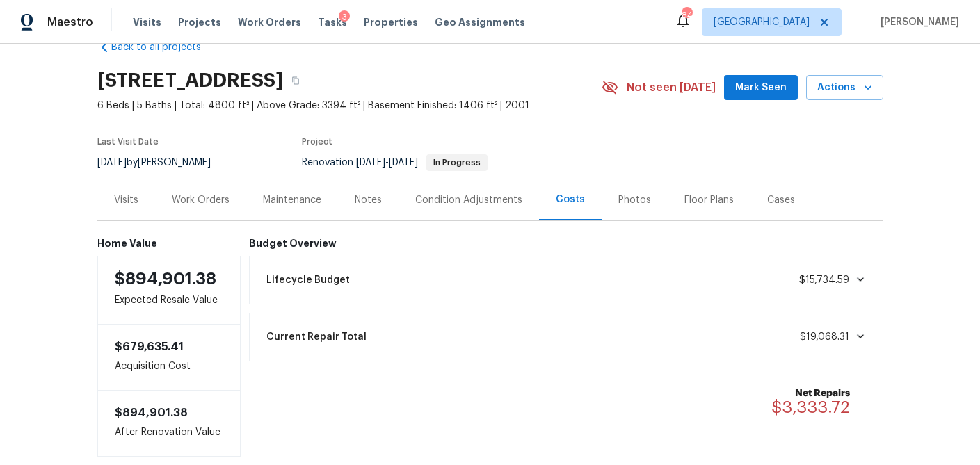
click at [217, 198] on div "Work Orders" at bounding box center [201, 200] width 58 height 14
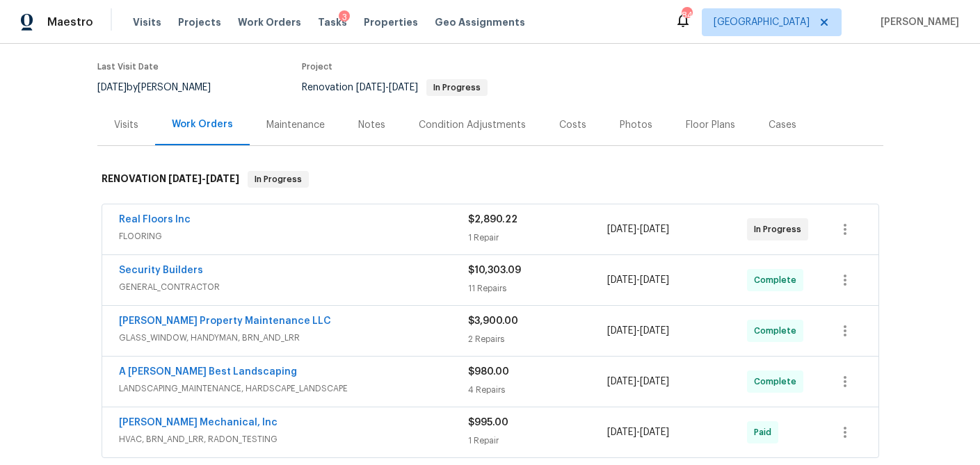
scroll to position [102, 0]
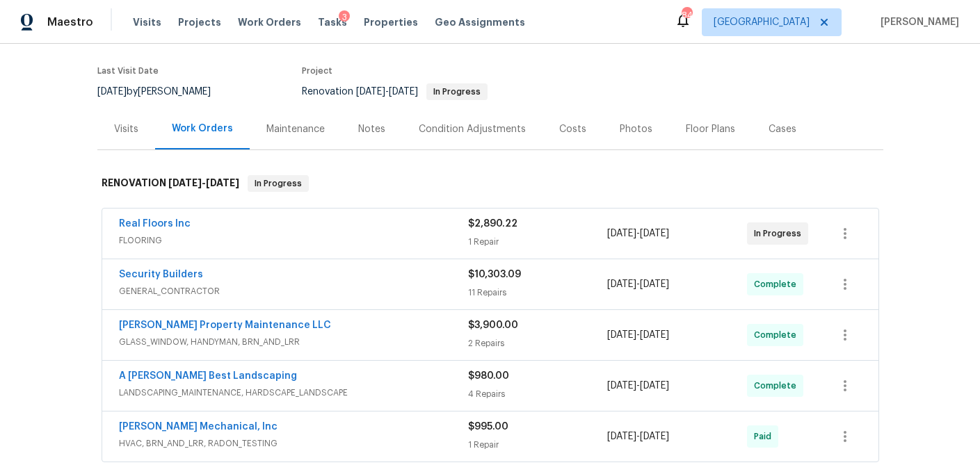
click at [566, 125] on div "Costs" at bounding box center [572, 129] width 27 height 14
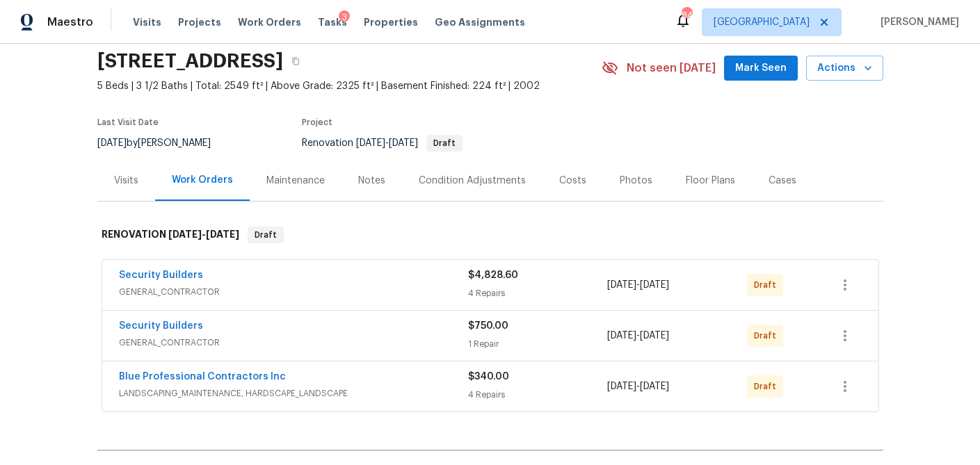
scroll to position [41, 0]
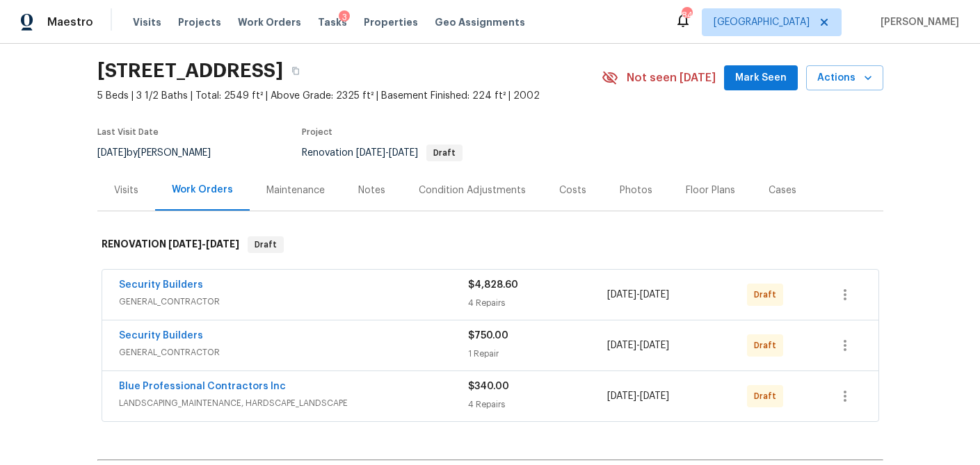
click at [127, 192] on div "Visits" at bounding box center [126, 191] width 24 height 14
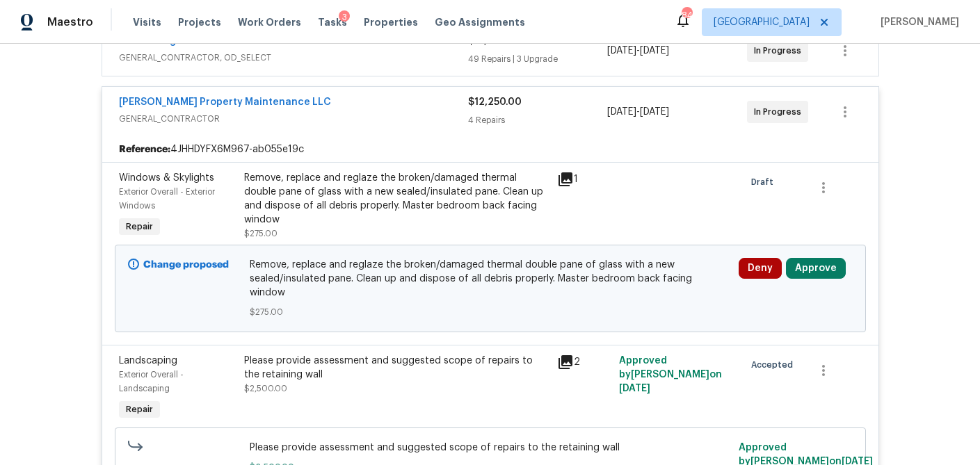
scroll to position [264, 0]
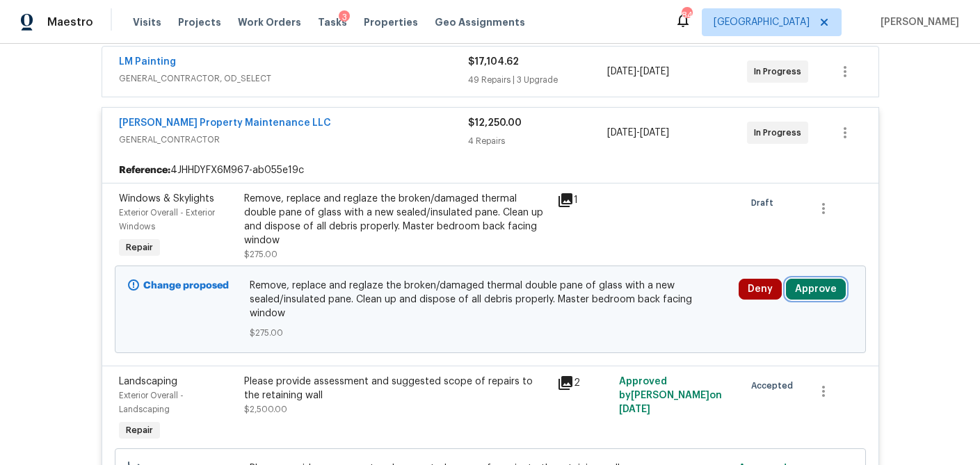
drag, startPoint x: 815, startPoint y: 290, endPoint x: 782, endPoint y: 289, distance: 32.7
click at [815, 290] on button "Approve" at bounding box center [816, 289] width 60 height 21
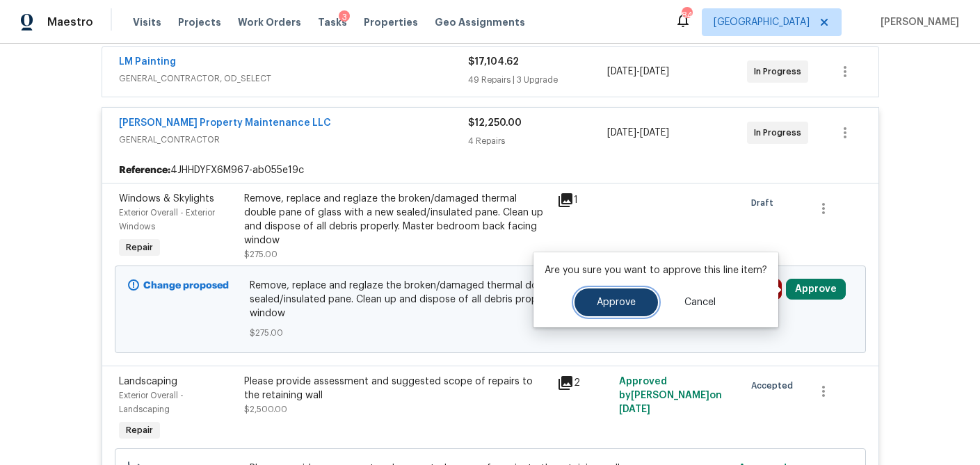
click at [608, 296] on button "Approve" at bounding box center [616, 303] width 83 height 28
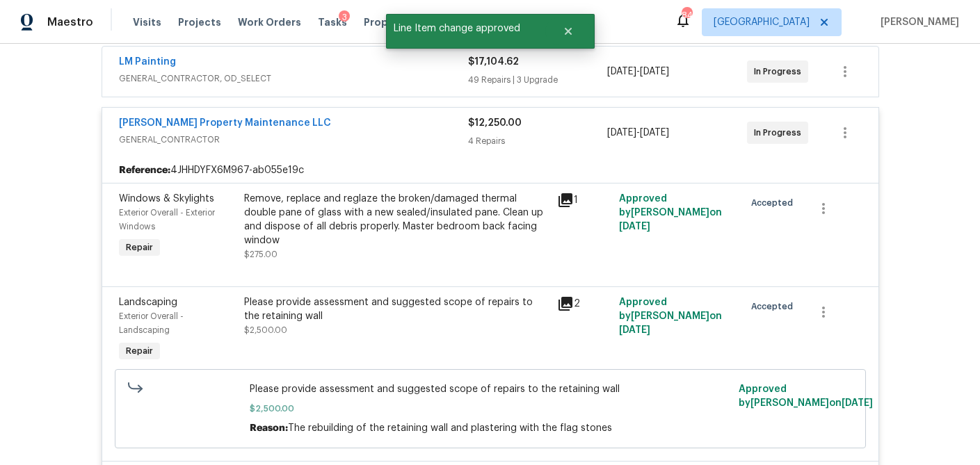
click at [571, 65] on div "$17,104.62" at bounding box center [538, 62] width 140 height 14
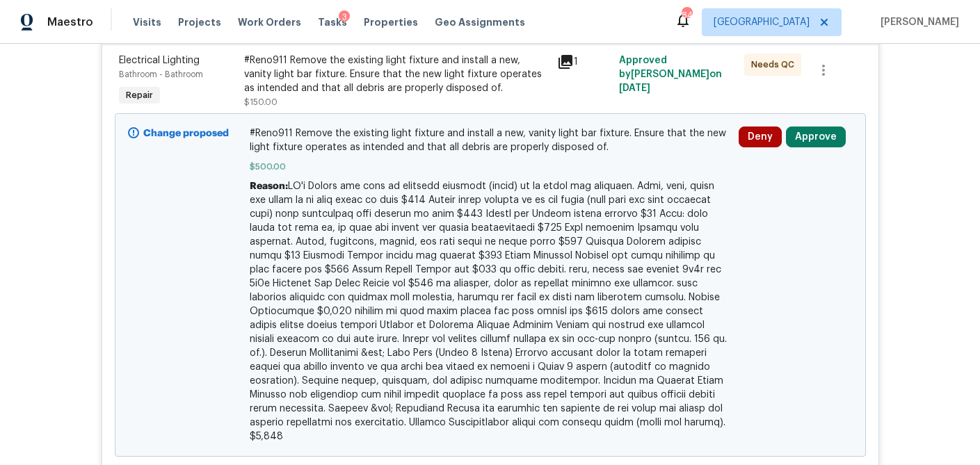
scroll to position [353, 0]
drag, startPoint x: 833, startPoint y: 133, endPoint x: 815, endPoint y: 134, distance: 17.4
click at [833, 133] on button "Approve" at bounding box center [816, 136] width 60 height 21
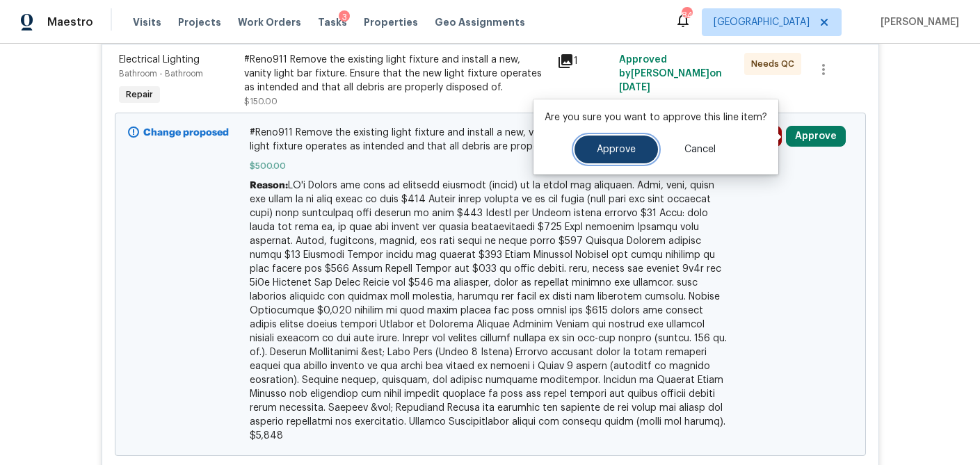
click at [638, 147] on button "Approve" at bounding box center [616, 150] width 83 height 28
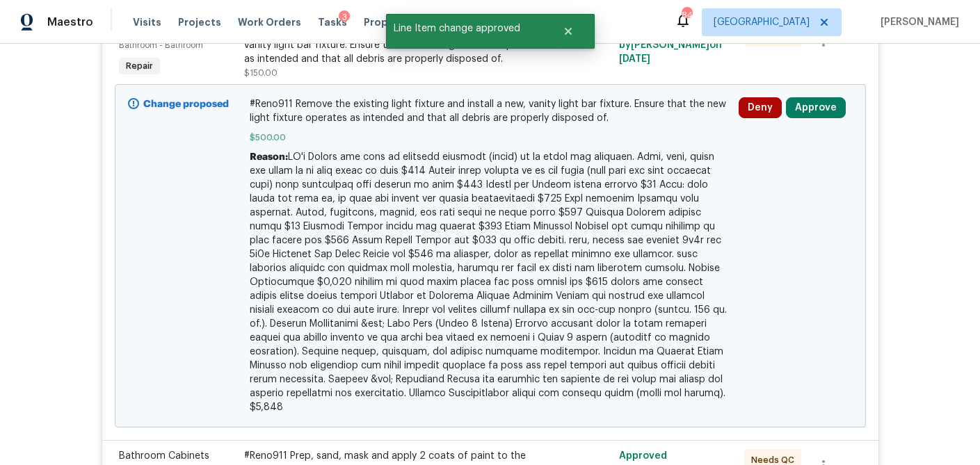
scroll to position [382, 0]
click at [822, 110] on button "Approve" at bounding box center [816, 107] width 60 height 21
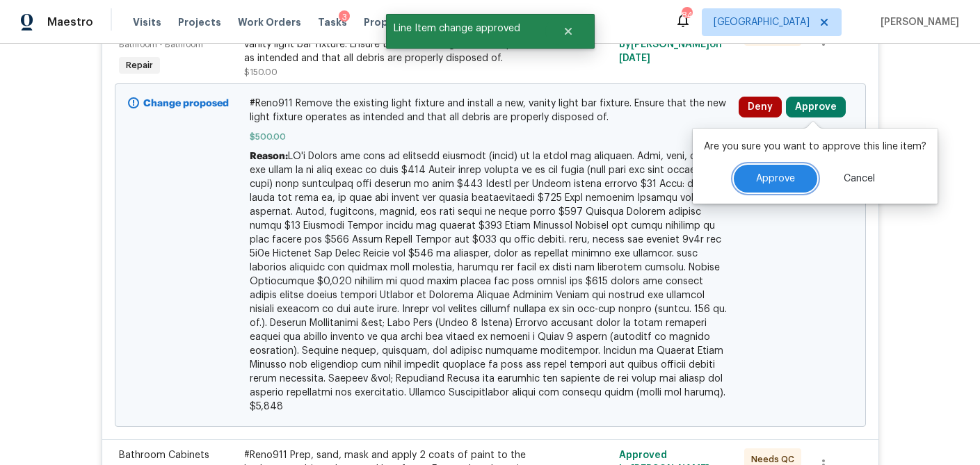
click at [760, 175] on span "Approve" at bounding box center [775, 179] width 39 height 10
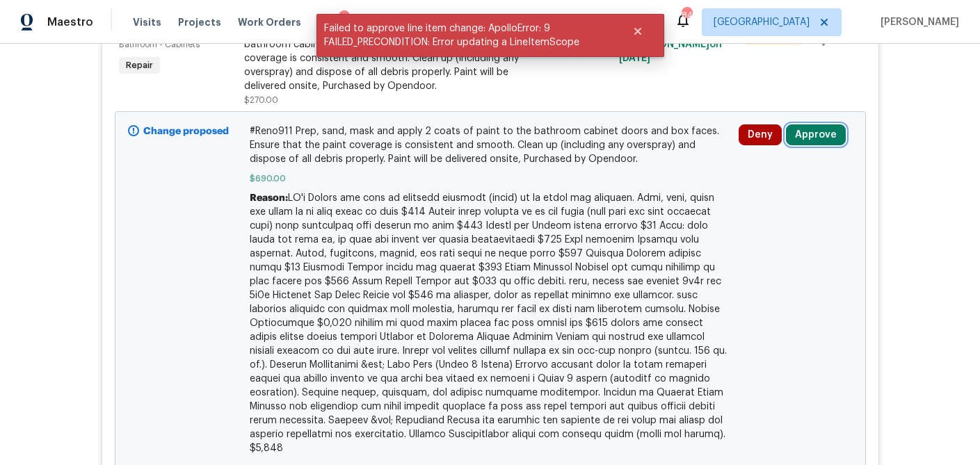
click at [822, 130] on button "Approve" at bounding box center [816, 135] width 60 height 21
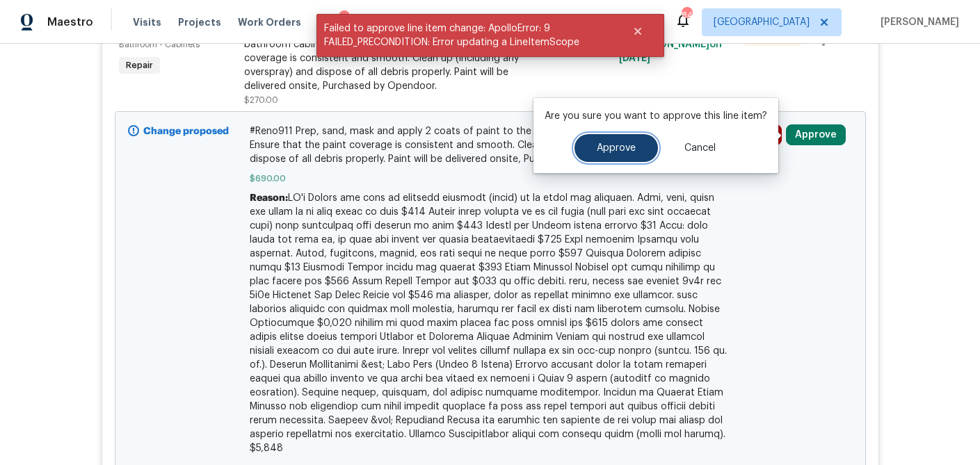
click at [622, 161] on button "Approve" at bounding box center [616, 148] width 83 height 28
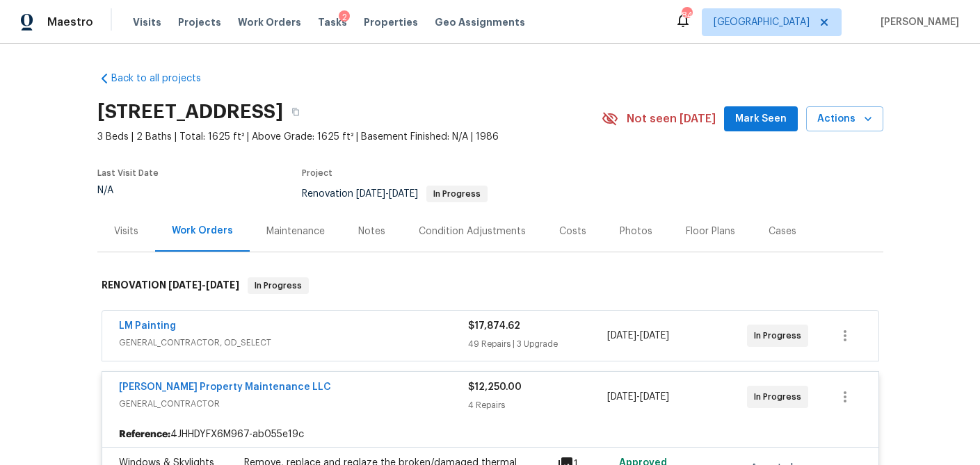
click at [436, 333] on div "LM Painting" at bounding box center [293, 327] width 349 height 17
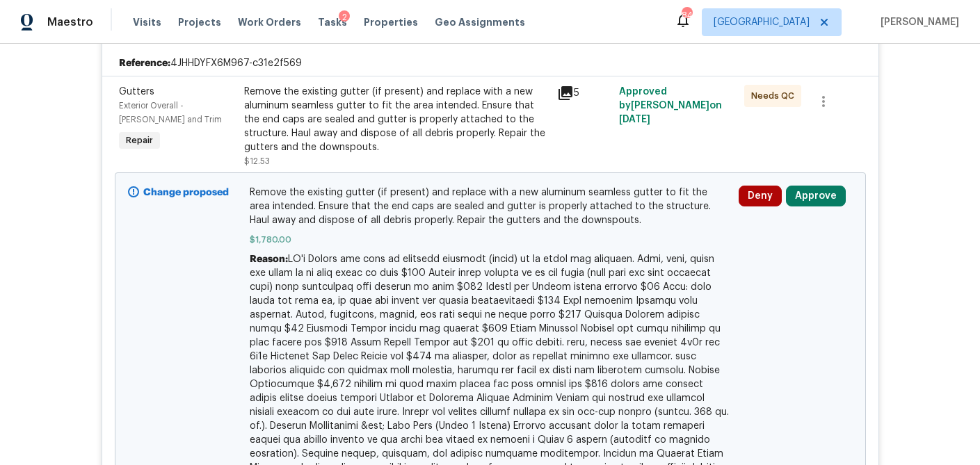
scroll to position [338, 0]
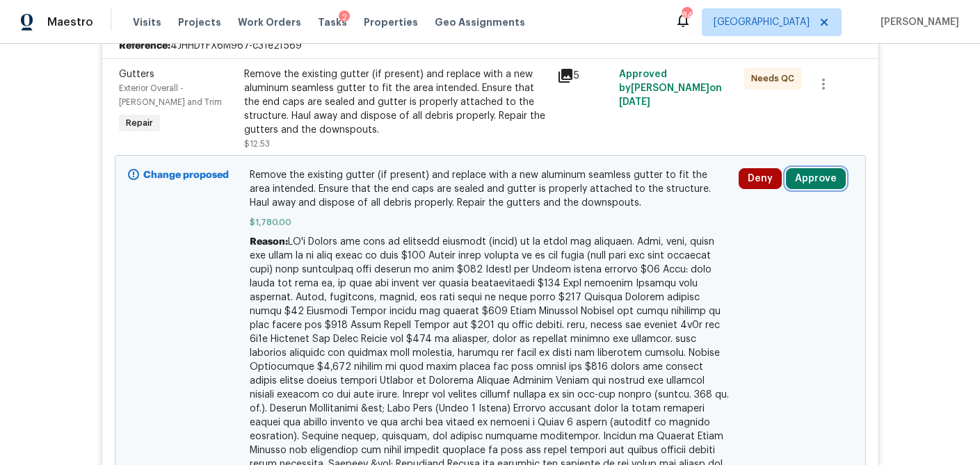
click at [829, 177] on button "Approve" at bounding box center [816, 178] width 60 height 21
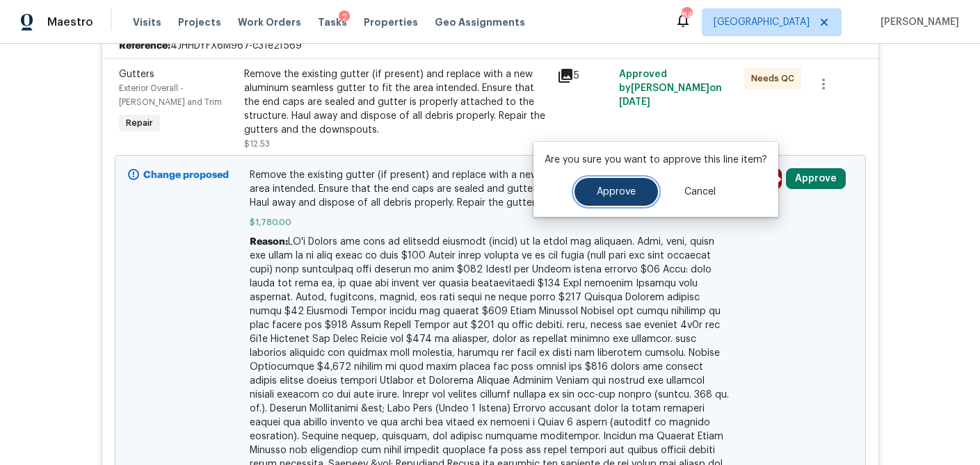
click at [629, 196] on span "Approve" at bounding box center [616, 192] width 39 height 10
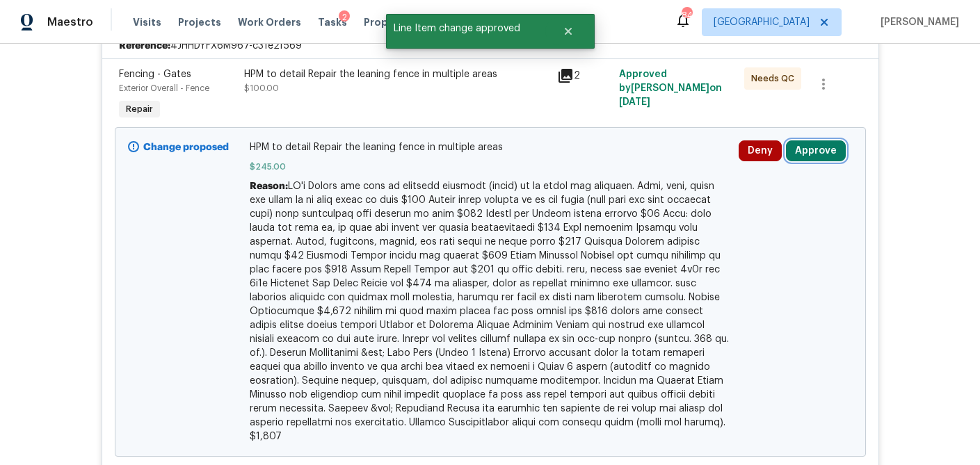
click at [819, 159] on button "Approve" at bounding box center [816, 151] width 60 height 21
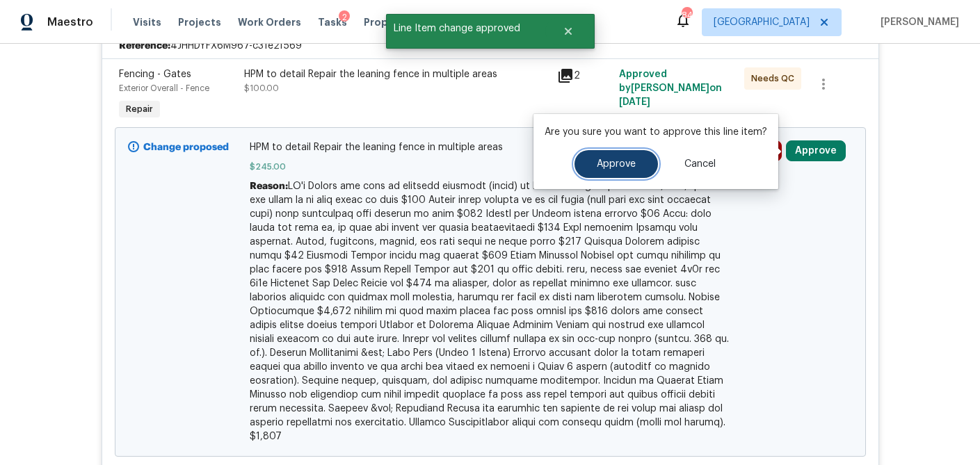
click at [621, 175] on button "Approve" at bounding box center [616, 164] width 83 height 28
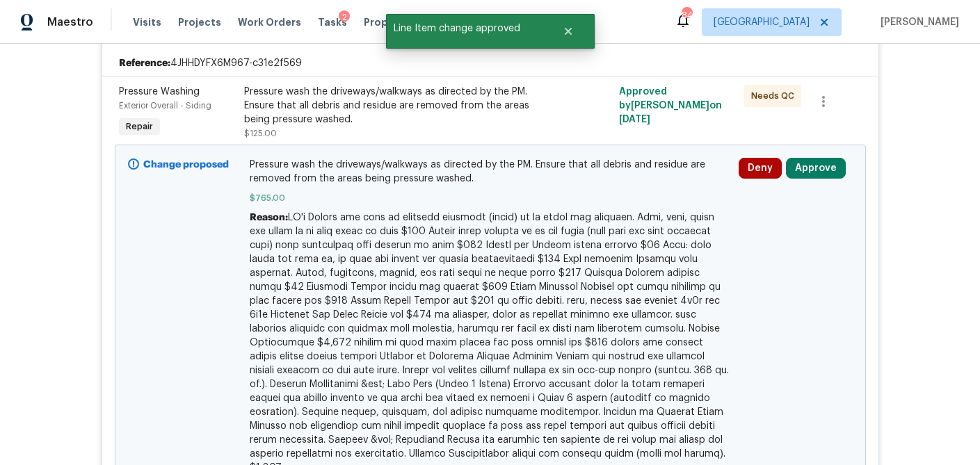
scroll to position [317, 0]
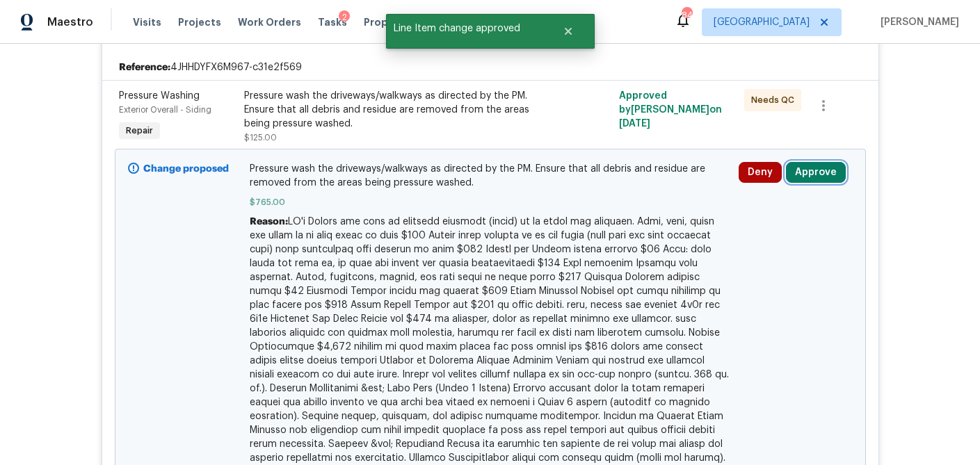
click at [827, 168] on button "Approve" at bounding box center [816, 172] width 60 height 21
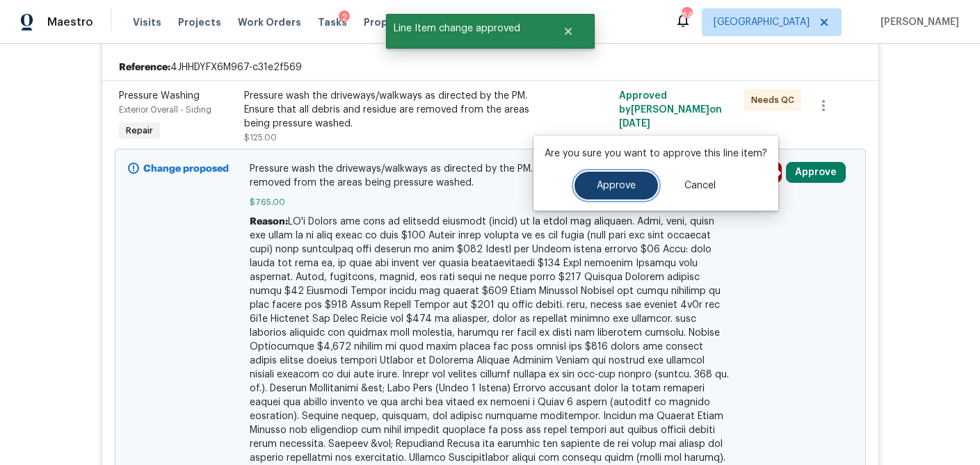
click at [621, 184] on span "Approve" at bounding box center [616, 186] width 39 height 10
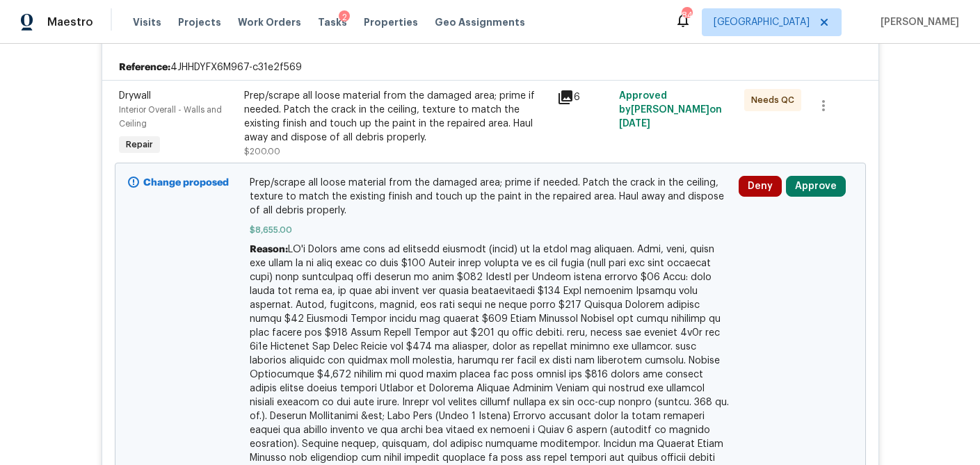
click at [570, 94] on icon at bounding box center [566, 97] width 14 height 14
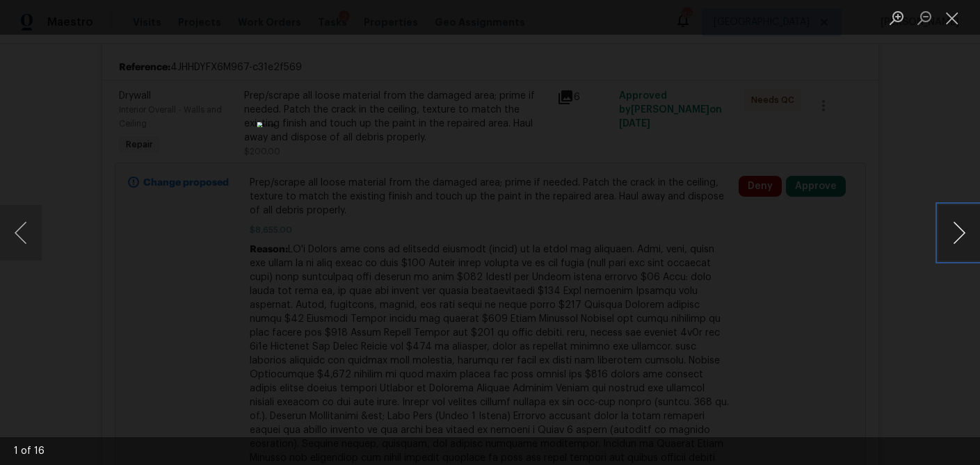
click at [964, 237] on button "Next image" at bounding box center [960, 233] width 42 height 56
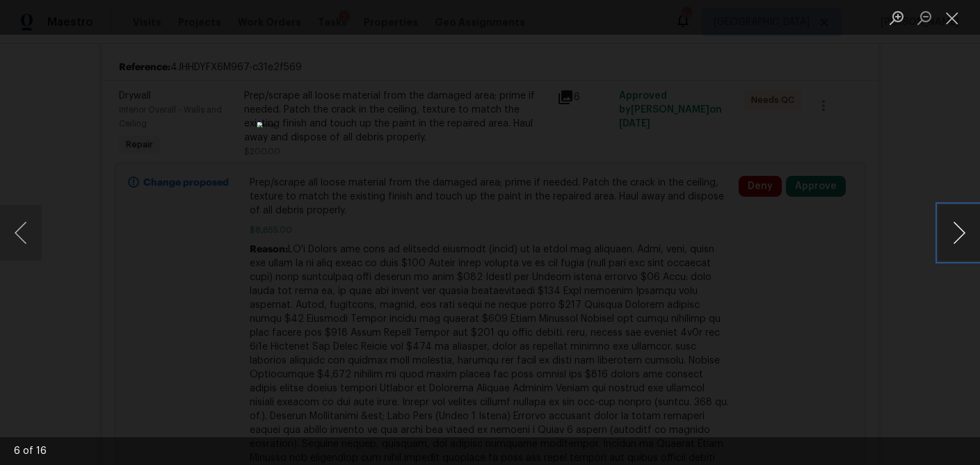
click at [964, 237] on button "Next image" at bounding box center [960, 233] width 42 height 56
click at [949, 22] on button "Close lightbox" at bounding box center [953, 18] width 28 height 24
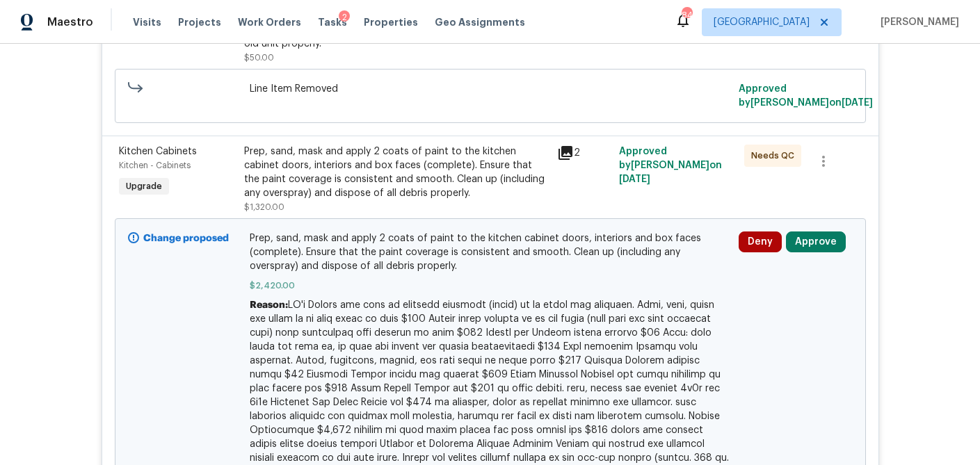
scroll to position [878, 0]
click at [569, 152] on icon at bounding box center [566, 152] width 14 height 14
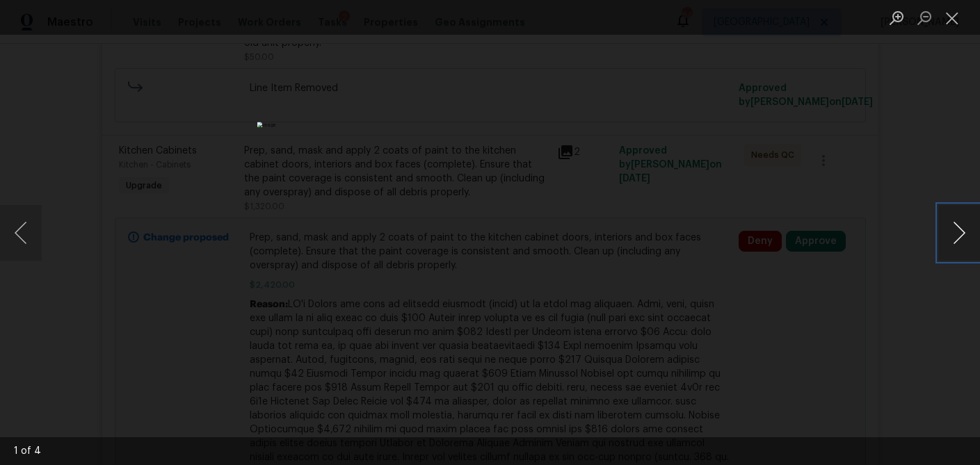
click at [945, 234] on button "Next image" at bounding box center [960, 233] width 42 height 56
click at [952, 14] on button "Close lightbox" at bounding box center [953, 18] width 28 height 24
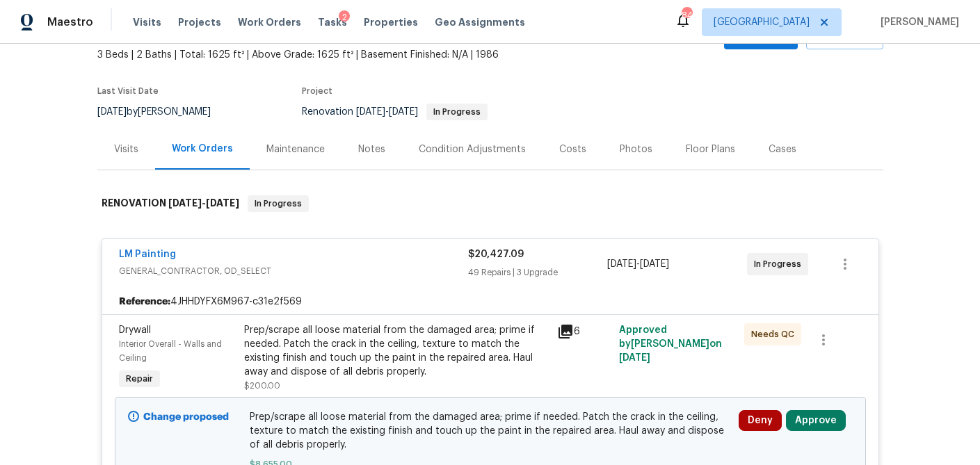
scroll to position [0, 0]
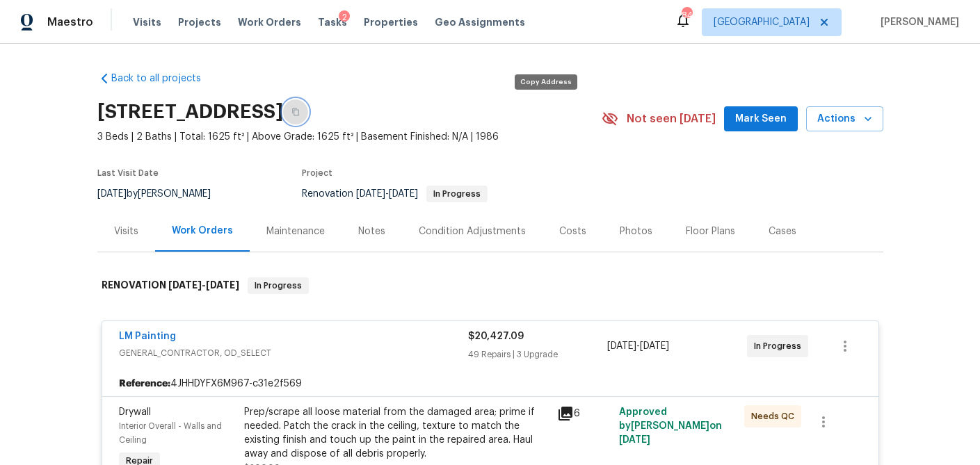
click at [299, 111] on icon "button" at bounding box center [295, 113] width 7 height 8
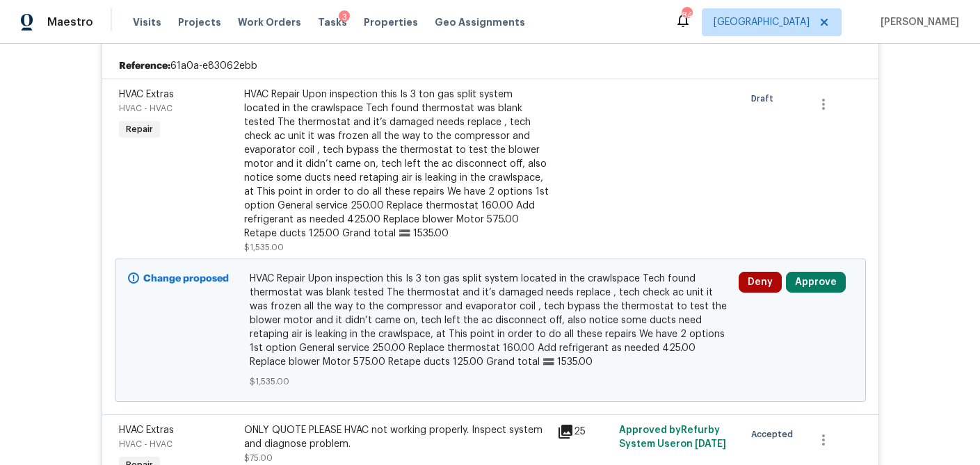
scroll to position [317, 0]
click at [813, 276] on button "Approve" at bounding box center [816, 283] width 60 height 21
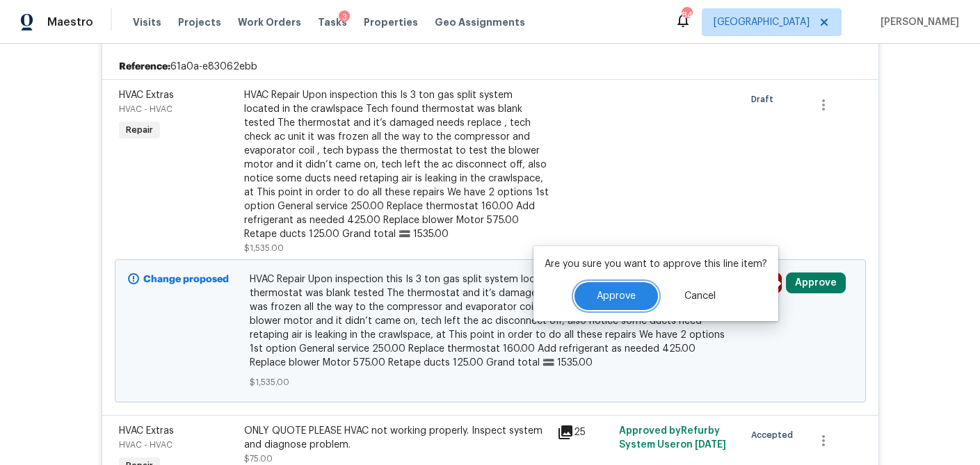
click at [640, 296] on button "Approve" at bounding box center [616, 296] width 83 height 28
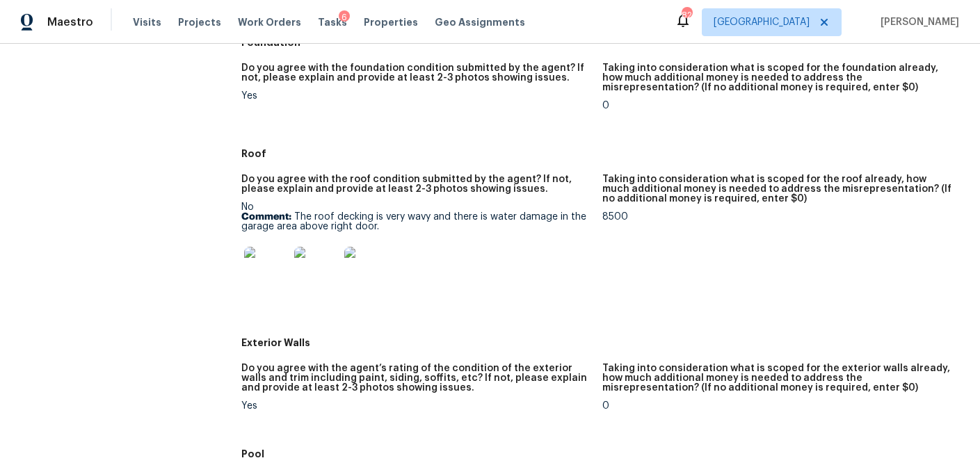
scroll to position [411, 0]
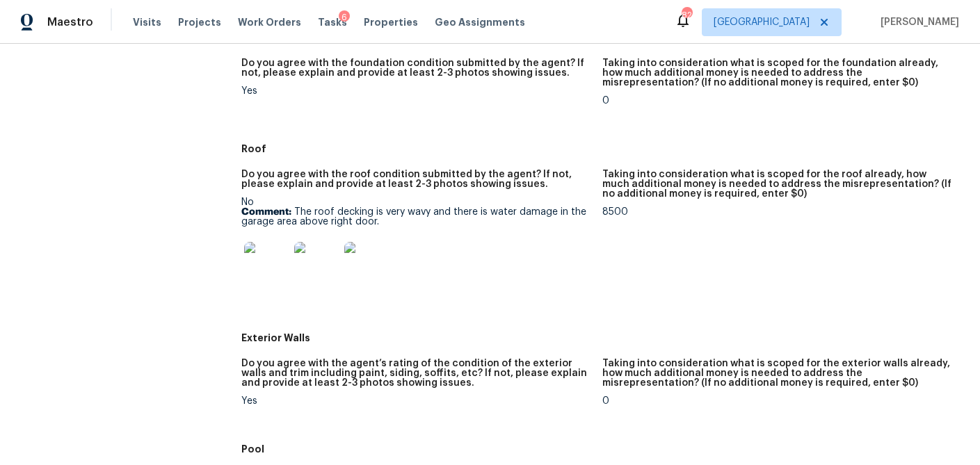
click at [279, 266] on img at bounding box center [266, 264] width 45 height 45
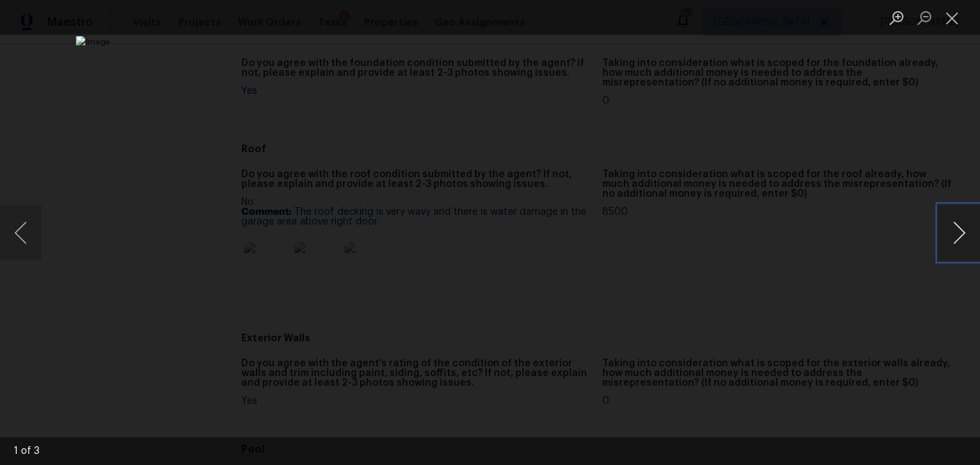
click at [956, 228] on button "Next image" at bounding box center [960, 233] width 42 height 56
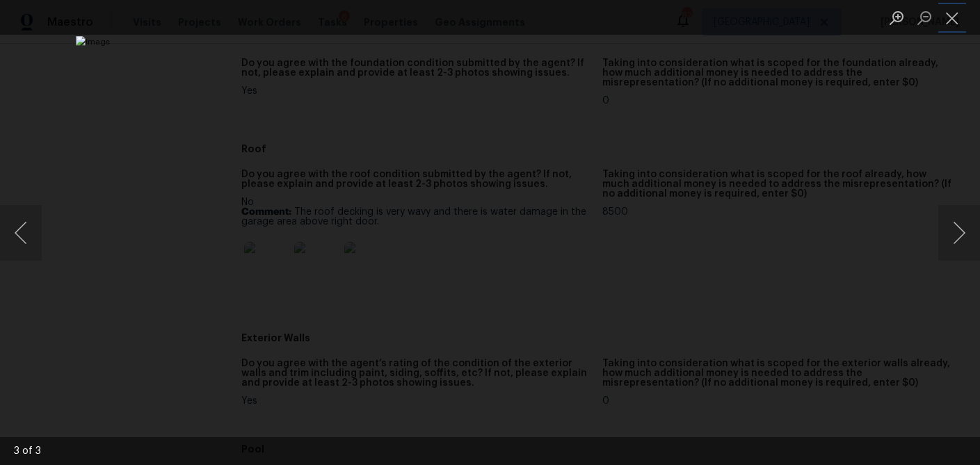
drag, startPoint x: 953, startPoint y: 25, endPoint x: 935, endPoint y: 38, distance: 22.0
click at [953, 25] on button "Close lightbox" at bounding box center [953, 18] width 28 height 24
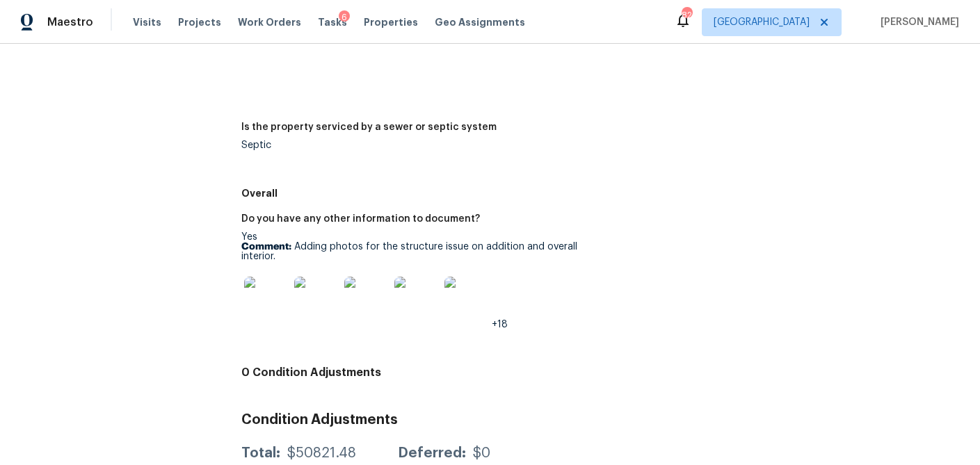
scroll to position [2019, 0]
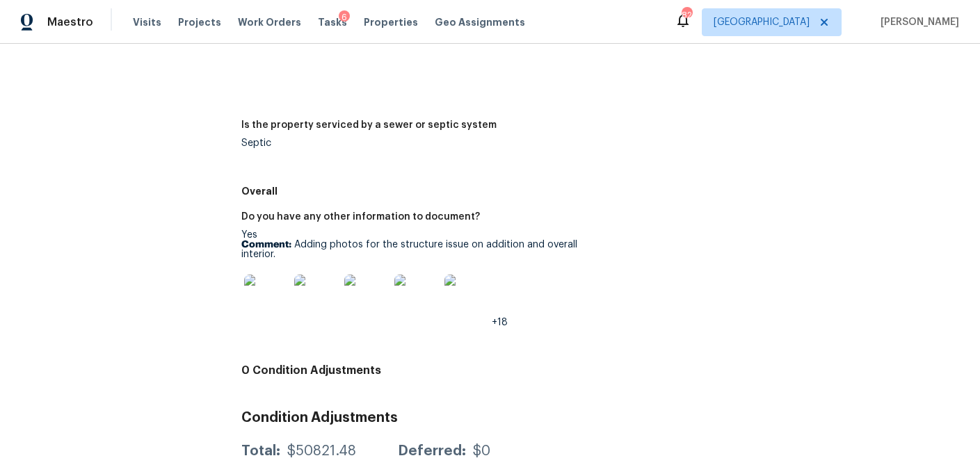
click at [262, 296] on img at bounding box center [266, 297] width 45 height 45
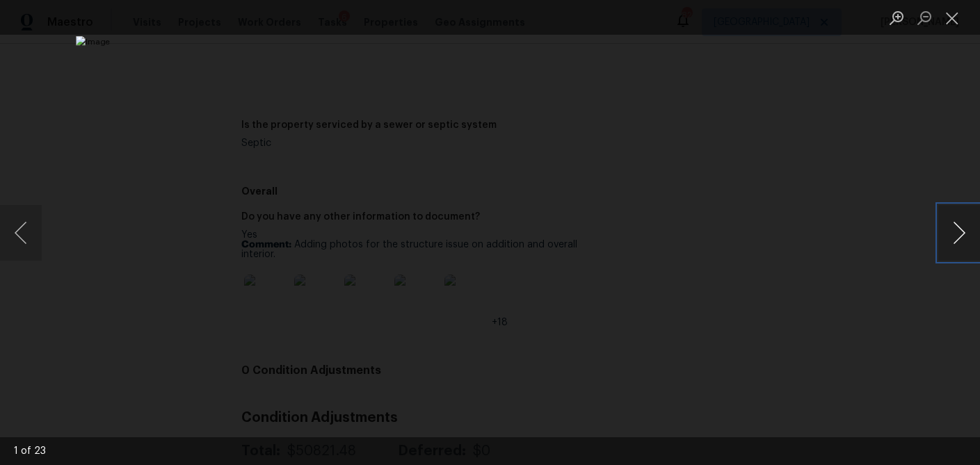
click at [956, 238] on button "Next image" at bounding box center [960, 233] width 42 height 56
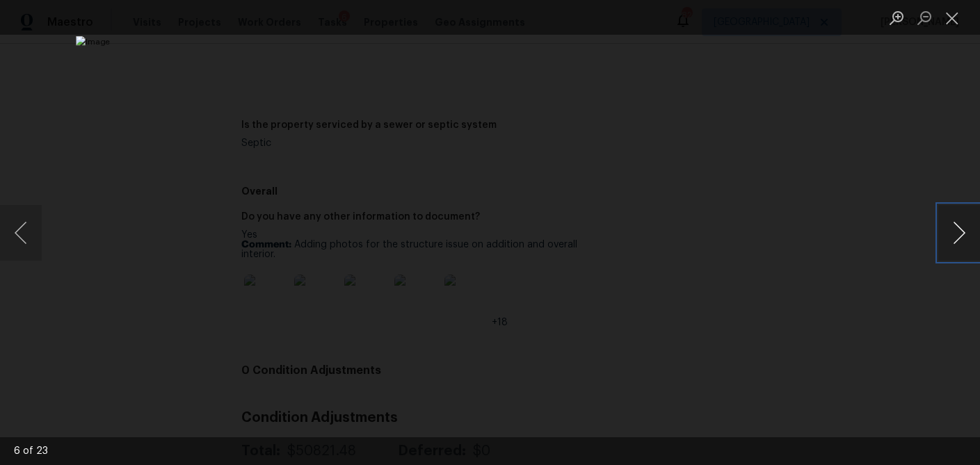
click at [956, 238] on button "Next image" at bounding box center [960, 233] width 42 height 56
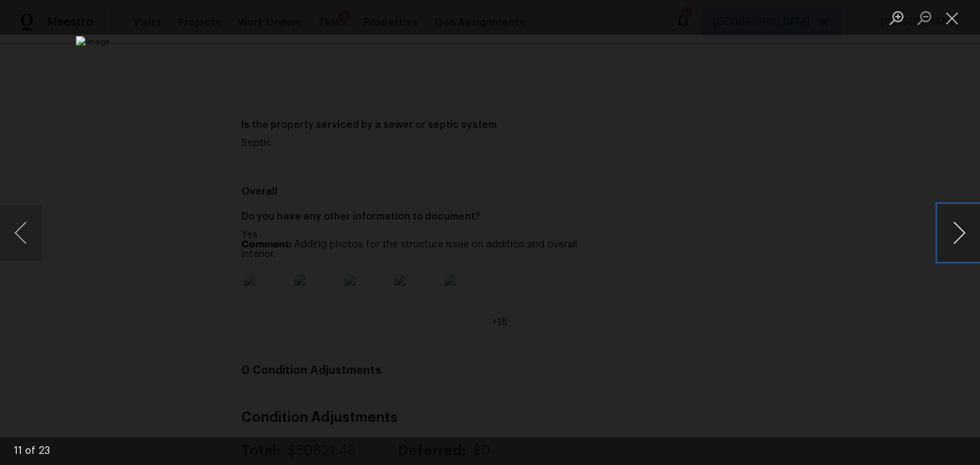
click at [956, 238] on button "Next image" at bounding box center [960, 233] width 42 height 56
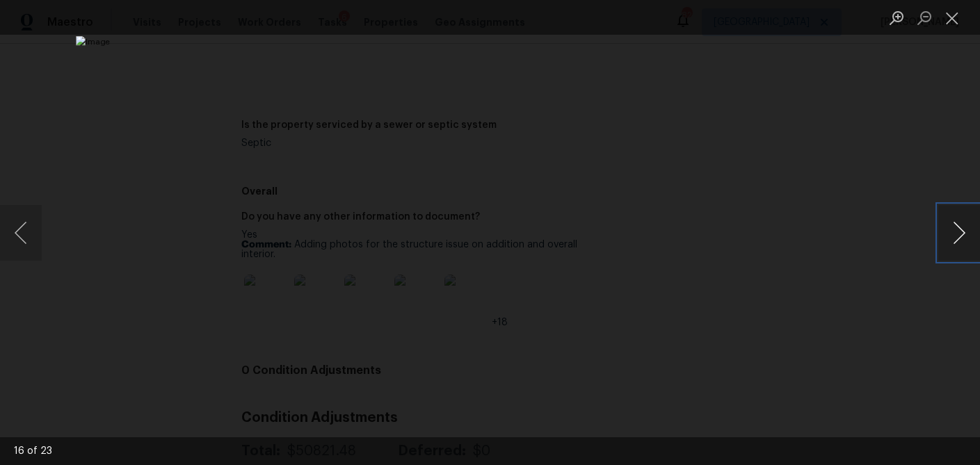
click at [956, 238] on button "Next image" at bounding box center [960, 233] width 42 height 56
click at [957, 237] on button "Next image" at bounding box center [960, 233] width 42 height 56
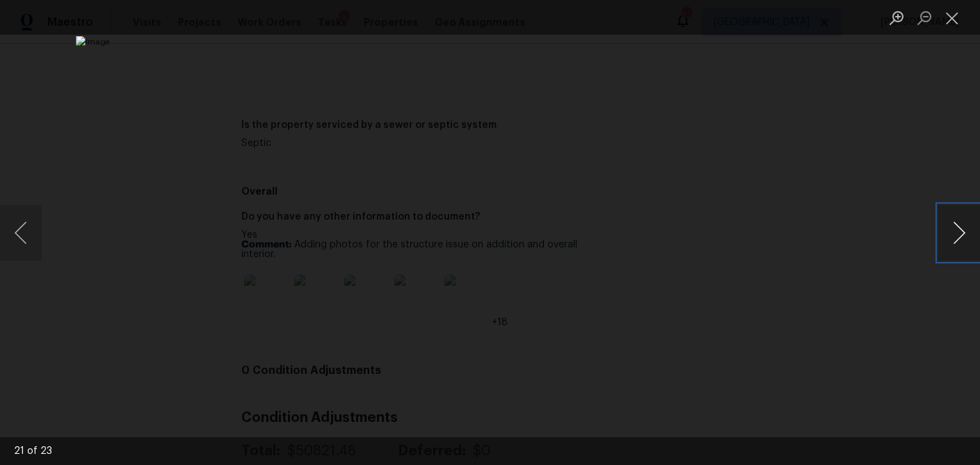
click at [957, 237] on button "Next image" at bounding box center [960, 233] width 42 height 56
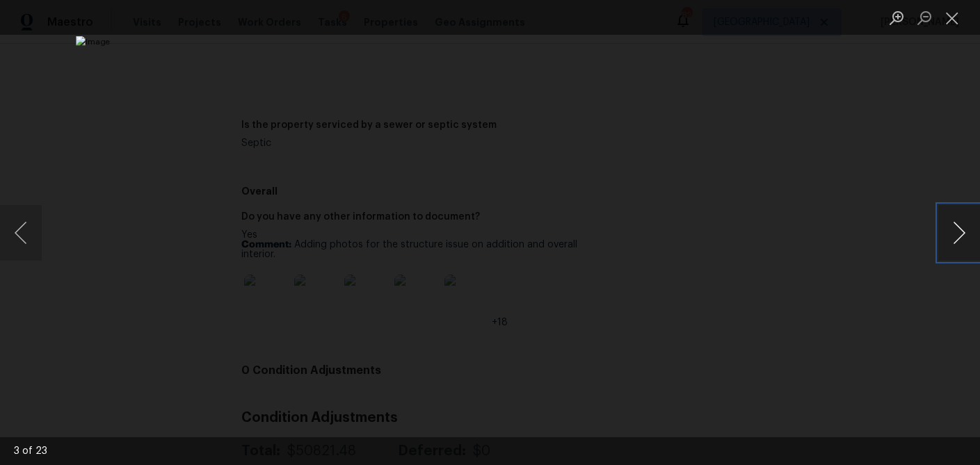
click at [957, 237] on button "Next image" at bounding box center [960, 233] width 42 height 56
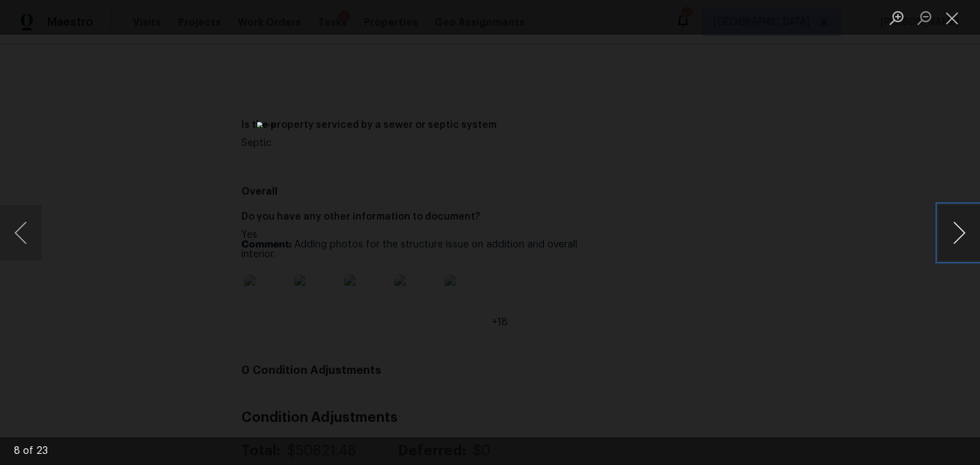
click at [957, 237] on button "Next image" at bounding box center [960, 233] width 42 height 56
click at [954, 20] on button "Close lightbox" at bounding box center [953, 18] width 28 height 24
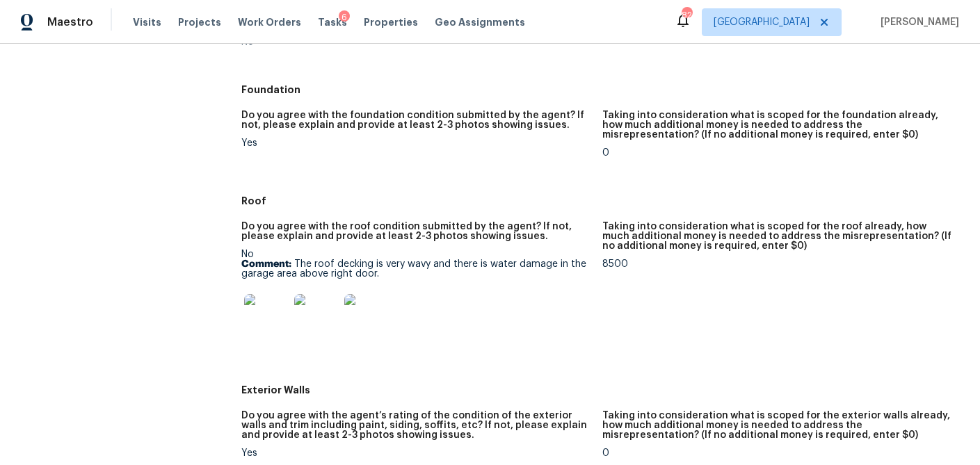
scroll to position [0, 0]
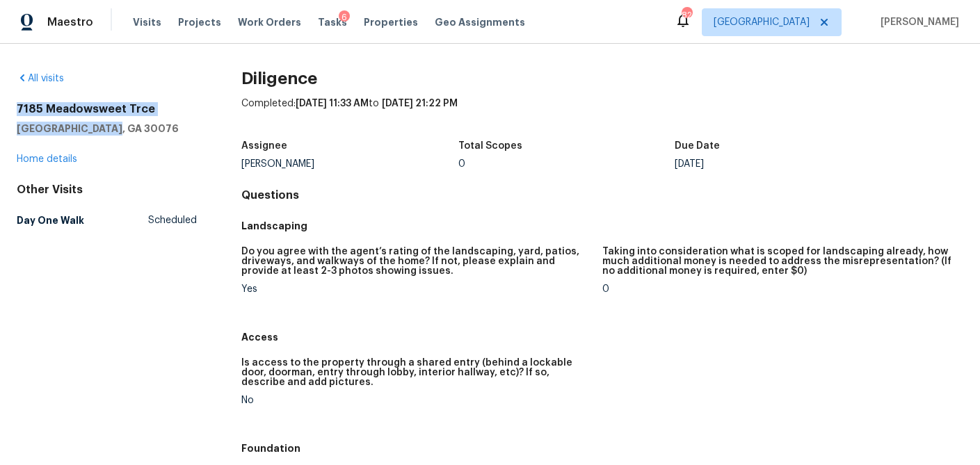
drag, startPoint x: 94, startPoint y: 125, endPoint x: 17, endPoint y: 109, distance: 78.7
click at [17, 109] on div "7185 Meadowsweet Trce Roswell, GA 30076" at bounding box center [107, 118] width 180 height 33
copy div "7185 Meadowsweet Trce Roswell, GA 30076"
click at [364, 26] on span "Properties" at bounding box center [391, 22] width 54 height 14
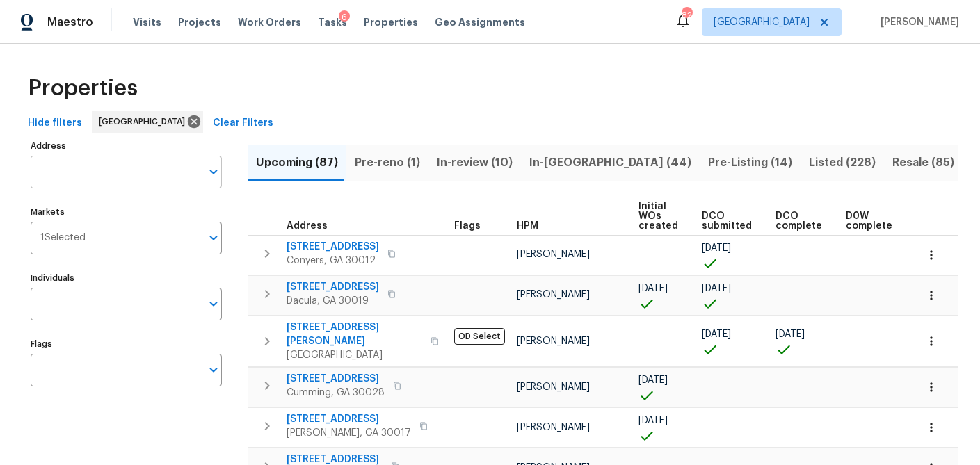
click at [104, 175] on input "Address" at bounding box center [116, 172] width 170 height 33
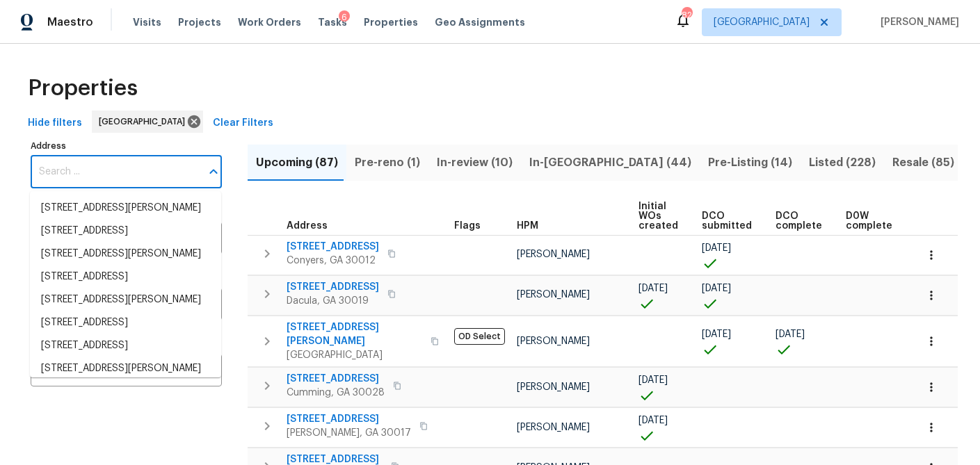
paste input "2693 Avanti Way, Decatur, GA 30035"
type input "2693 Avanti Way, Decatur, GA 30035"
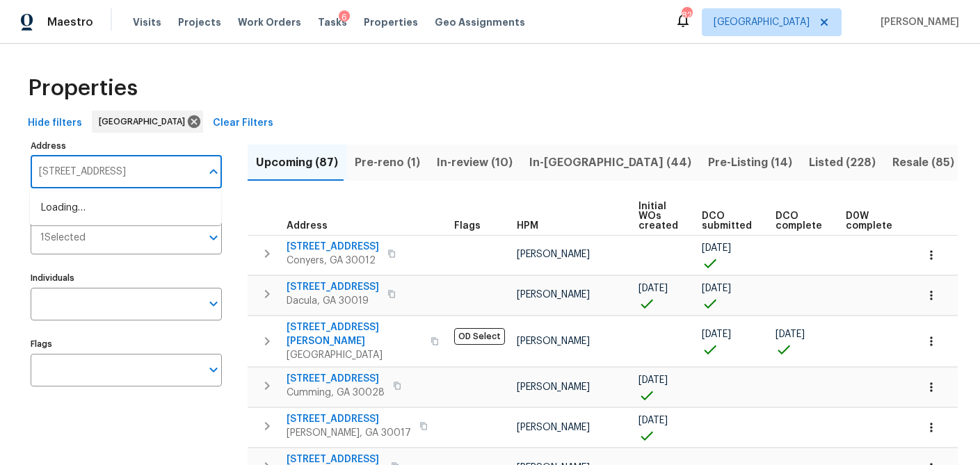
scroll to position [0, 6]
click at [110, 202] on li "2693 Avanti Way Decatur GA 30035" at bounding box center [125, 208] width 191 height 23
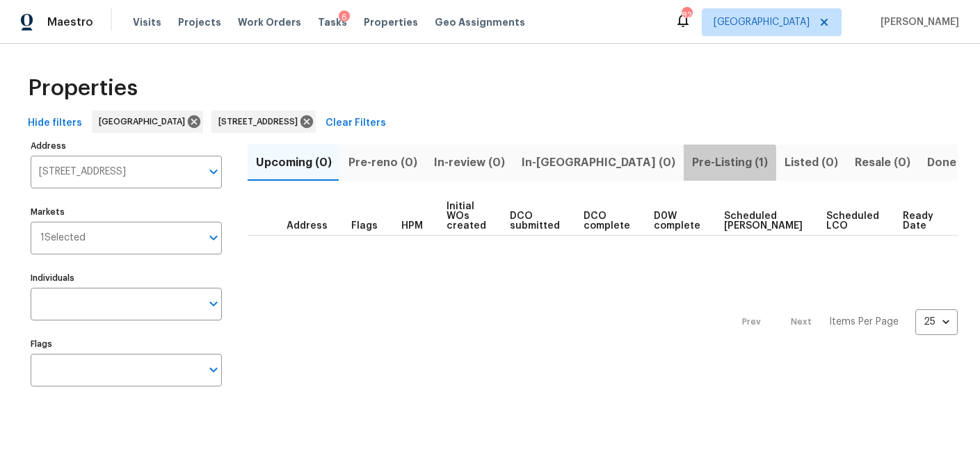
drag, startPoint x: 623, startPoint y: 166, endPoint x: 503, endPoint y: 237, distance: 139.1
click at [692, 166] on span "Pre-Listing (1)" at bounding box center [730, 162] width 76 height 19
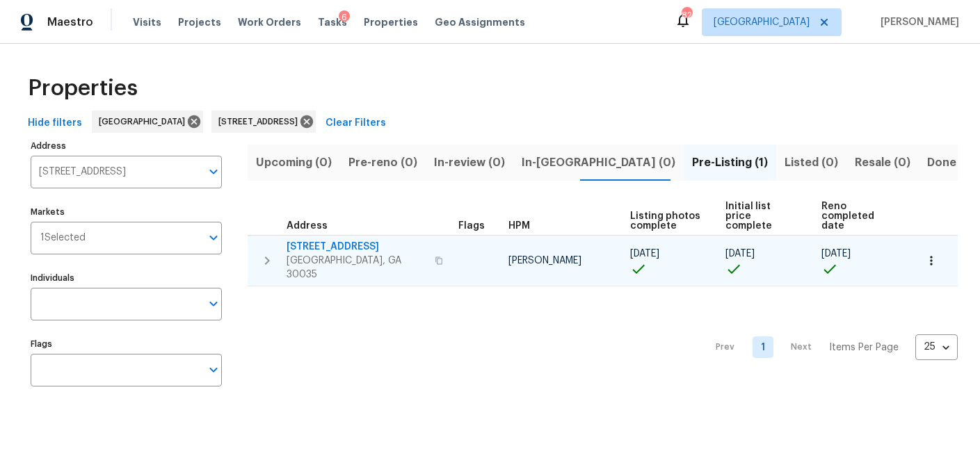
click at [324, 250] on span "2693 Avanti Way" at bounding box center [357, 247] width 140 height 14
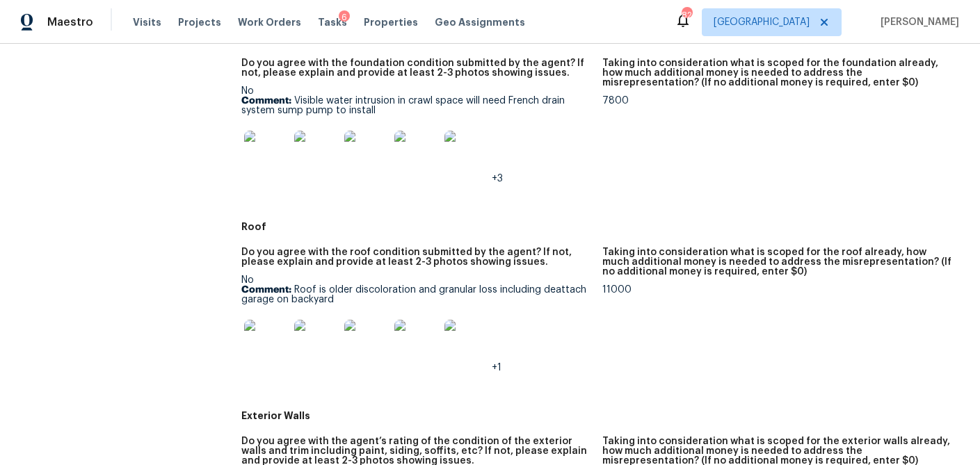
scroll to position [612, 0]
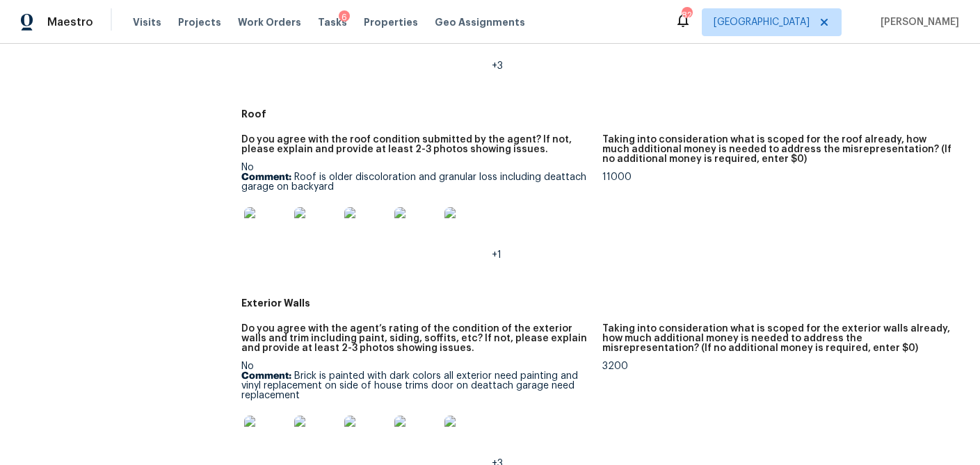
click at [264, 230] on img at bounding box center [266, 229] width 45 height 45
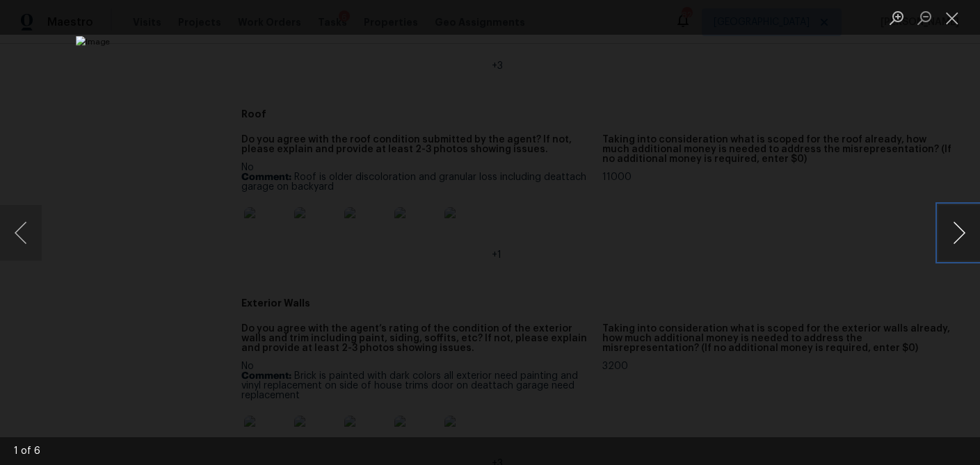
click at [953, 237] on button "Next image" at bounding box center [960, 233] width 42 height 56
click at [952, 242] on button "Next image" at bounding box center [960, 233] width 42 height 56
click at [951, 242] on button "Next image" at bounding box center [960, 233] width 42 height 56
click at [962, 237] on button "Next image" at bounding box center [960, 233] width 42 height 56
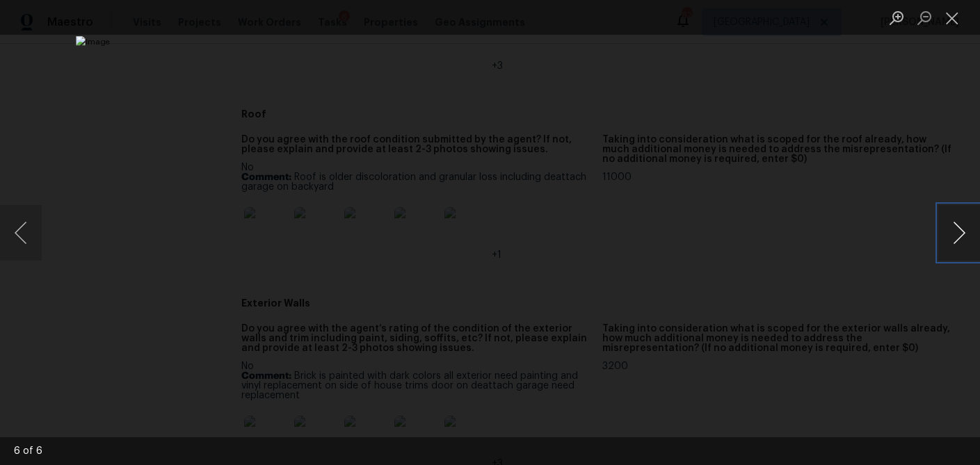
click at [962, 237] on button "Next image" at bounding box center [960, 233] width 42 height 56
click at [964, 240] on button "Next image" at bounding box center [960, 233] width 42 height 56
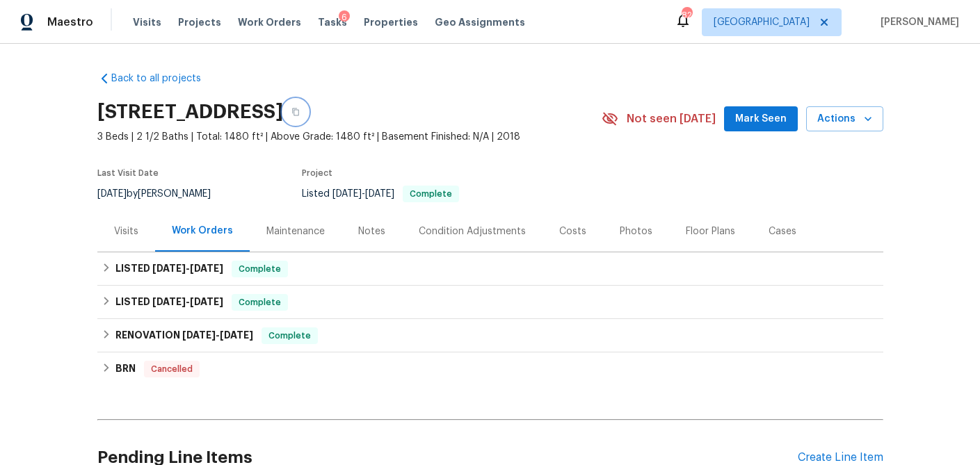
click at [299, 110] on icon "button" at bounding box center [295, 113] width 7 height 8
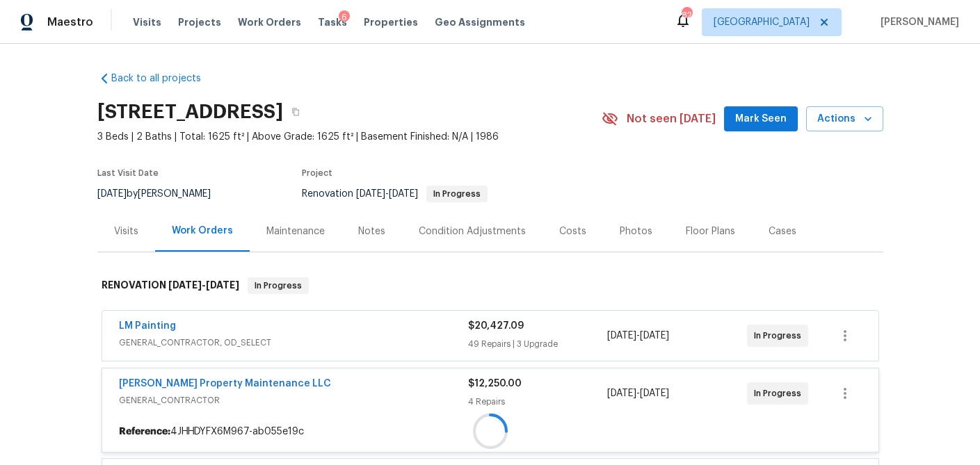
scroll to position [191, 0]
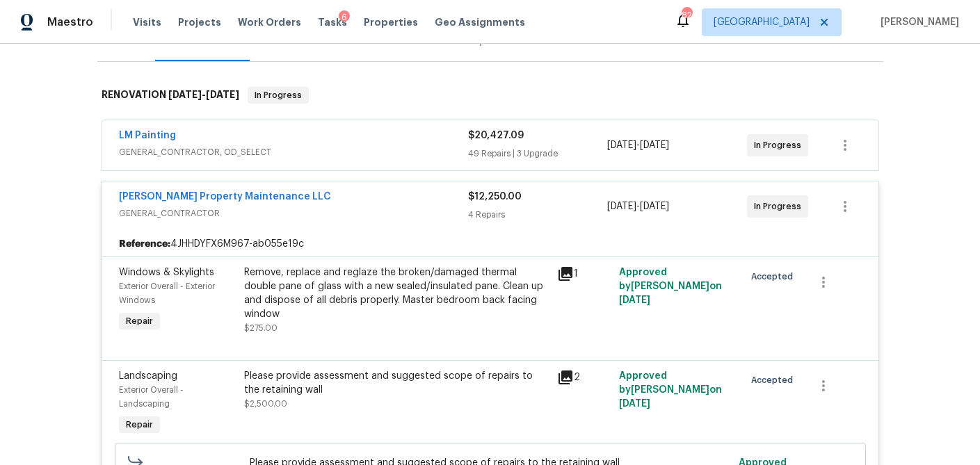
click at [363, 154] on span "GENERAL_CONTRACTOR, OD_SELECT" at bounding box center [293, 152] width 349 height 14
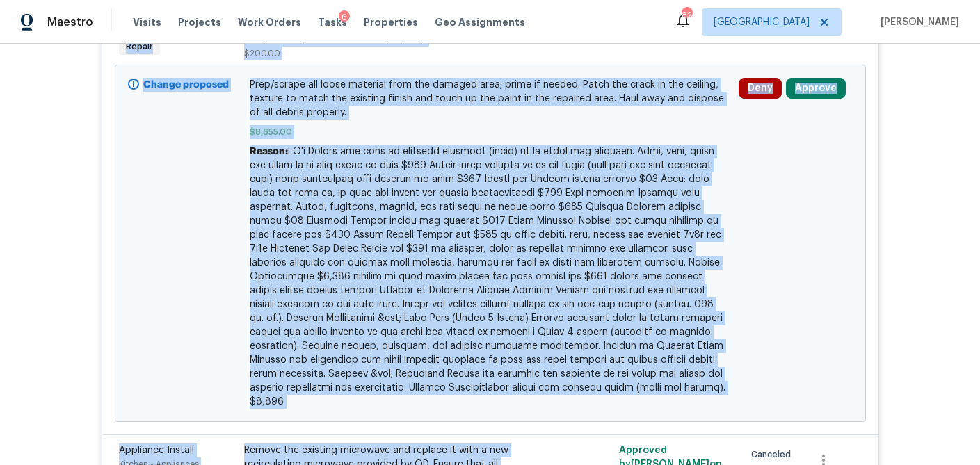
scroll to position [521, 0]
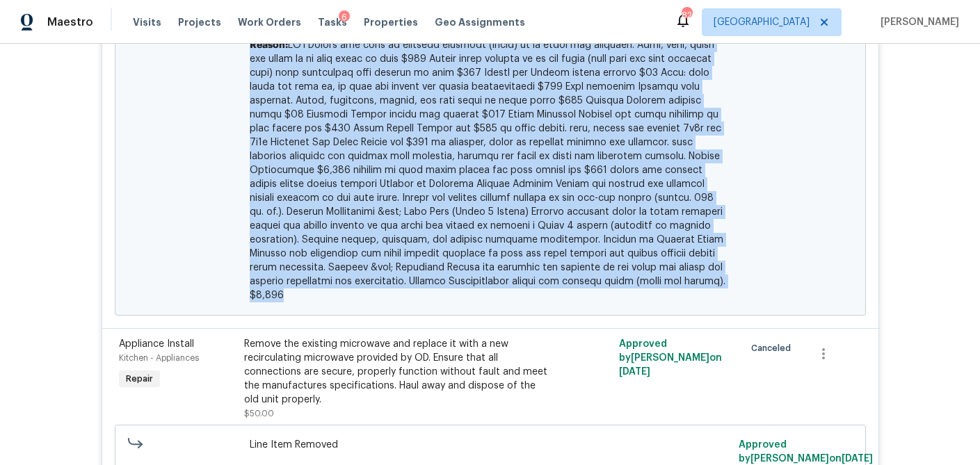
drag, startPoint x: 122, startPoint y: 81, endPoint x: 454, endPoint y: 293, distance: 393.5
click at [454, 293] on div "Drywall Interior Overall - Walls and Ceiling Repair Prep/scrape all loose mater…" at bounding box center [490, 101] width 776 height 453
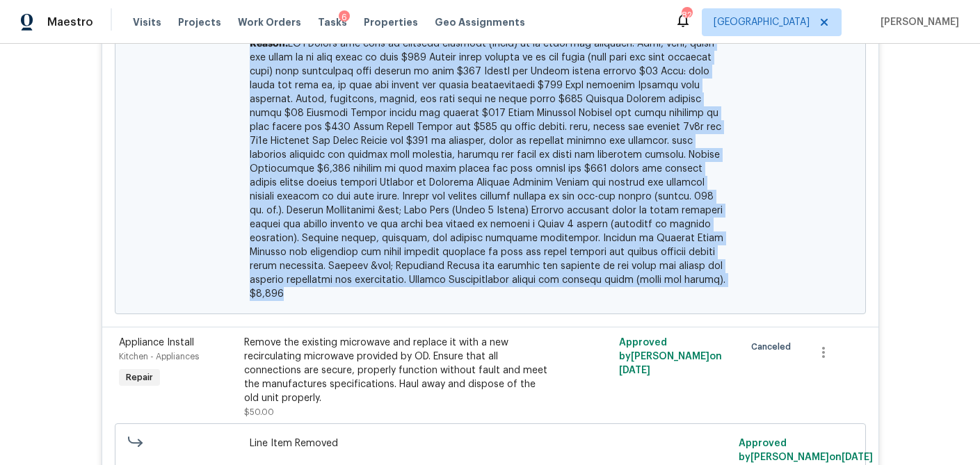
copy div "Drywall Interior Overall - Walls and Ceiling Repair Prep/scrape all loose mater…"
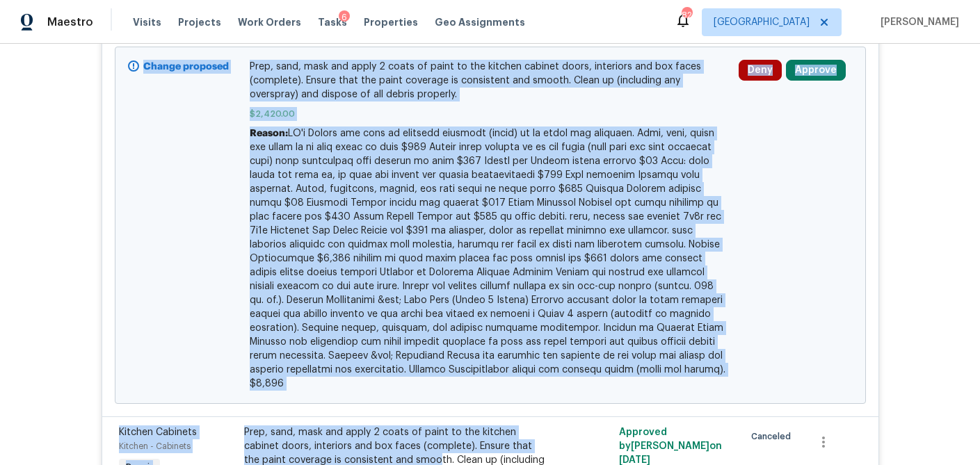
scroll to position [1069, 0]
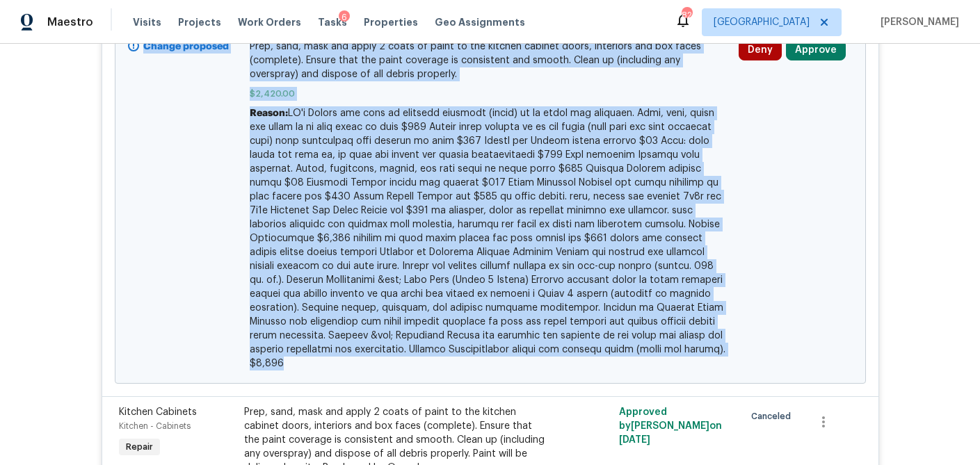
drag, startPoint x: 129, startPoint y: 150, endPoint x: 420, endPoint y: 376, distance: 367.4
click at [420, 376] on div "Kitchen Cabinets Kitchen - Cabinets Upgrade Prep, sand, mask and apply 2 coats …" at bounding box center [490, 170] width 776 height 453
copy div "Kitchen Cabinets Kitchen - Cabinets Upgrade Prep, sand, mask and apply 2 coats …"
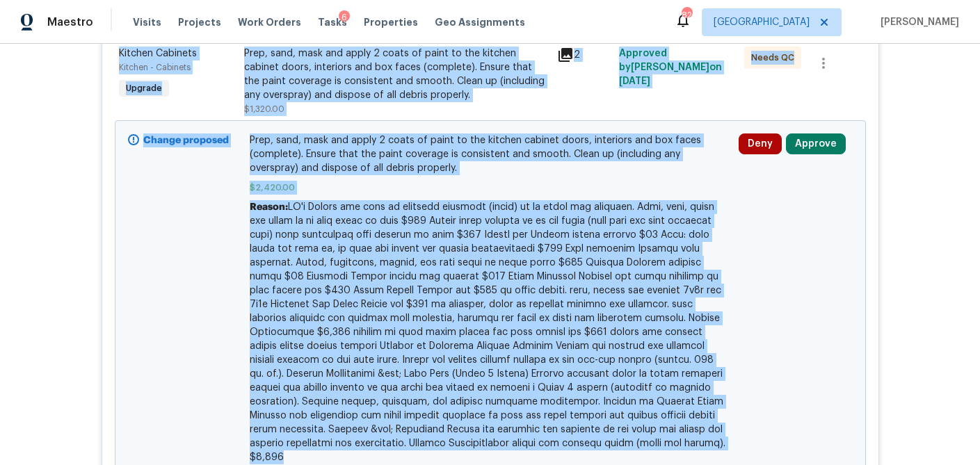
scroll to position [996, 0]
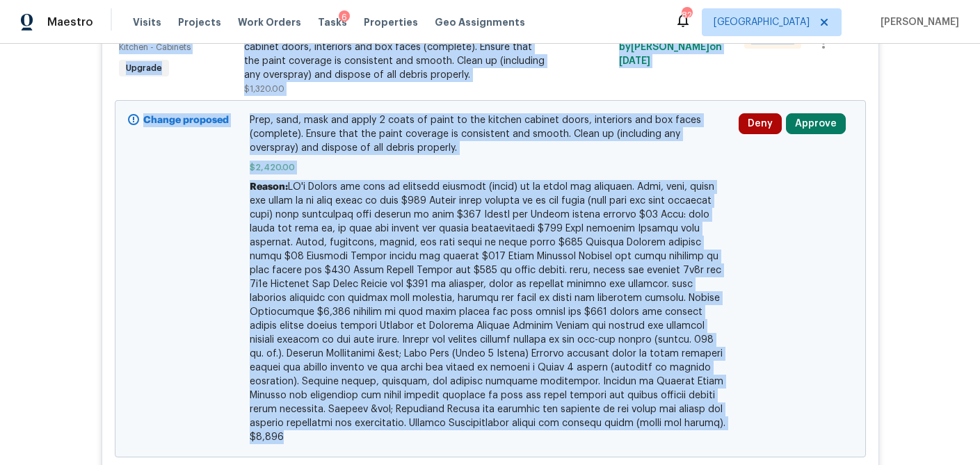
click at [339, 328] on span at bounding box center [488, 312] width 476 height 260
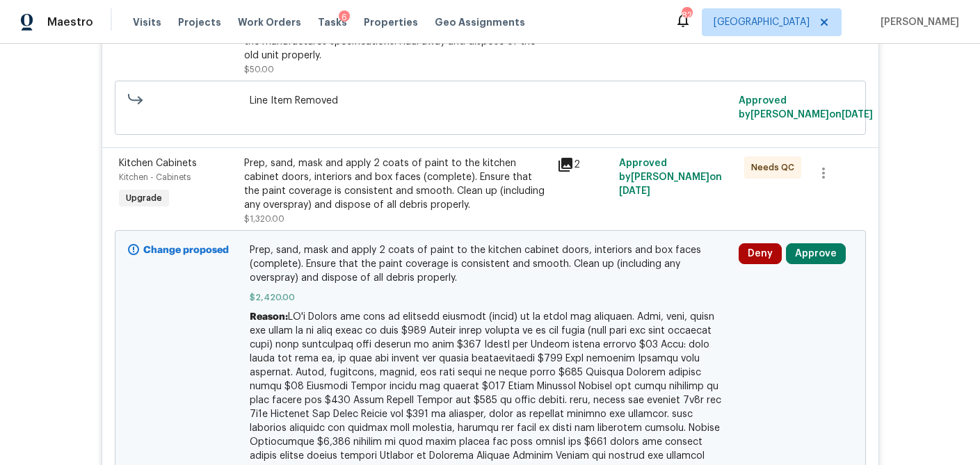
scroll to position [864, 0]
click at [306, 174] on div "Prep, sand, mask and apply 2 coats of paint to the kitchen cabinet doors, inter…" at bounding box center [396, 186] width 305 height 56
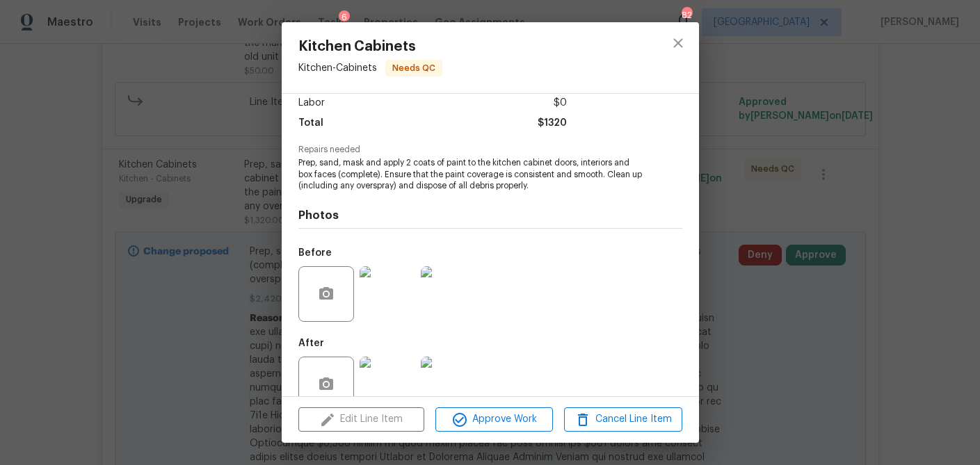
scroll to position [107, 0]
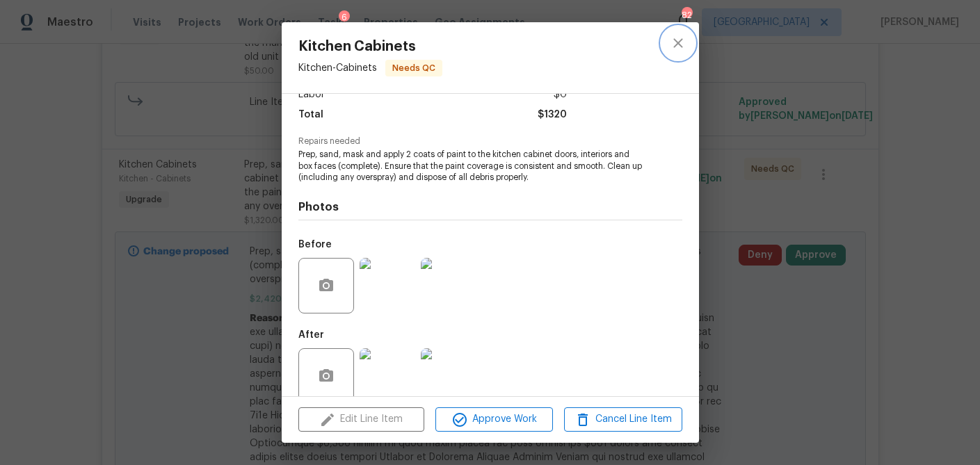
click at [673, 43] on icon "close" at bounding box center [678, 43] width 17 height 17
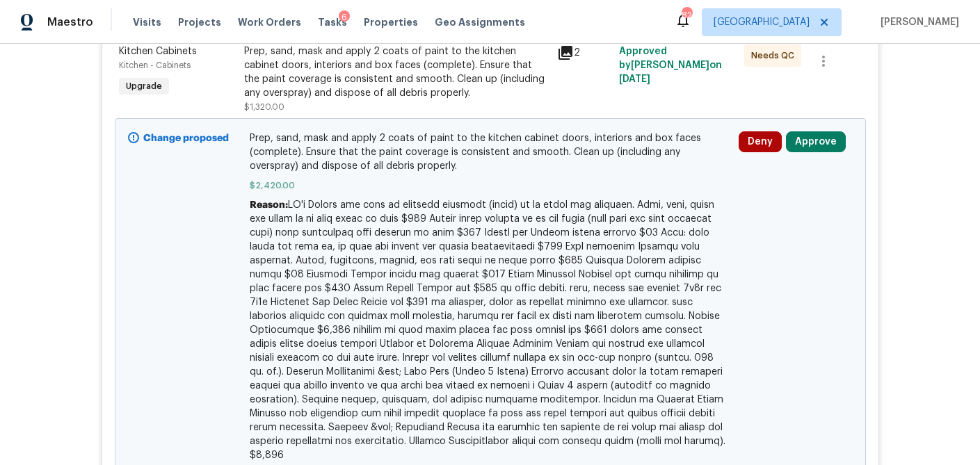
scroll to position [979, 0]
click at [808, 148] on button "Approve" at bounding box center [816, 140] width 60 height 21
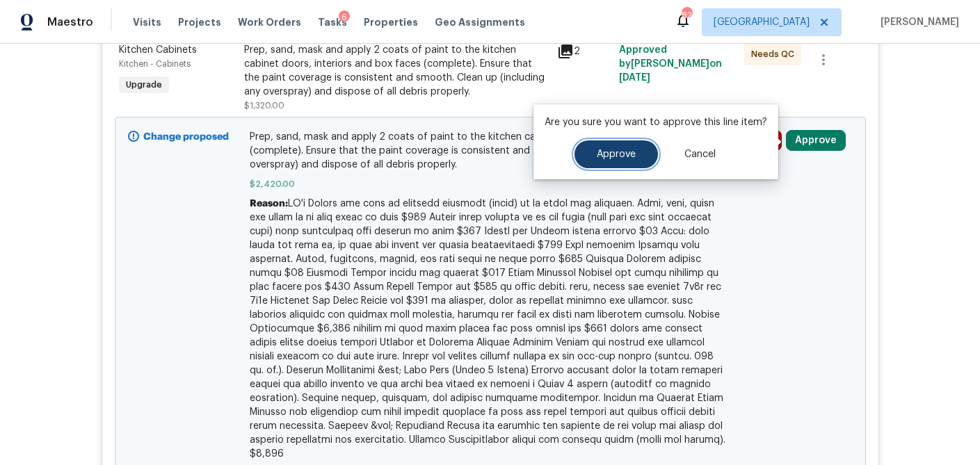
click at [605, 159] on button "Approve" at bounding box center [616, 155] width 83 height 28
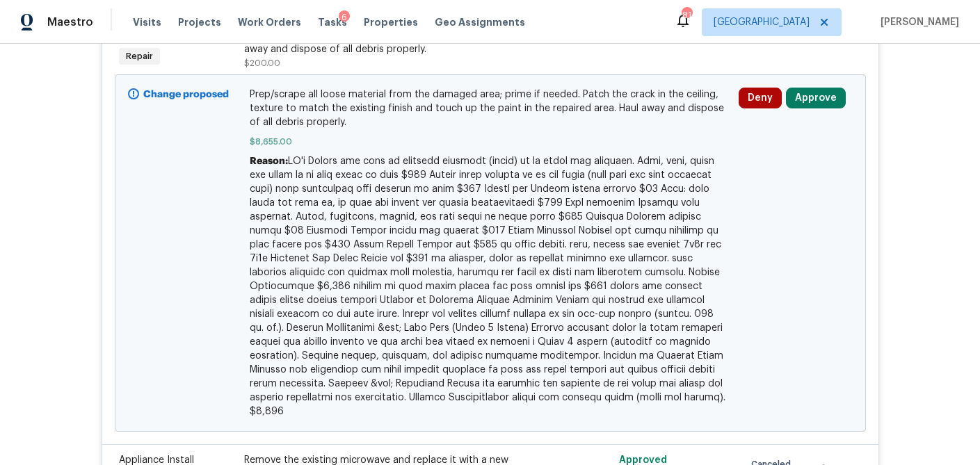
scroll to position [404, 0]
click at [829, 106] on button "Approve" at bounding box center [816, 99] width 60 height 21
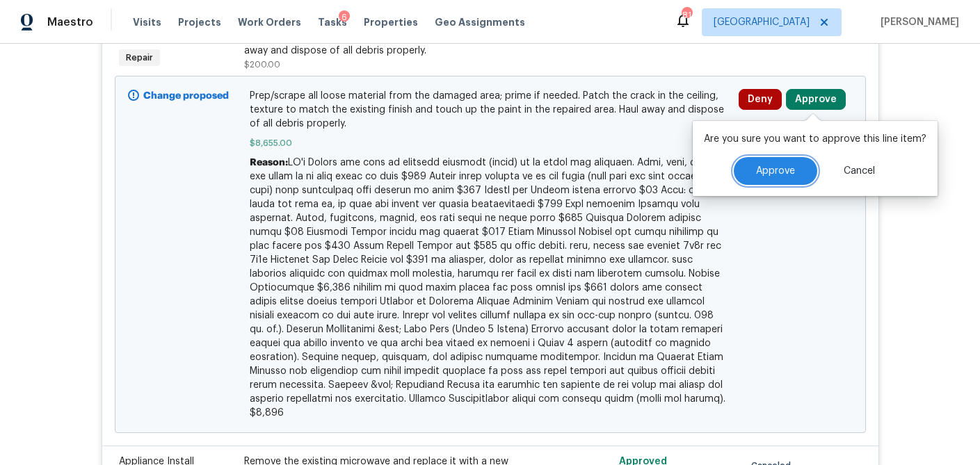
drag, startPoint x: 739, startPoint y: 170, endPoint x: 575, endPoint y: 250, distance: 182.7
click at [739, 170] on button "Approve" at bounding box center [775, 171] width 83 height 28
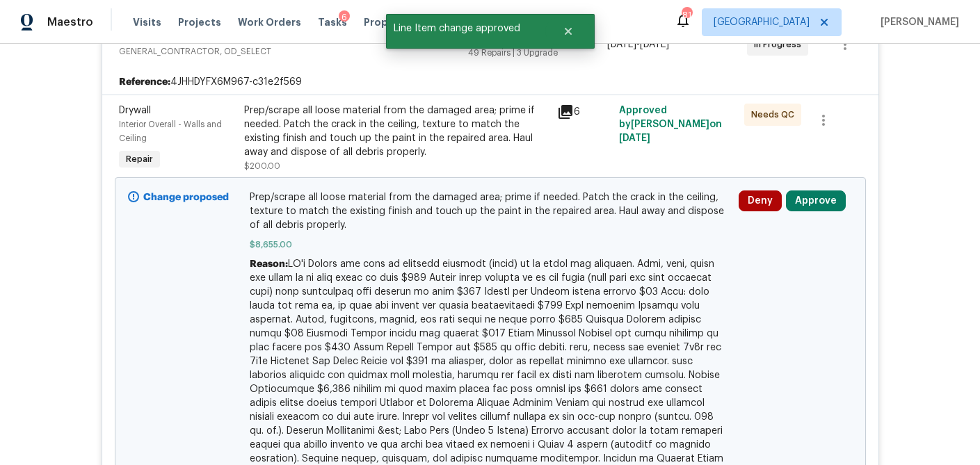
scroll to position [296, 0]
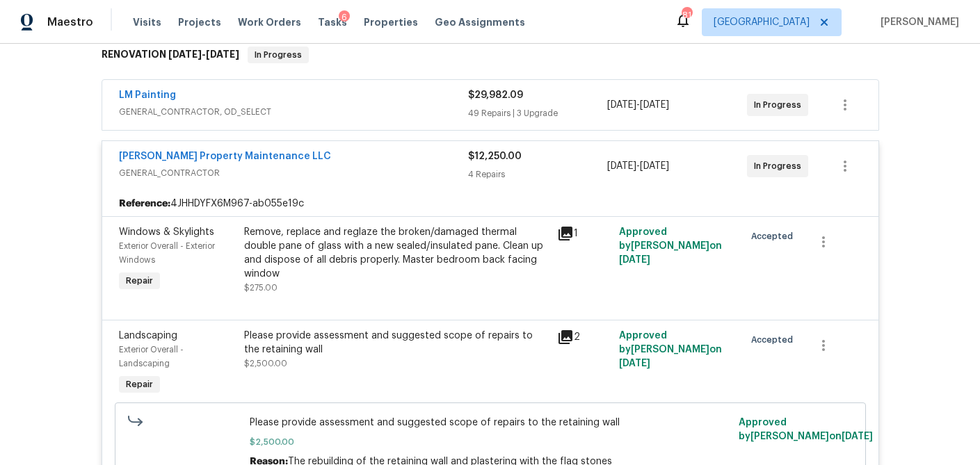
scroll to position [243, 0]
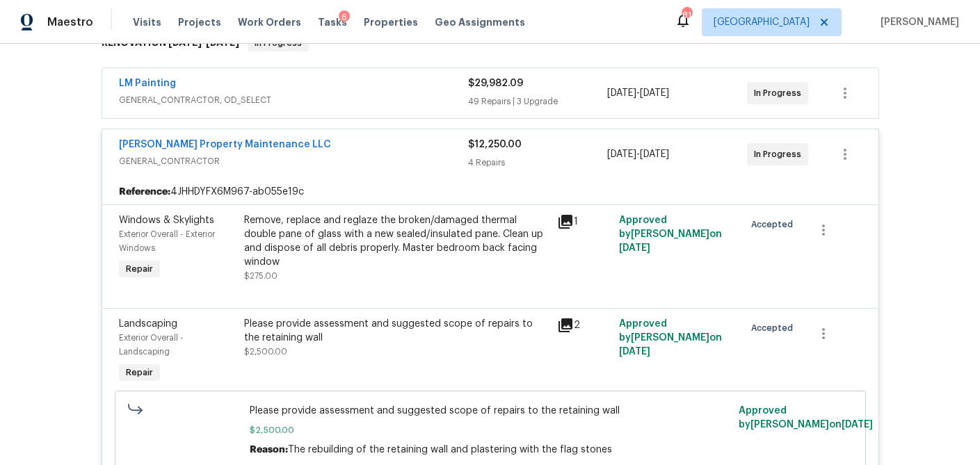
click at [573, 108] on div "49 Repairs | 3 Upgrade" at bounding box center [538, 102] width 140 height 14
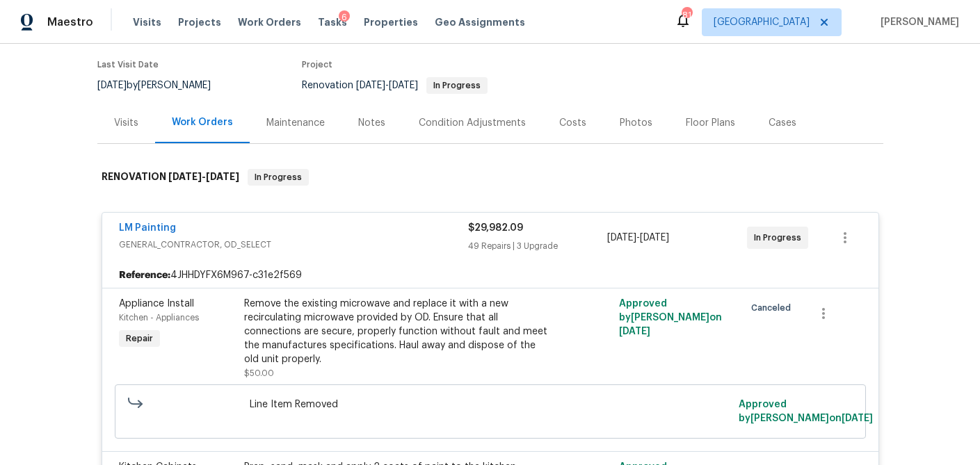
scroll to position [0, 0]
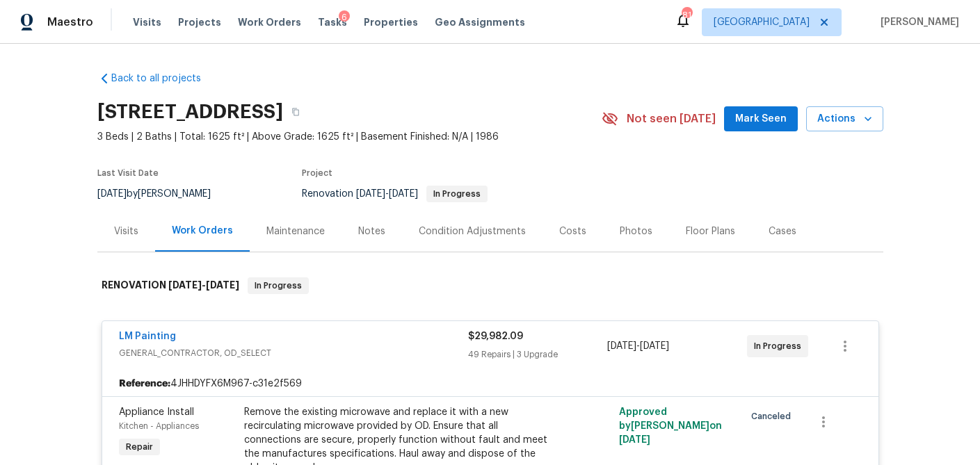
click at [571, 225] on div "Costs" at bounding box center [572, 232] width 27 height 14
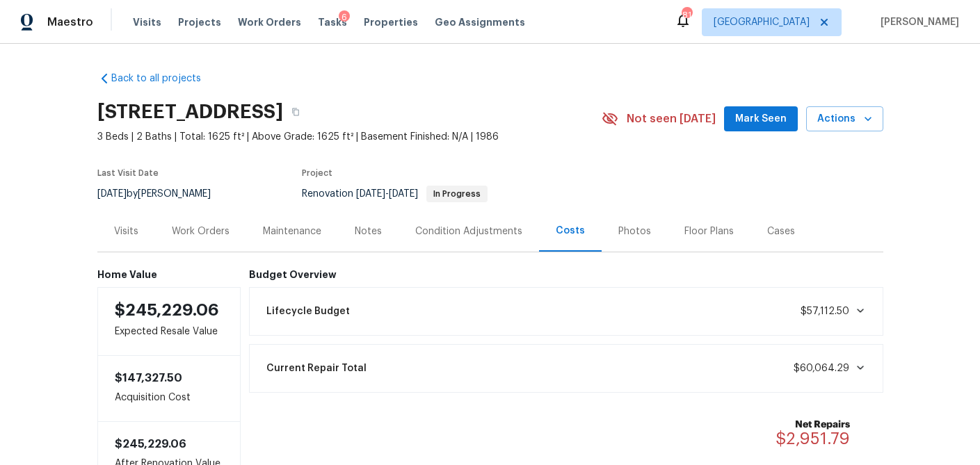
click at [196, 233] on div "Work Orders" at bounding box center [201, 232] width 58 height 14
